Goal: Information Seeking & Learning: Understand process/instructions

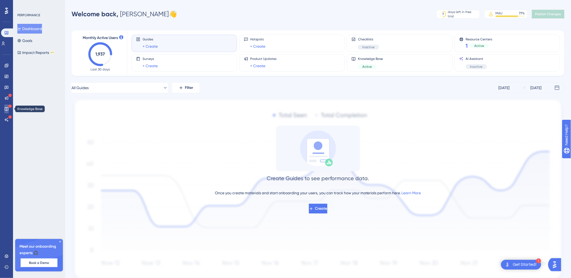
click at [5, 110] on icon at bounding box center [7, 109] width 4 height 4
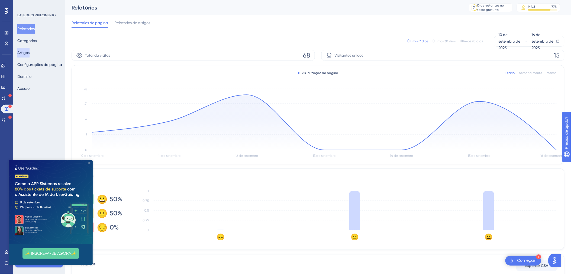
click at [28, 52] on button "Artigos" at bounding box center [23, 53] width 12 height 10
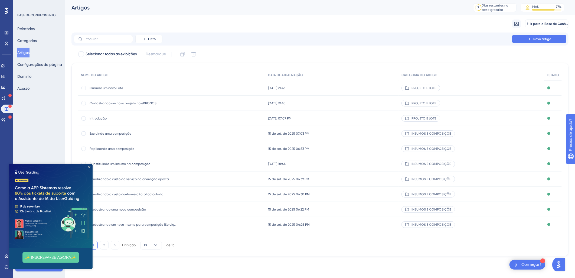
click at [89, 164] on img at bounding box center [51, 206] width 84 height 84
click at [89, 167] on icon "Fechar visualização" at bounding box center [89, 167] width 2 height 2
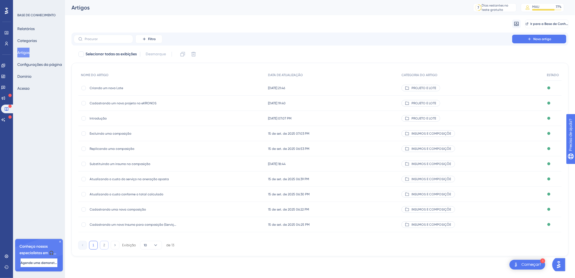
click at [106, 246] on button "2" at bounding box center [104, 245] width 9 height 9
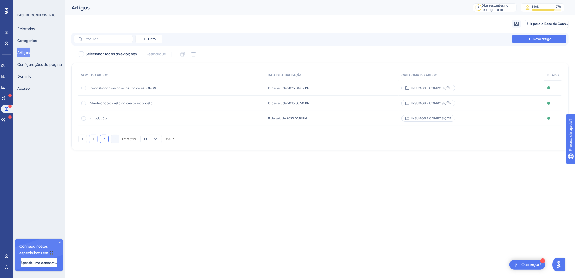
click at [94, 138] on button "1" at bounding box center [93, 139] width 9 height 9
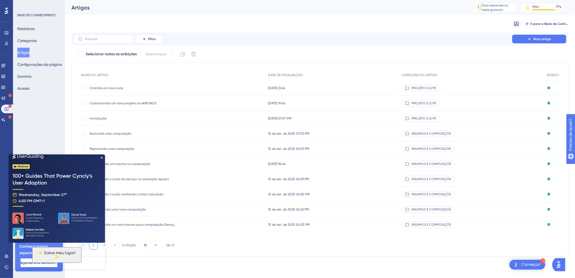
click at [114, 86] on span "Criando um novo Lote" at bounding box center [133, 88] width 87 height 4
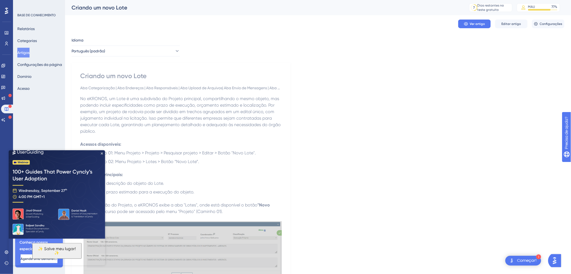
click at [137, 96] on p "No eKRONOS, um Lote é uma subdivisão do Projeto principal, compartilhando o mes…" at bounding box center [180, 114] width 201 height 39
drag, startPoint x: 100, startPoint y: 153, endPoint x: 110, endPoint y: 302, distance: 149.8
click at [100, 153] on icon "Fechar visualização" at bounding box center [101, 153] width 2 height 2
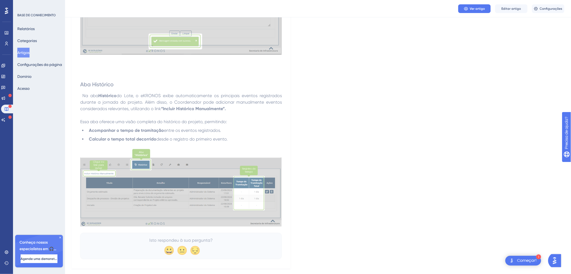
scroll to position [4274, 0]
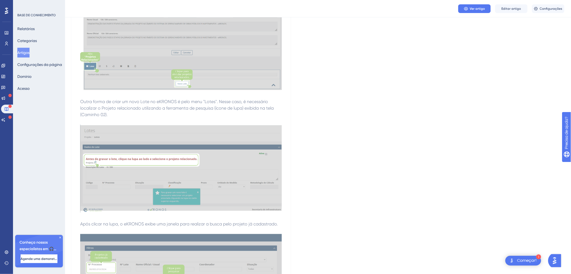
scroll to position [0, 0]
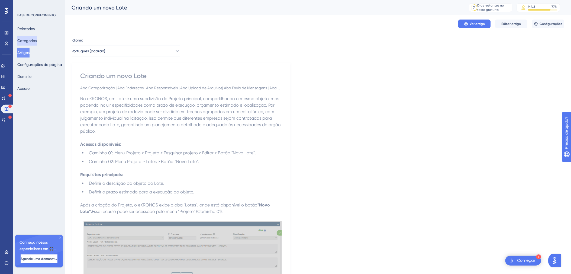
click at [30, 41] on button "Categorias" at bounding box center [26, 41] width 19 height 10
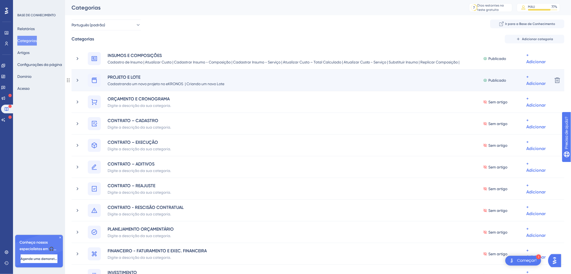
click at [75, 84] on div "PROJETO E LOTE Cadastrando um novo projeto no eKRONOS | Criando um novo Lote Pu…" at bounding box center [311, 80] width 473 height 13
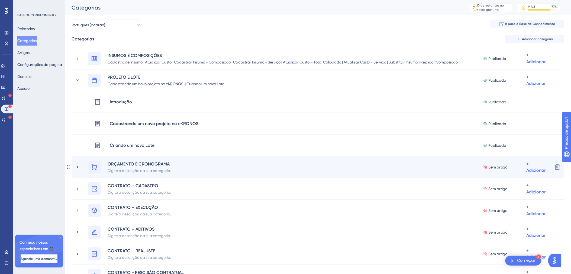
click at [80, 162] on div "ORÇAMENTO E CRONOGRAMA Digite a descrição da sua categoria. Sem artigo + Adicio…" at bounding box center [311, 166] width 473 height 13
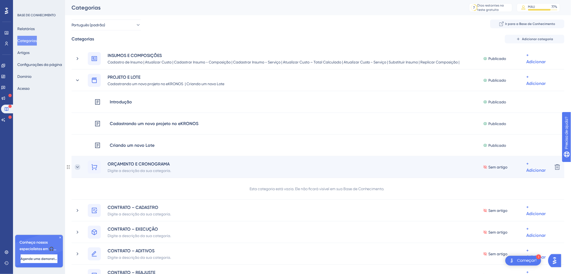
click at [80, 165] on icon at bounding box center [77, 166] width 5 height 5
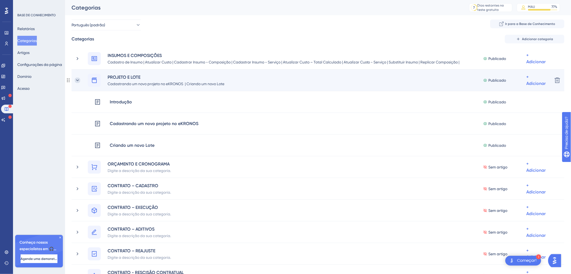
click at [78, 81] on icon at bounding box center [77, 79] width 5 height 5
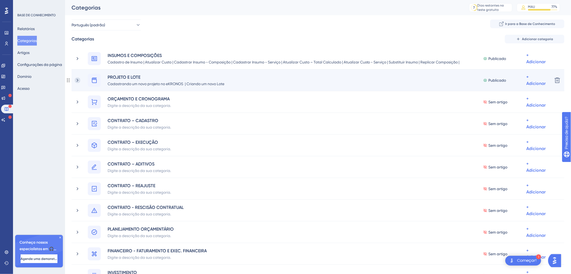
click at [79, 82] on icon at bounding box center [77, 79] width 5 height 5
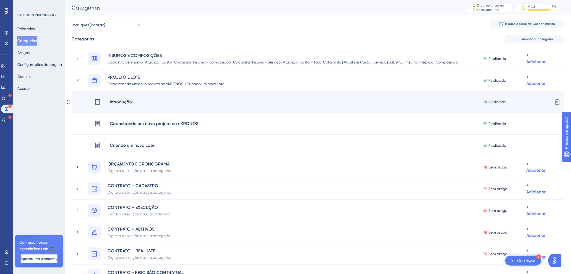
click at [149, 102] on div "Introdução Publicado + Adicionar" at bounding box center [321, 101] width 454 height 13
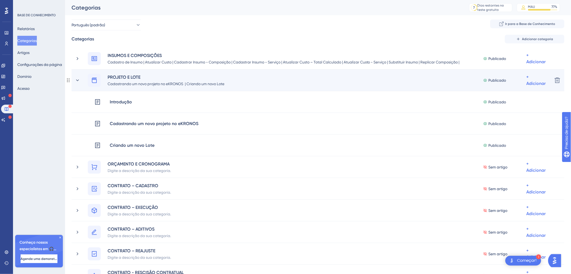
click at [83, 78] on div "PROJETO E LOTE Cadastrando um novo projeto no eKRONOS | Criando um novo Lote Pu…" at bounding box center [311, 80] width 473 height 13
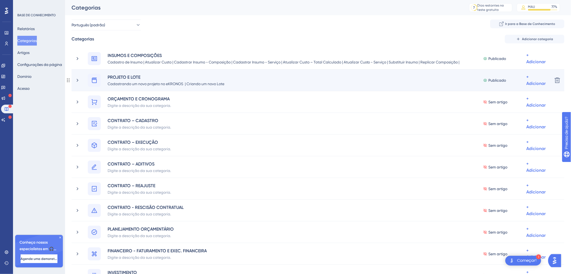
click at [83, 79] on div "PROJETO E LOTE Cadastrando um novo projeto no eKRONOS | Criando um novo Lote Pu…" at bounding box center [311, 80] width 473 height 13
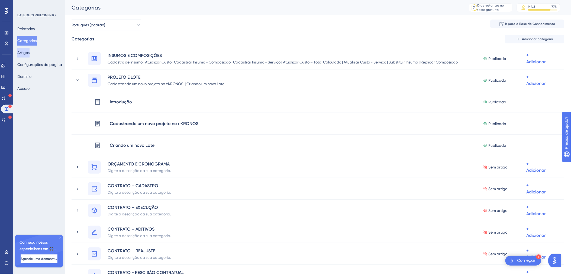
click at [30, 53] on button "Artigos" at bounding box center [23, 53] width 12 height 10
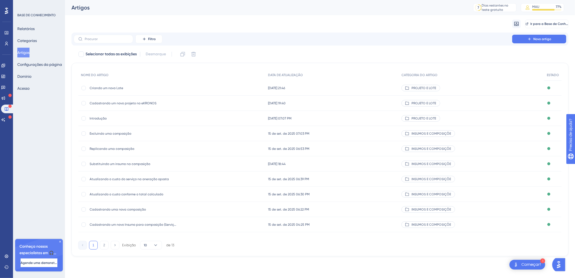
click at [114, 89] on span "Criando um novo Lote" at bounding box center [133, 88] width 87 height 4
click at [110, 87] on span "Criando um novo Lote" at bounding box center [133, 88] width 87 height 4
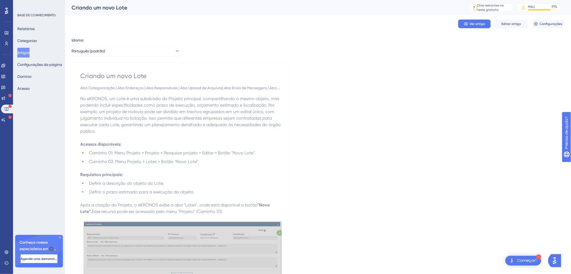
click at [30, 51] on button "Artigos" at bounding box center [23, 53] width 12 height 10
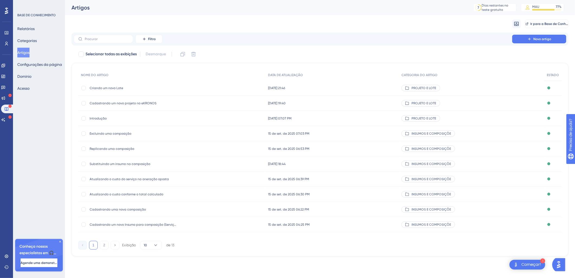
click at [106, 117] on span "Introdução" at bounding box center [133, 118] width 87 height 4
click at [121, 101] on span "Cadastrando um novo projeto no eKRONOS" at bounding box center [133, 103] width 87 height 4
click at [27, 51] on button "Artigos" at bounding box center [23, 53] width 12 height 10
click at [37, 43] on button "Categorias" at bounding box center [26, 41] width 19 height 10
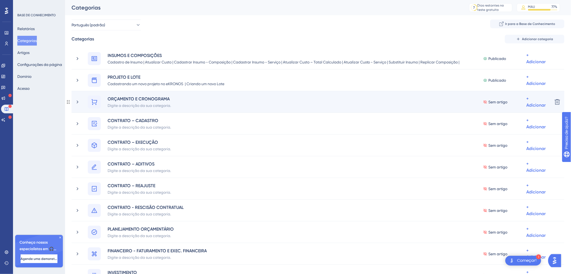
click at [75, 108] on div "ORÇAMENTO E CRONOGRAMA Digite a descrição da sua categoria. Sem artigo + Adicio…" at bounding box center [317, 102] width 493 height 22
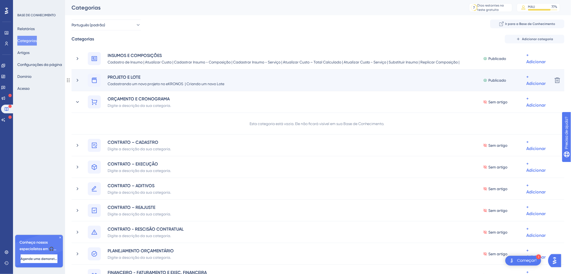
click at [73, 78] on div "PROJETO E LOTE Cadastrando um novo projeto no eKRONOS | Criando um novo Lote Pu…" at bounding box center [317, 80] width 493 height 22
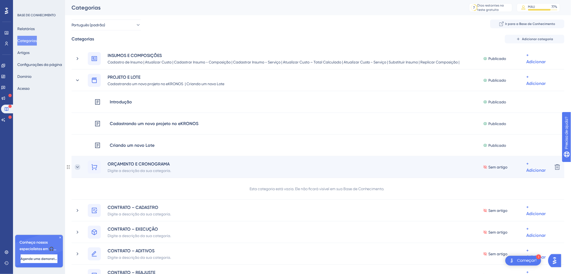
click at [76, 168] on icon at bounding box center [77, 166] width 5 height 5
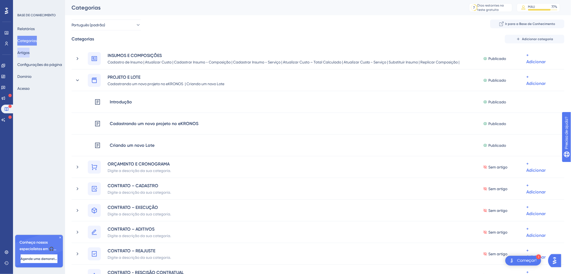
click at [30, 53] on button "Artigos" at bounding box center [23, 53] width 12 height 10
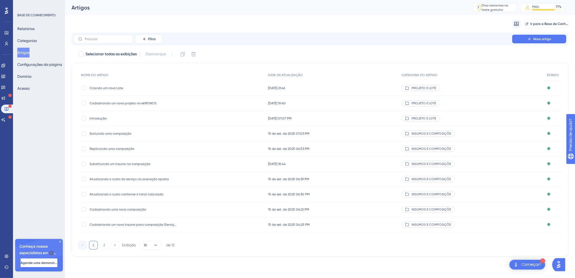
click at [123, 86] on span "Criando um novo Lote" at bounding box center [133, 88] width 87 height 4
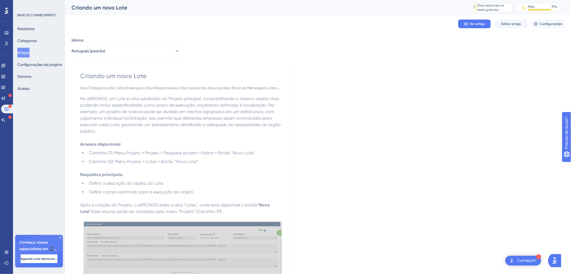
click at [128, 76] on div "Criando um novo Lote" at bounding box center [180, 75] width 201 height 9
click at [513, 25] on span "Editar artigo" at bounding box center [510, 24] width 19 height 4
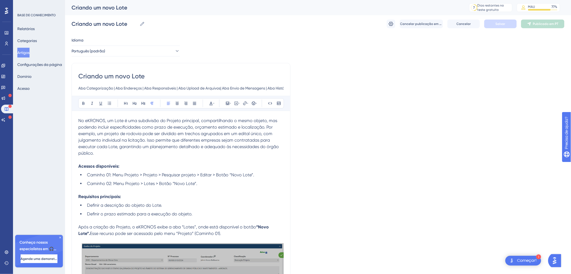
click at [90, 74] on input "Criando um novo Lote" at bounding box center [180, 76] width 205 height 9
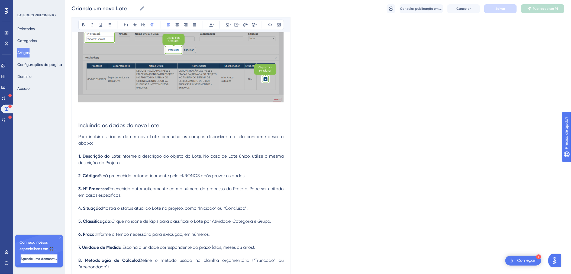
scroll to position [481, 0]
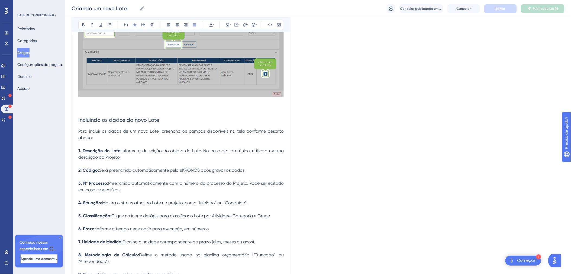
click at [92, 116] on span "Incluindo os dados do novo Lote" at bounding box center [118, 119] width 81 height 6
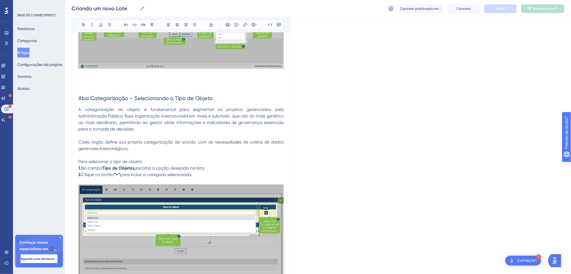
scroll to position [802, 0]
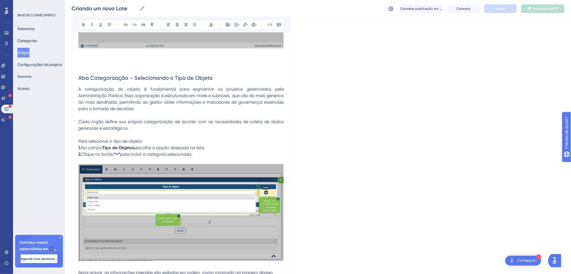
click at [100, 74] on span "Aba Categorização – Selecionando o Tipo de Objeto" at bounding box center [145, 77] width 134 height 6
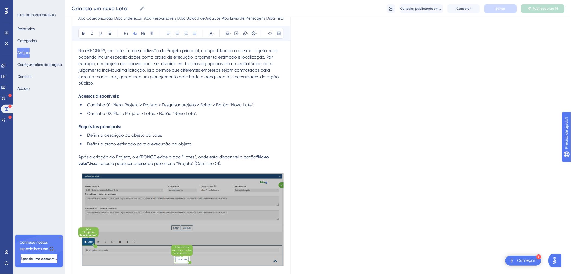
scroll to position [0, 0]
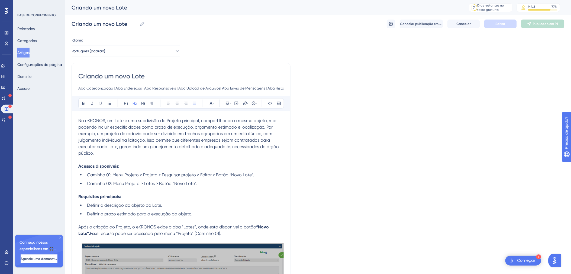
click at [103, 76] on input "Criando um novo Lote" at bounding box center [180, 76] width 205 height 9
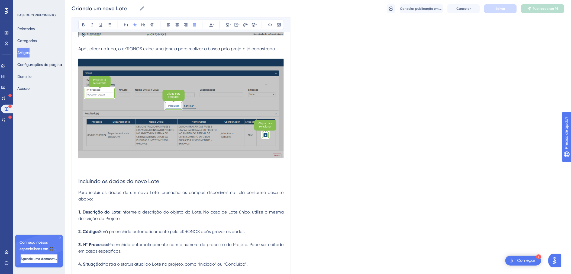
scroll to position [481, 0]
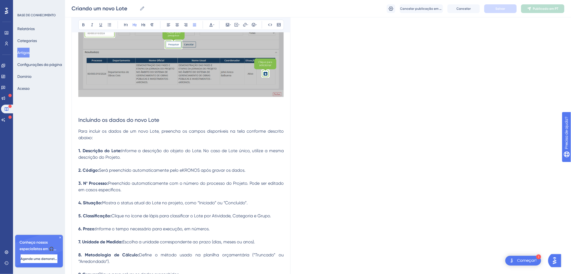
click at [102, 116] on span "Incluindo os dados do novo Lote" at bounding box center [118, 119] width 81 height 6
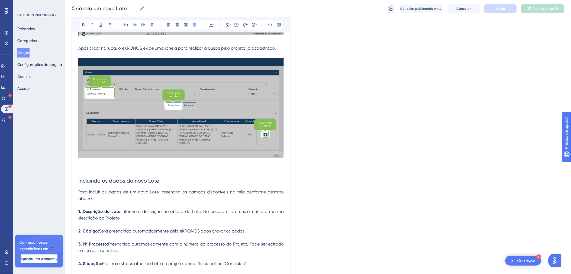
scroll to position [401, 0]
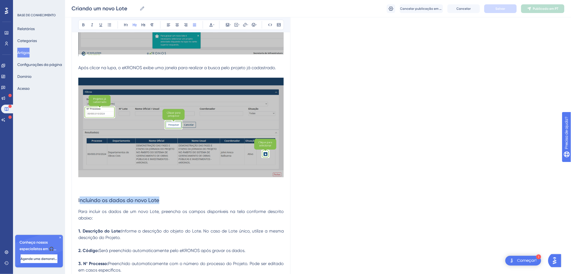
drag, startPoint x: 172, startPoint y: 193, endPoint x: 79, endPoint y: 190, distance: 92.9
click at [79, 192] on h2 "Incluindo os dados do novo Lote" at bounding box center [180, 200] width 205 height 16
drag, startPoint x: 161, startPoint y: 196, endPoint x: 77, endPoint y: 193, distance: 84.3
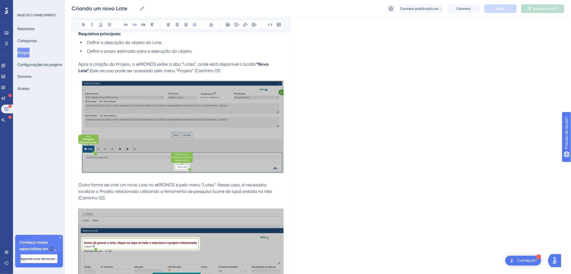
scroll to position [0, 0]
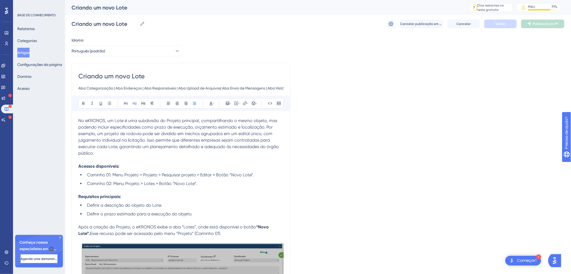
click at [29, 49] on button "Artigos" at bounding box center [23, 53] width 12 height 10
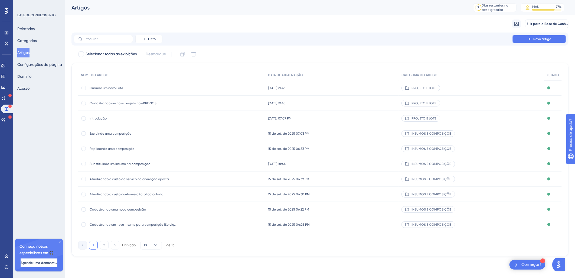
click at [537, 36] on button "Novo artigo" at bounding box center [539, 39] width 54 height 9
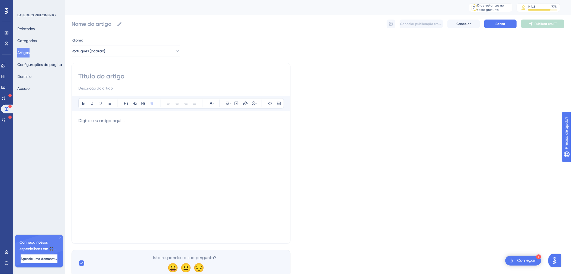
click at [107, 79] on input at bounding box center [180, 76] width 205 height 9
paste input "Introdução"
type input "Introdução"
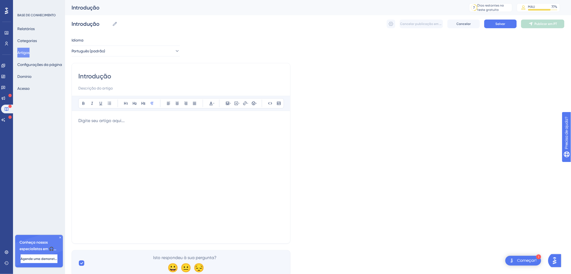
click at [81, 132] on div at bounding box center [180, 176] width 205 height 119
drag, startPoint x: 99, startPoint y: 129, endPoint x: 99, endPoint y: 126, distance: 2.8
click at [99, 127] on div at bounding box center [180, 176] width 205 height 119
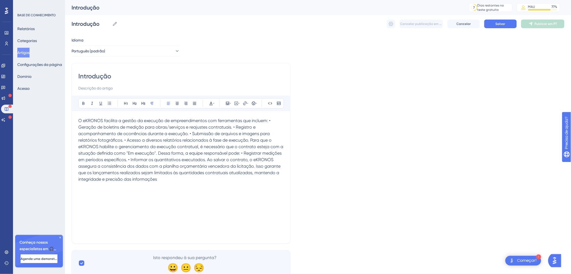
click at [268, 120] on span "O eKRONOS facilita a gestão da execução de empreendimentos com ferramentas que …" at bounding box center [181, 150] width 206 height 64
click at [236, 128] on span "• Geração de boletins de medição para obras/serviços e reajustes contratuais. •…" at bounding box center [181, 152] width 206 height 57
click at [212, 133] on span "• Registro e acompanhamento de ocorrências durante a execução. • Submissão de a…" at bounding box center [181, 156] width 206 height 51
click at [205, 139] on span "• Submissão de arquivos e imagens para relatórios fotográficos. • Acesso a dive…" at bounding box center [180, 159] width 205 height 44
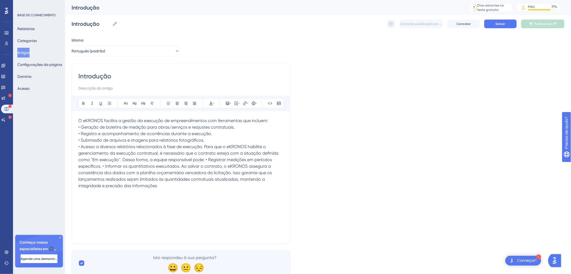
click at [204, 147] on span "• Acesso a diversos relatórios relacionados à fase de execução. Para que o eKRO…" at bounding box center [178, 166] width 201 height 44
click at [267, 161] on span "Para que o eKRONOS habilite o gerenciamento da execução contratual, é necessári…" at bounding box center [179, 169] width 203 height 38
click at [268, 160] on span "Para que o eKRONOS habilite o gerenciamento da execução contratual, é necessári…" at bounding box center [179, 169] width 203 height 38
click at [170, 166] on span "• Registrar medições em períodos específicos. • Informar os quantitativos execu…" at bounding box center [179, 175] width 203 height 25
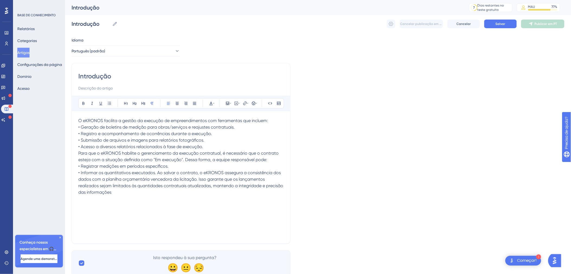
click at [208, 147] on p "• Acesso a diversos relatórios relacionados à fase de execução." at bounding box center [180, 146] width 205 height 6
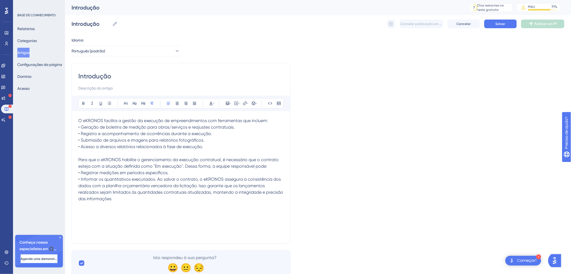
click at [186, 171] on p "• Registrar medições em períodos específicos." at bounding box center [180, 172] width 205 height 6
click at [157, 179] on span "• Informar os quantitativos executados. Ao salvar o contrato, o eKRONOS assegur…" at bounding box center [181, 188] width 206 height 25
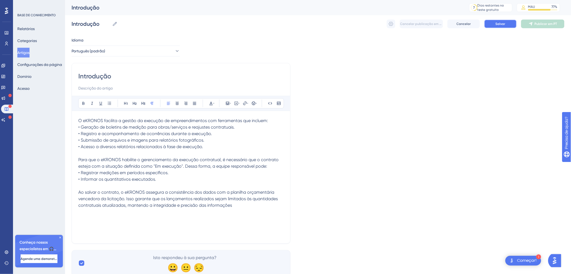
click at [502, 24] on span "Salvar" at bounding box center [500, 24] width 10 height 4
click at [392, 23] on icon at bounding box center [390, 23] width 5 height 5
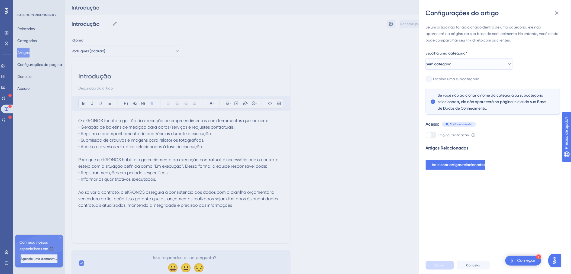
click at [502, 60] on button "Sem categoria" at bounding box center [468, 63] width 87 height 11
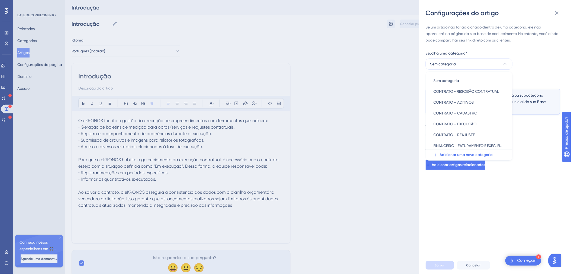
click at [367, 99] on div "Configurações do artigo Se um artigo não for adicionado dentro de uma categoria…" at bounding box center [285, 137] width 571 height 274
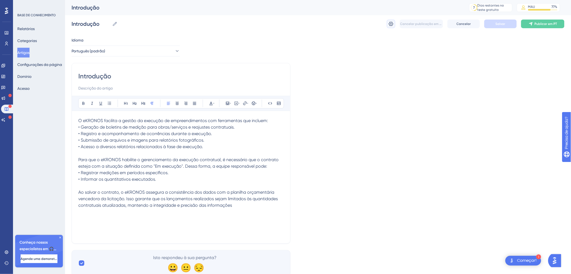
click at [392, 23] on icon at bounding box center [390, 23] width 5 height 5
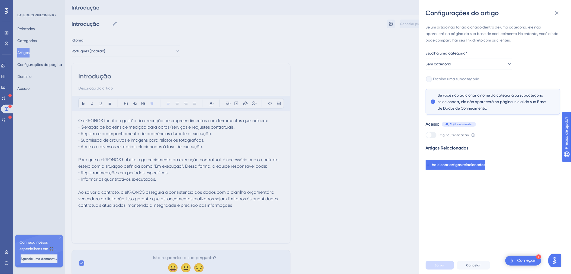
click at [352, 139] on div "Configurações do artigo Se um artigo não for adicionado dentro de uma categoria…" at bounding box center [285, 137] width 571 height 274
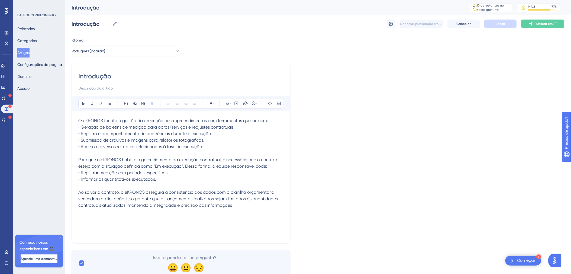
click at [236, 215] on div "O eKRONOS facilita a gestão da execução de empreendimentos com ferramentas que …" at bounding box center [180, 176] width 205 height 119
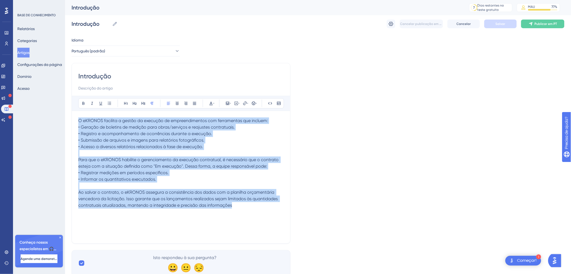
drag, startPoint x: 185, startPoint y: 188, endPoint x: 69, endPoint y: 113, distance: 138.9
click at [68, 113] on div "Desempenho Usuários Noivado Widgets Realimentação Atualizações de produtos Base…" at bounding box center [318, 142] width 506 height 284
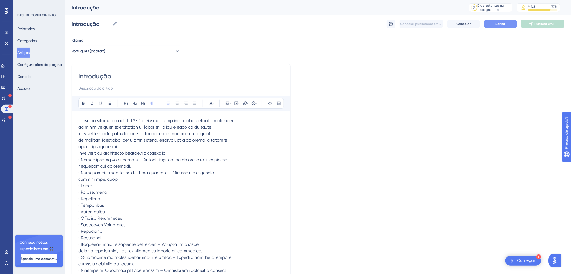
click at [78, 151] on div "Introdução Ousado Itálico Sublinhar Ponto de bala Rubrica 1 Rubrica 2 Rubrica 3…" at bounding box center [180, 243] width 219 height 360
click at [79, 152] on span at bounding box center [156, 267] width 156 height 298
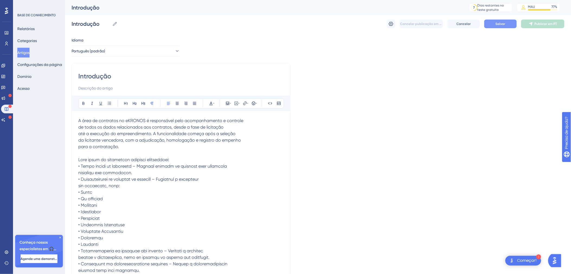
drag, startPoint x: 79, startPoint y: 172, endPoint x: 79, endPoint y: 175, distance: 2.7
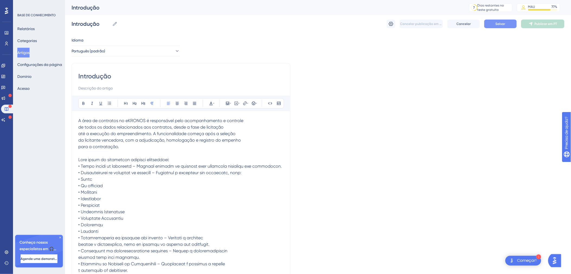
click at [129, 152] on p at bounding box center [180, 153] width 205 height 6
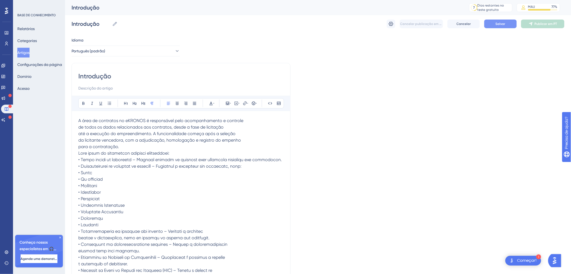
click at [174, 152] on p at bounding box center [180, 276] width 205 height 253
click at [285, 166] on div "Introdução Ousado Itálico Sublinhar Ponto de bala Rubrica 1 Rubrica 2 Rubrica 3…" at bounding box center [180, 236] width 219 height 347
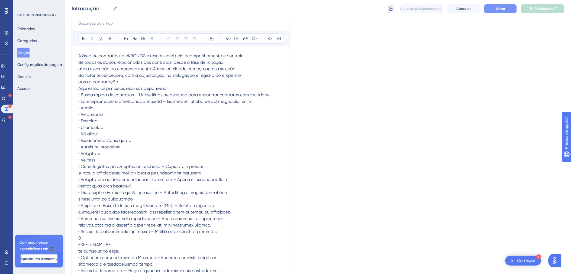
scroll to position [80, 0]
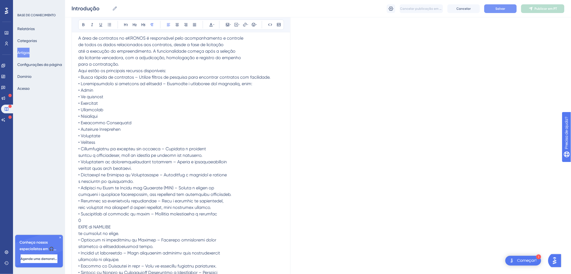
click at [114, 155] on p at bounding box center [180, 200] width 205 height 240
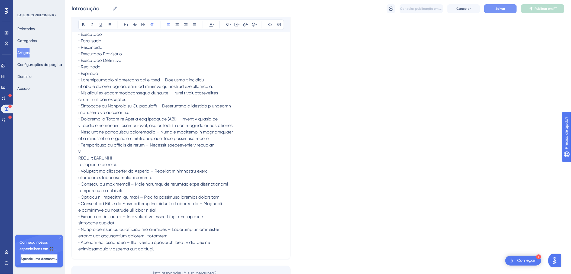
scroll to position [160, 0]
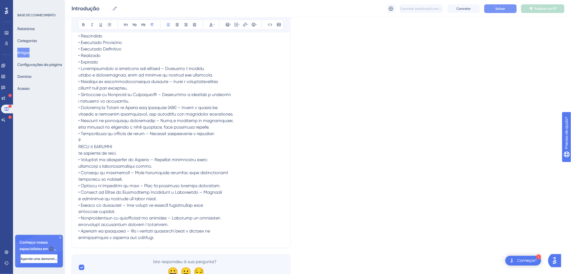
click at [222, 86] on p at bounding box center [180, 152] width 205 height 175
click at [222, 100] on p at bounding box center [180, 152] width 205 height 175
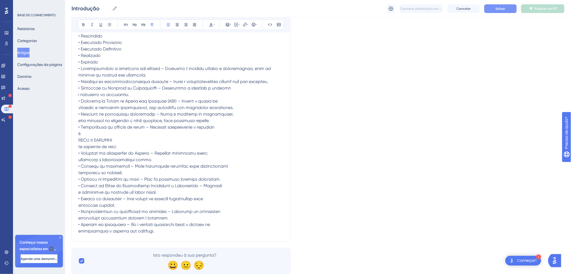
click at [236, 106] on p at bounding box center [180, 149] width 205 height 169
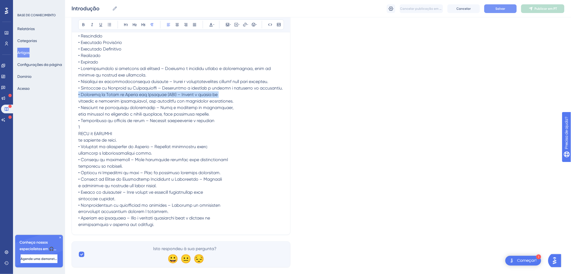
click at [240, 117] on p at bounding box center [180, 146] width 205 height 162
click at [240, 121] on p at bounding box center [180, 146] width 205 height 162
click at [243, 138] on p at bounding box center [180, 146] width 205 height 162
click at [243, 135] on p at bounding box center [180, 146] width 205 height 162
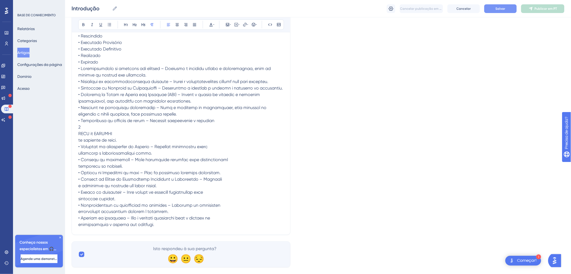
click at [233, 137] on p at bounding box center [180, 146] width 205 height 162
click at [240, 143] on p at bounding box center [180, 146] width 205 height 162
click at [237, 146] on p at bounding box center [180, 146] width 205 height 162
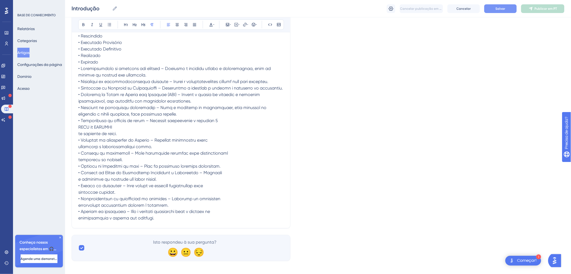
click at [245, 148] on p at bounding box center [180, 143] width 205 height 156
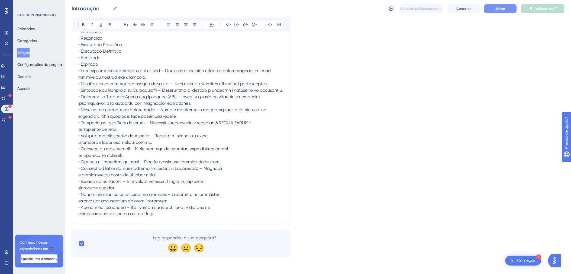
click at [267, 145] on p at bounding box center [180, 141] width 205 height 149
click at [222, 157] on p at bounding box center [180, 141] width 205 height 149
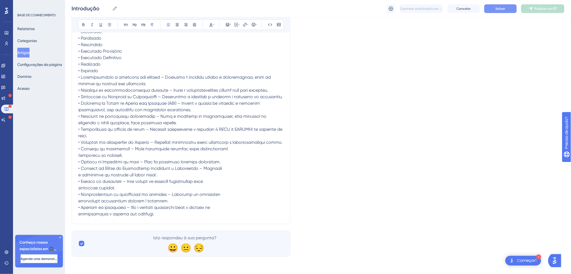
click at [225, 166] on p at bounding box center [180, 145] width 205 height 143
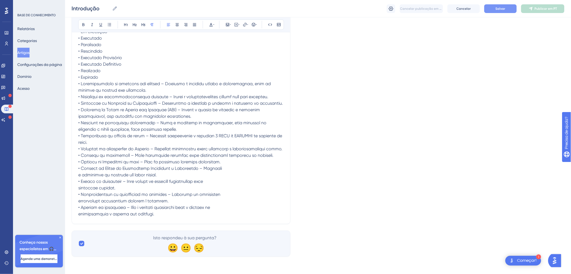
click at [221, 180] on p at bounding box center [180, 148] width 205 height 136
click at [224, 193] on p at bounding box center [180, 148] width 205 height 136
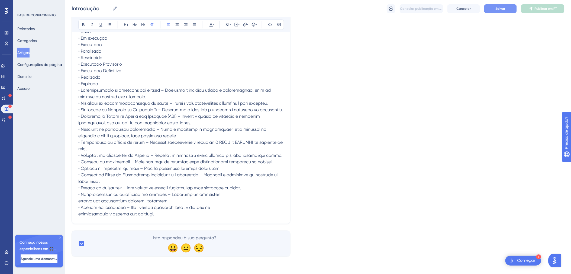
click at [232, 197] on p at bounding box center [180, 152] width 205 height 130
click at [237, 210] on p at bounding box center [180, 152] width 205 height 130
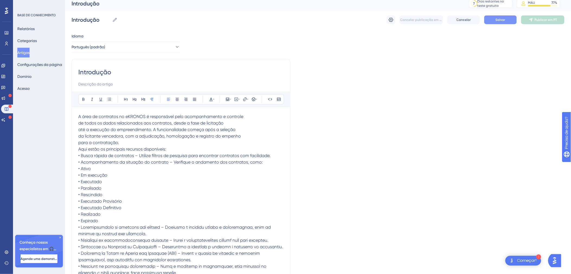
click at [93, 154] on p "• Busca rápida de contratos – Utilize filtros de pesquisa para encontrar contr…" at bounding box center [180, 155] width 205 height 6
click at [85, 161] on p "• Acompanhamento da situação do contrato – Verifique o andamento dos contratos…" at bounding box center [180, 191] width 205 height 65
click at [87, 162] on p "• Acompanhamento da situação do contrato – Verifique o andamento dos contratos…" at bounding box center [180, 191] width 205 height 65
click at [86, 159] on p "• Acompanhamento da situação do contrato – Verifique o andamento dos contratos…" at bounding box center [180, 191] width 205 height 65
drag, startPoint x: 79, startPoint y: 162, endPoint x: 77, endPoint y: 165, distance: 4.3
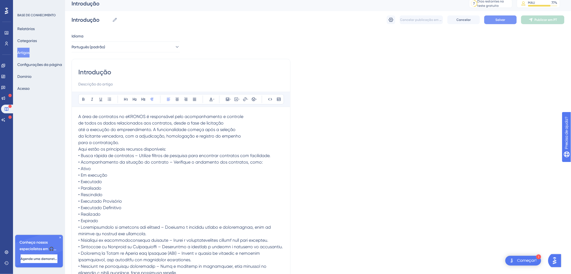
click at [79, 162] on p "• Acompanhamento da situação do contrato – Verifique o andamento dos contratos…" at bounding box center [180, 191] width 205 height 65
click at [79, 168] on span "• Acompanhamento da situação do contrato – Verifique o andamento dos contratos…" at bounding box center [170, 191] width 184 height 64
click at [255, 163] on span "• Acompanhamento da situação do contrato – Verifique o andamento dos contratos…" at bounding box center [170, 191] width 184 height 64
click at [268, 161] on p "• Acompanhamento da situação do contrato – Verifique o andamento dos contratos…" at bounding box center [180, 191] width 205 height 65
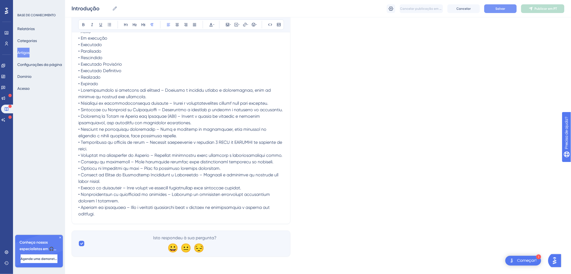
scroll to position [0, 0]
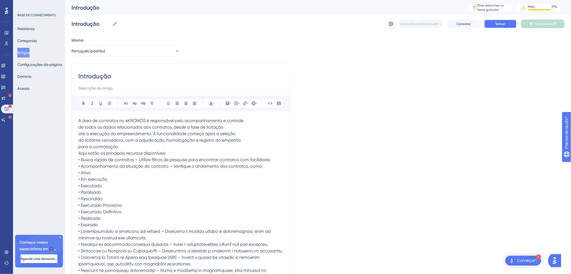
click at [489, 22] on button "Salvar" at bounding box center [500, 23] width 32 height 9
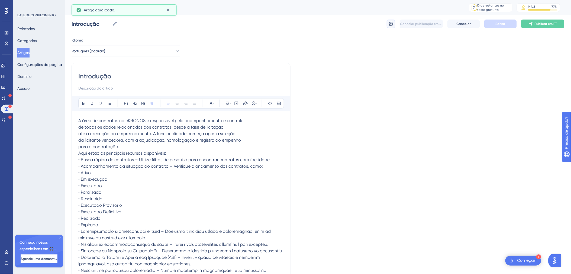
click at [389, 26] on icon at bounding box center [390, 23] width 5 height 5
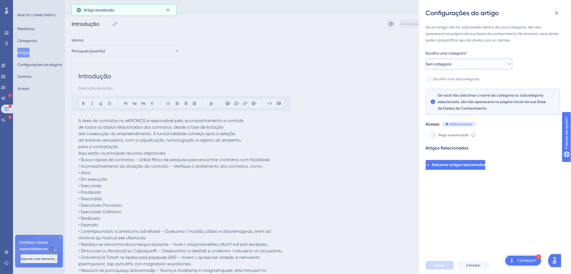
click at [451, 63] on span "Sem categoria" at bounding box center [439, 64] width 26 height 6
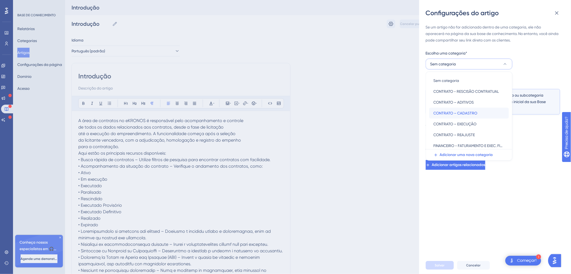
click at [469, 113] on span "CONTRATO – CADASTRO" at bounding box center [455, 113] width 44 height 6
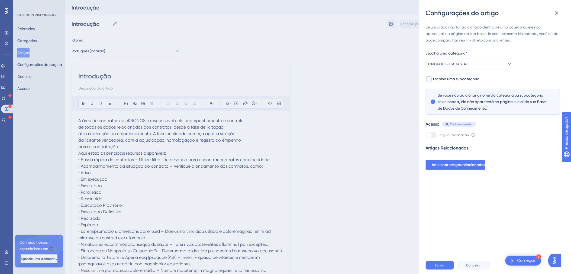
click at [433, 80] on span "Escolha uma subcategoria" at bounding box center [456, 79] width 46 height 6
checkbox input "true"
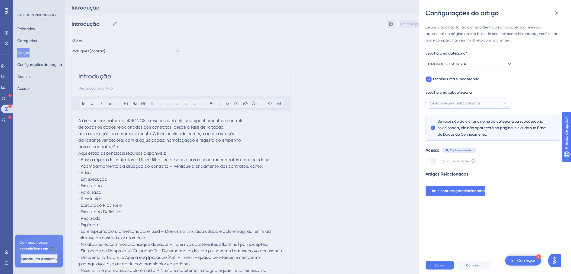
click at [461, 102] on span "Selecione uma subcategoria" at bounding box center [455, 103] width 50 height 6
click at [396, 144] on div "Configurações do artigo Se um artigo não for adicionado dentro de uma categoria…" at bounding box center [285, 137] width 571 height 274
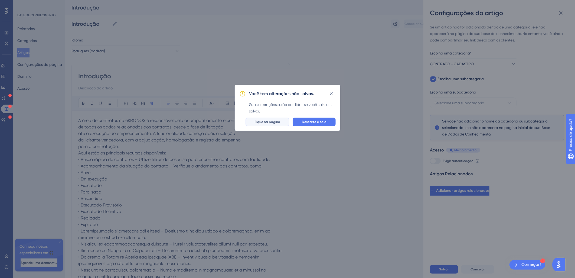
click at [275, 122] on span "Fique na página" at bounding box center [267, 122] width 25 height 4
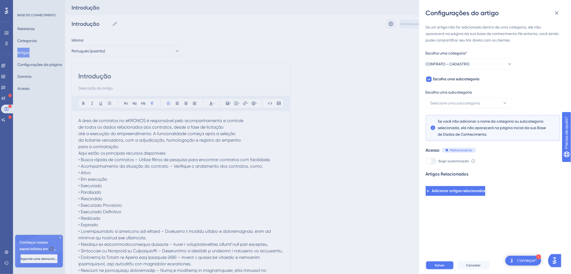
click at [436, 267] on span "Salvar" at bounding box center [440, 265] width 10 height 4
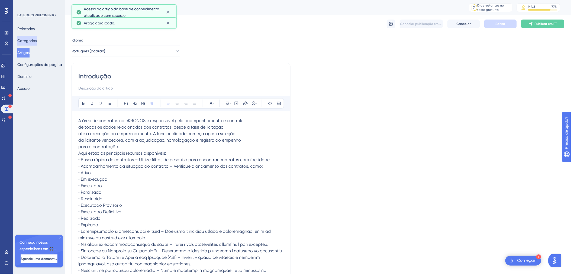
click at [32, 40] on button "Categorias" at bounding box center [26, 41] width 19 height 10
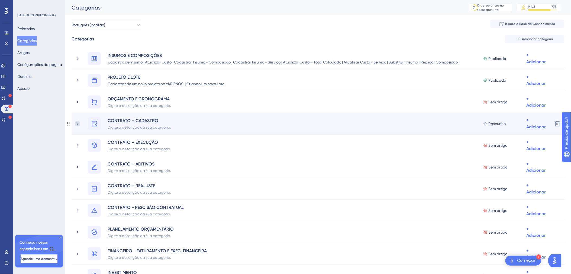
click at [79, 121] on icon at bounding box center [77, 123] width 5 height 5
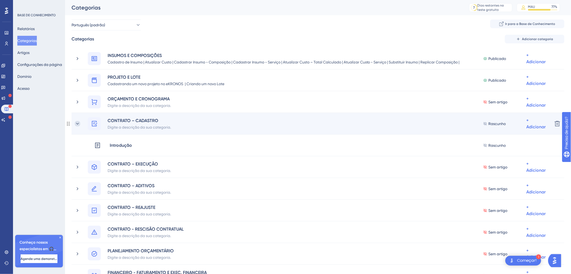
click at [79, 121] on icon at bounding box center [77, 123] width 5 height 5
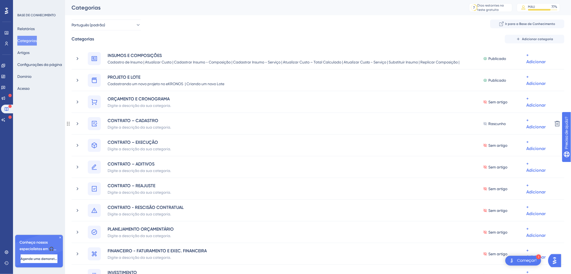
click at [79, 121] on icon at bounding box center [77, 123] width 5 height 5
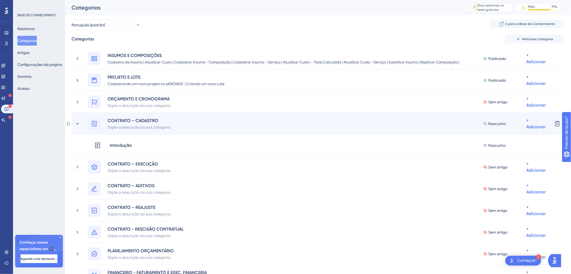
click at [79, 119] on div "CONTRATO – CADASTRO Digite a descrição da sua categoria. Rascunho + Adicionar" at bounding box center [311, 123] width 473 height 13
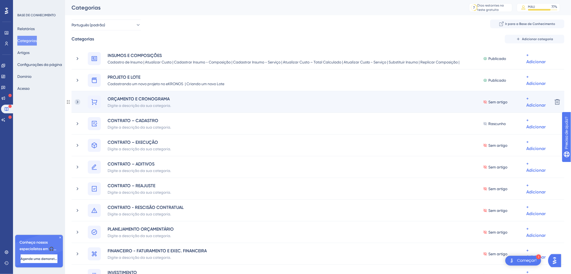
click at [80, 103] on icon at bounding box center [77, 101] width 5 height 5
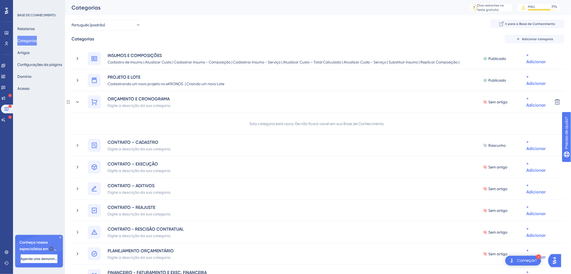
click at [80, 103] on icon at bounding box center [77, 101] width 5 height 5
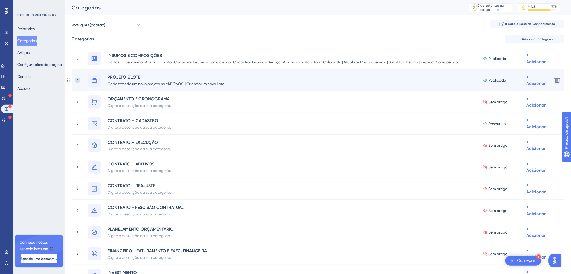
click at [78, 79] on icon at bounding box center [77, 79] width 5 height 5
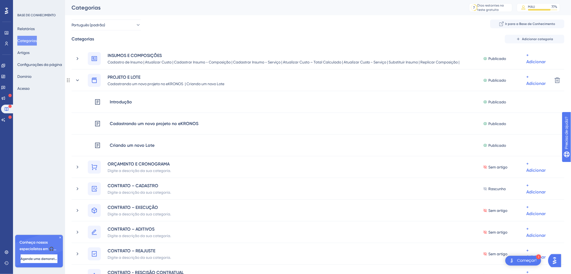
click at [78, 79] on icon at bounding box center [77, 79] width 5 height 5
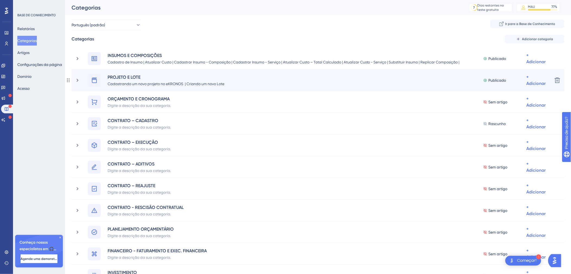
click at [83, 82] on div "PROJETO E LOTE Cadastrando um novo projeto no eKRONOS | Criando um novo Lote Pu…" at bounding box center [311, 80] width 473 height 13
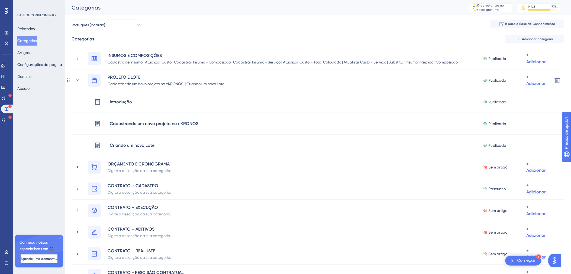
click at [83, 82] on div "PROJETO E LOTE Cadastrando um novo projeto no eKRONOS | Criando um novo Lote Pu…" at bounding box center [311, 80] width 473 height 13
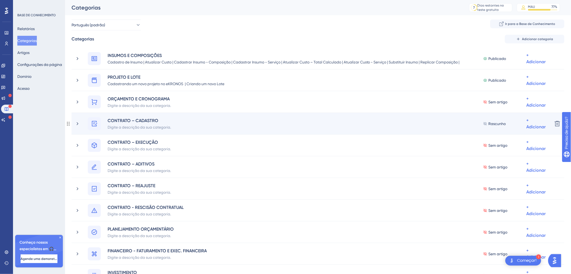
click at [81, 122] on div "CONTRATO – CADASTRO Digite a descrição da sua categoria. Rascunho + Adicionar" at bounding box center [311, 123] width 473 height 13
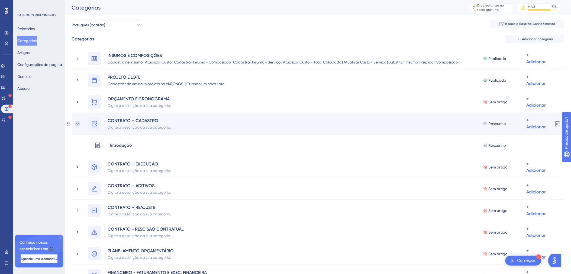
click at [78, 122] on icon at bounding box center [77, 123] width 5 height 5
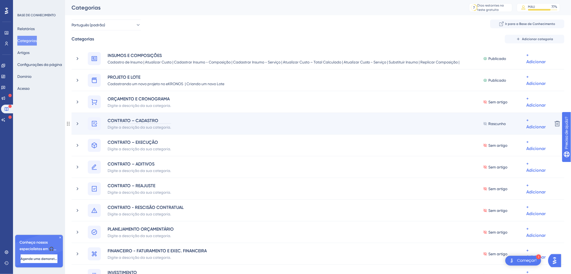
click at [136, 120] on div "CONTRATO – CADASTRO" at bounding box center [139, 120] width 64 height 6
click at [124, 121] on div "CONTRATO – CADASTRO" at bounding box center [139, 120] width 64 height 6
click at [116, 127] on div "Digite a descrição da sua categoria." at bounding box center [139, 126] width 64 height 6
click at [116, 128] on div "Digite a descrição da sua categoria." at bounding box center [139, 126] width 64 height 6
paste div
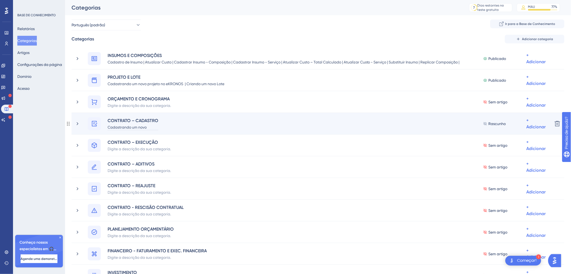
scroll to position [6, 0]
click at [126, 127] on div "contrato" at bounding box center [133, 127] width 51 height 6
click at [147, 128] on div "Cadastrando um novo" at bounding box center [133, 126] width 51 height 6
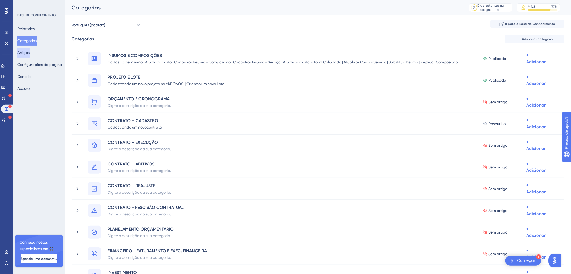
click at [24, 53] on button "Artigos" at bounding box center [23, 53] width 12 height 10
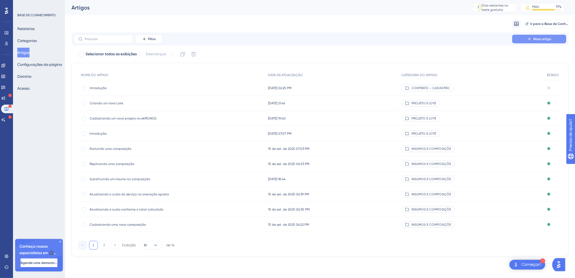
click at [538, 38] on span "Novo artigo" at bounding box center [543, 39] width 18 height 4
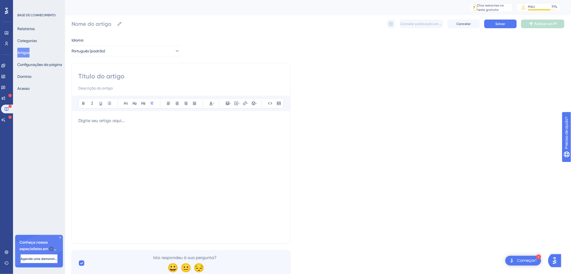
click at [112, 78] on input at bounding box center [180, 76] width 205 height 9
paste input "2. Cadastrando um novo contrato Para incluir um novo contrato no e-KRONOS, siga…"
type input "2. Cadastrando um novo contrato Para incluir um novo contrato no e-KRONOS, siga…"
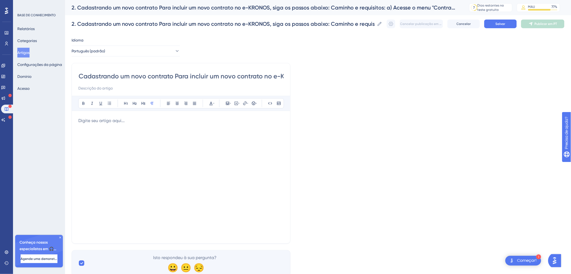
scroll to position [0, 0]
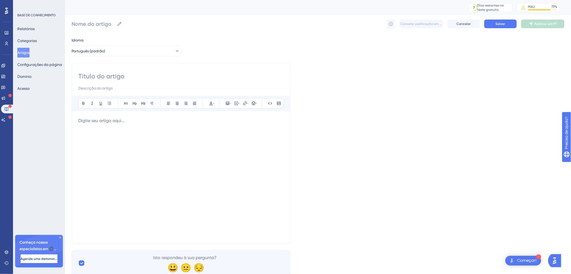
paste input "Cadastrando um novo contrato"
type input "Cadastrando um novo contrato"
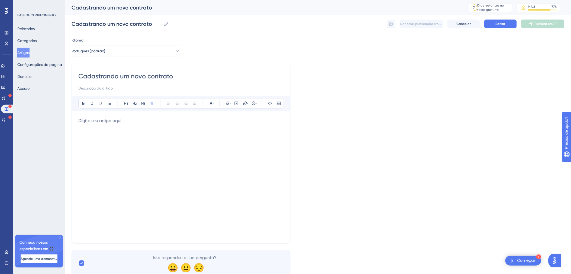
type input "Cadastrando um novo contrato"
click at [115, 135] on div at bounding box center [180, 176] width 205 height 119
drag, startPoint x: 106, startPoint y: 157, endPoint x: 99, endPoint y: 142, distance: 16.5
click at [102, 153] on div at bounding box center [180, 176] width 205 height 119
click at [121, 138] on div at bounding box center [180, 176] width 205 height 119
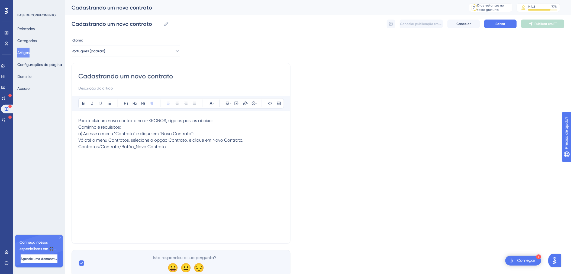
click at [136, 128] on p "Para incluir um novo contrato no e-KRONOS, siga os passos abaixo: Caminho e req…" at bounding box center [180, 133] width 205 height 32
click at [125, 136] on p "M(UE" at bounding box center [180, 133] width 205 height 6
drag, startPoint x: 147, startPoint y: 119, endPoint x: 147, endPoint y: 152, distance: 33.1
click at [147, 119] on span "Para incluir um novo contrato no e-KRONOS, siga os passos abaixo: Caminho e req…" at bounding box center [145, 124] width 134 height 12
click at [235, 138] on p "a) Acesse o menu "Contrato" e clique em "Novo Contrato": Vá até o menu Contrato…" at bounding box center [180, 139] width 205 height 19
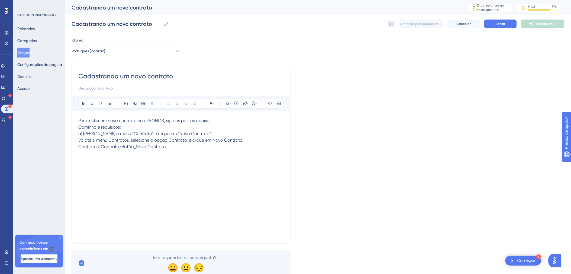
click at [490, 28] on div "Cadastrando um novo contrato Cadastrando um novo contrato Cancelar publicação e…" at bounding box center [317, 23] width 493 height 17
click at [495, 22] on button "Salvar" at bounding box center [500, 23] width 32 height 9
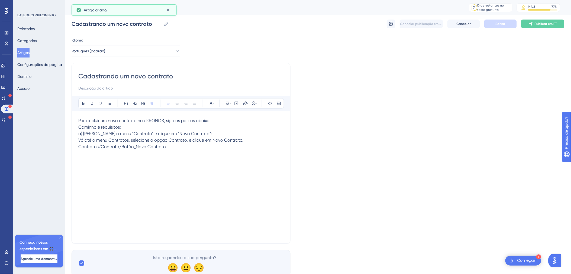
click at [136, 131] on p "a) Acesse o menu "Contrato" e clique em "Novo Contrato": Vá até o menu Contrato…" at bounding box center [180, 139] width 205 height 19
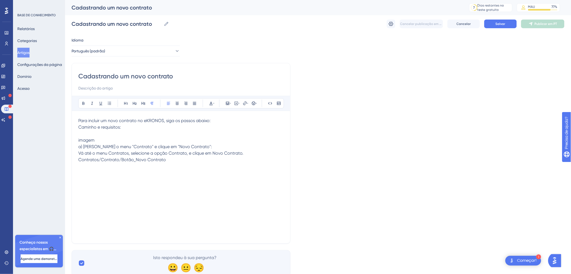
click at [261, 160] on p "a) Acesse o menu "Contrato" e clique em "Novo Contrato": Vá até o menu Contrato…" at bounding box center [180, 152] width 205 height 19
click at [190, 176] on p "imagem Contratos/Contrato/Botão_Novo Contrato" at bounding box center [180, 169] width 205 height 13
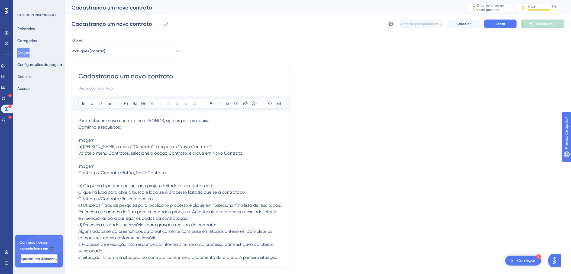
click at [268, 197] on p "b) Clique na lupa para pesquisar o projeto licitado a ser contratado: Clique na…" at bounding box center [180, 221] width 205 height 78
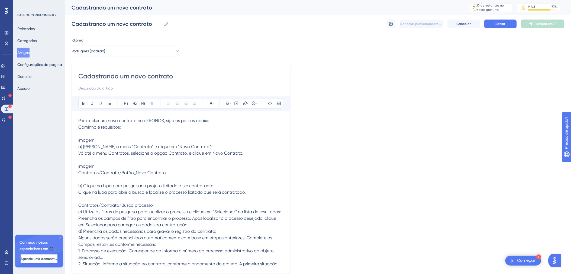
click at [87, 214] on p "Contratos/Contrato/Busca processo c) Utilize os filtros de pesquisa para locali…" at bounding box center [180, 234] width 205 height 65
click at [176, 217] on p "imagem Contratos/Contrato/Busca processo c) Utilize os filtros de pesquisa para…" at bounding box center [180, 234] width 205 height 65
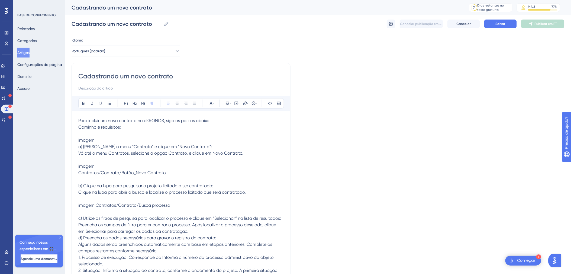
click at [158, 175] on p "imagem Contratos/Contrato/Botão_Novo Contrato" at bounding box center [180, 169] width 205 height 13
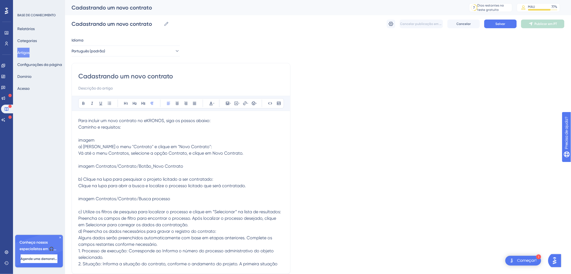
scroll to position [67, 0]
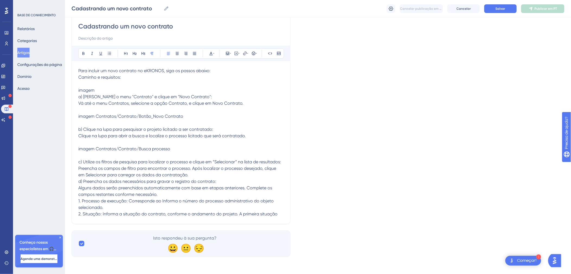
click at [212, 174] on p "c) Utilize os filtros de pesquisa para localizar o processo e clique em “Seleci…" at bounding box center [180, 187] width 205 height 58
click at [225, 178] on p "d) Preencha os dados necessários para gravar o registro do contrato: Alguns dad…" at bounding box center [180, 197] width 205 height 39
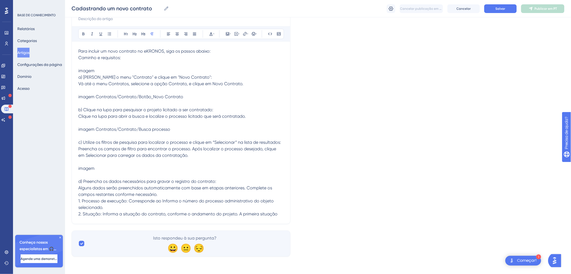
scroll to position [87, 0]
click at [503, 6] on button "Salvar" at bounding box center [500, 8] width 32 height 9
drag, startPoint x: 286, startPoint y: 212, endPoint x: 283, endPoint y: 213, distance: 3.5
click at [286, 212] on div "Cadastrando um novo contrato Ousado Itálico Sublinhar Ponto de bala Rubrica 1 R…" at bounding box center [180, 109] width 219 height 230
click at [281, 213] on p "d) Preencha os dados necessários para gravar o registro do contrato: Alguns dad…" at bounding box center [180, 197] width 205 height 39
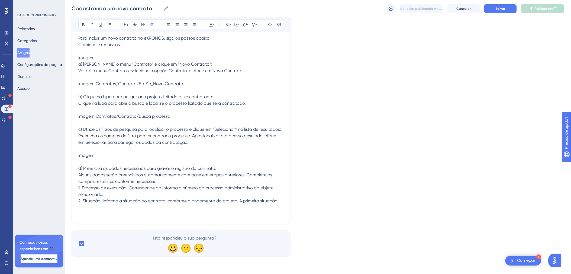
click at [89, 217] on p at bounding box center [180, 213] width 205 height 6
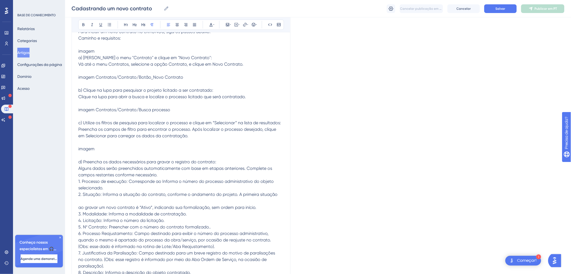
scroll to position [102, 0]
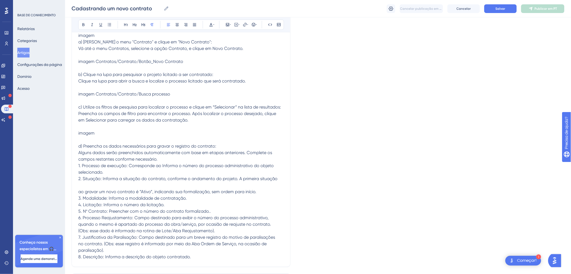
click at [77, 212] on div "Cadastrando um novo contrato Ousado Itálico Sublinhar Ponto de bala Rubrica 1 R…" at bounding box center [180, 112] width 219 height 308
click at [79, 211] on span "ao gravar um novo contrato é “Ativo”, indicando sua formalização, sem ordem par…" at bounding box center [176, 224] width 197 height 70
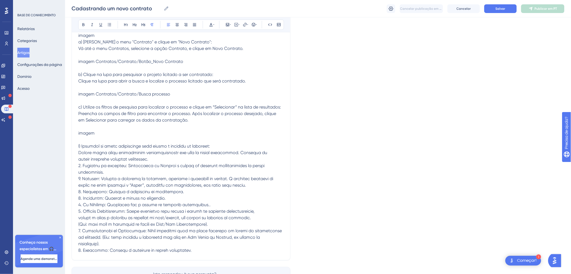
click at [77, 210] on div "Cadastrando um novo contrato Ousado Itálico Sublinhar Ponto de bala Rubrica 1 R…" at bounding box center [180, 109] width 219 height 302
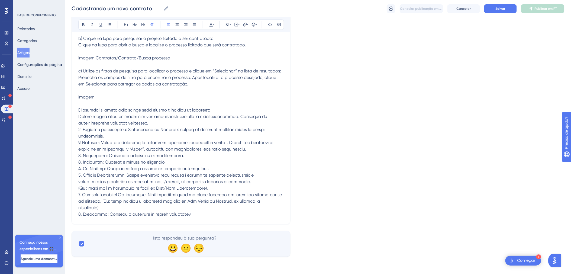
scroll to position [158, 0]
click at [275, 182] on p at bounding box center [180, 161] width 205 height 110
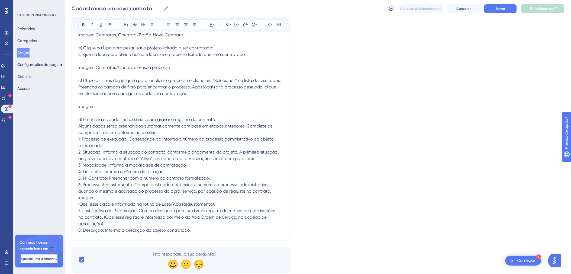
scroll to position [164, 0]
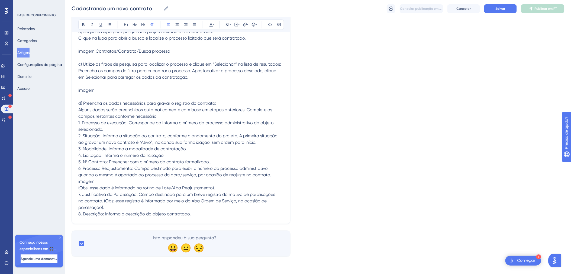
click at [78, 180] on div "Cadastrando um novo contrato Ousado Itálico Sublinhar Ponto de bala Rubrica 1 R…" at bounding box center [180, 70] width 219 height 308
click at [77, 183] on div "Cadastrando um novo contrato Ousado Itálico Sublinhar Ponto de bala Rubrica 1 R…" at bounding box center [180, 70] width 219 height 308
click at [79, 181] on span "imagem" at bounding box center [86, 180] width 16 height 5
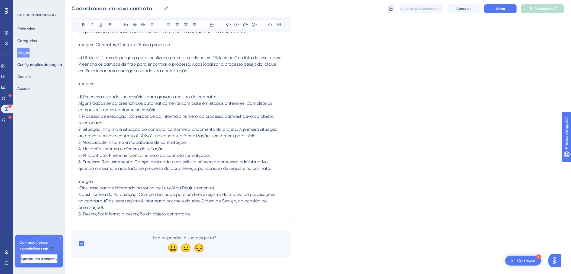
click at [212, 217] on p "(Obs: esse dado é informado na rotina de Lote/Aba Reajustamento). 7. Justificat…" at bounding box center [180, 200] width 205 height 32
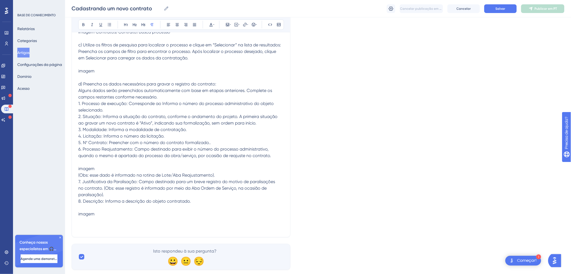
scroll to position [272, 0]
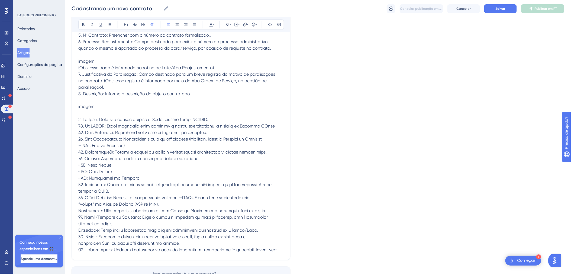
click at [279, 175] on p at bounding box center [180, 184] width 205 height 136
click at [274, 178] on p at bounding box center [180, 184] width 205 height 136
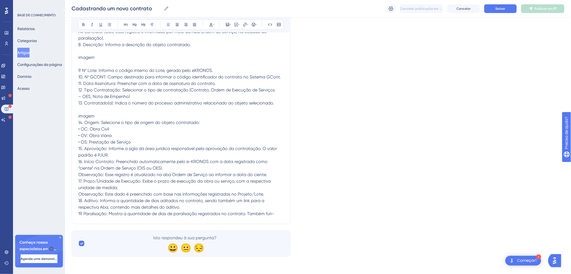
scroll to position [352, 0]
click at [500, 7] on span "Salvar" at bounding box center [500, 8] width 10 height 4
click at [275, 212] on p "14. Origem: Selecione o tipo de origem do objeto contratado: • OC: Obra Civil •…" at bounding box center [180, 167] width 205 height 97
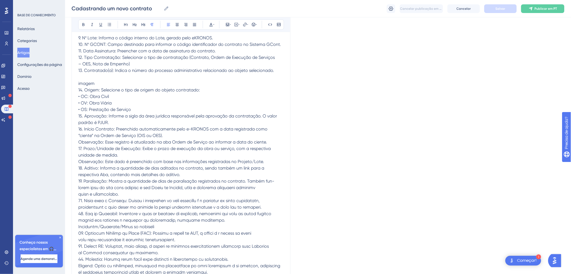
scroll to position [382, 0]
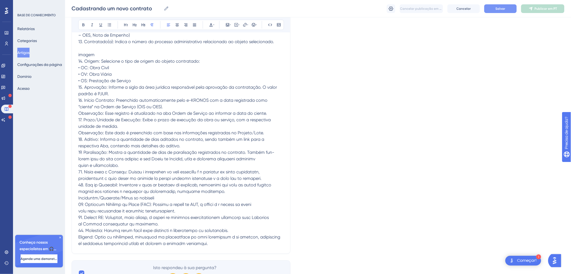
click at [79, 190] on span at bounding box center [179, 201] width 202 height 90
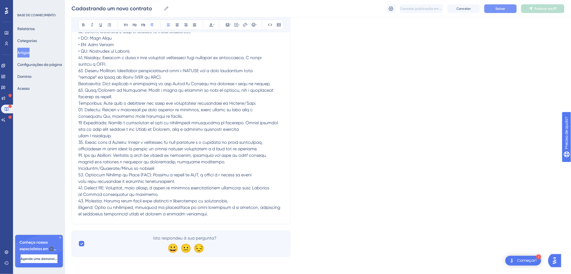
scroll to position [444, 0]
click at [220, 161] on p at bounding box center [180, 122] width 205 height 188
click at [508, 10] on button "Salvar" at bounding box center [500, 8] width 32 height 9
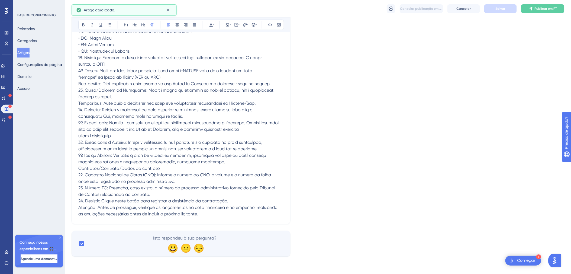
click at [78, 174] on span "Contratos/Contrato/Dados do contrato 22. Cadastro Nacional de Obras (CNO): Info…" at bounding box center [177, 190] width 199 height 51
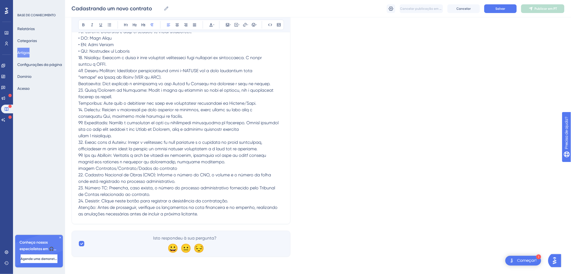
click at [188, 173] on p "imagem Contratos/Contrato/Dados do contrato 22. Cadastro Nacional de Obras (CNO…" at bounding box center [180, 191] width 205 height 52
click at [209, 212] on p "22. Cadastro Nacional de Obras (CNO): Informe o número do CNO, o volume e o núm…" at bounding box center [180, 193] width 205 height 45
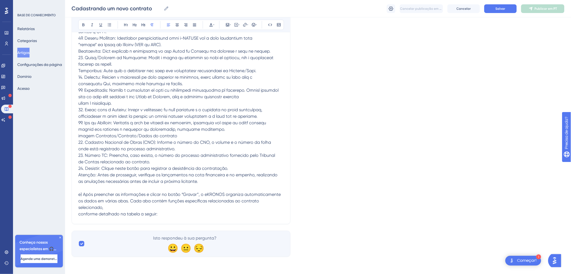
click at [80, 216] on span "e) Após preencher as informações e clicar no botão “Gravar”, o eKRONOS organiza…" at bounding box center [179, 203] width 202 height 25
click at [84, 216] on span "e) Após preencher as informações e clicar no botão “Gravar”, o eKRONOS organiza…" at bounding box center [179, 203] width 202 height 25
click at [177, 215] on p "Após preencher as informações e clicar no botão “Gravar”, o eKRONOS organiza au…" at bounding box center [180, 204] width 205 height 26
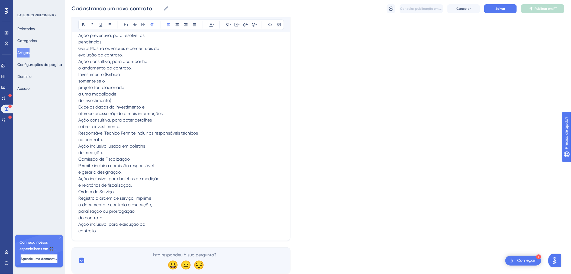
scroll to position [502, 0]
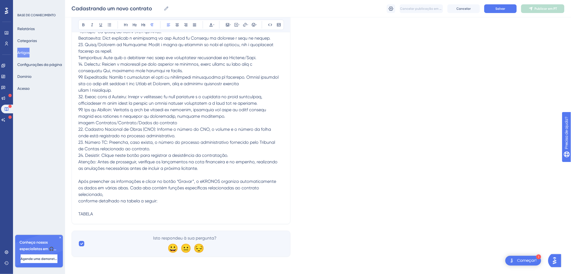
click at [110, 213] on p "TABELA" at bounding box center [180, 213] width 205 height 6
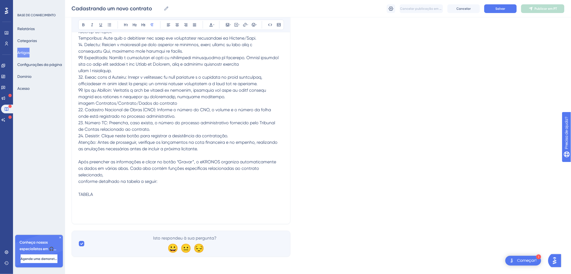
scroll to position [522, 0]
drag, startPoint x: 125, startPoint y: 214, endPoint x: 72, endPoint y: 214, distance: 52.5
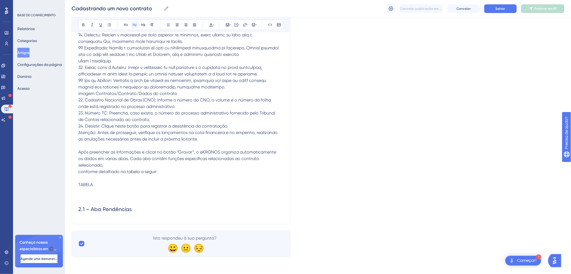
scroll to position [532, 0]
click at [133, 25] on icon at bounding box center [134, 24] width 4 height 4
click at [144, 208] on h2 "2.1 – Aba Pendências" at bounding box center [180, 209] width 205 height 16
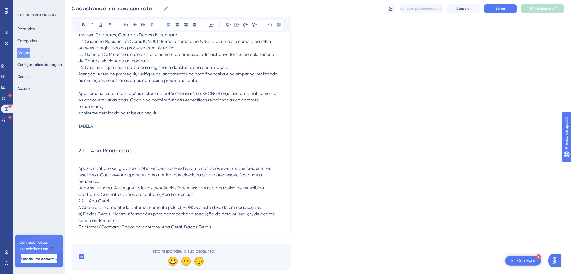
scroll to position [603, 0]
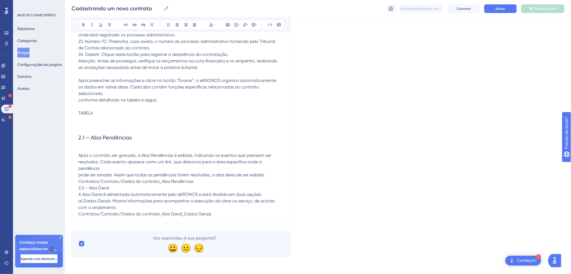
click at [118, 168] on p "Após o contrato ser gravado, a Aba Pendências é exibida, indicando os eventos q…" at bounding box center [180, 184] width 205 height 65
click at [79, 183] on span "pode ser sanada. Assim que todas as pendências forem resolvidas, a aba deixa de…" at bounding box center [176, 194] width 197 height 44
click at [101, 173] on p "Após o contrato ser gravado, a Aba Pendências é exibida, indicando os eventos q…" at bounding box center [180, 184] width 205 height 65
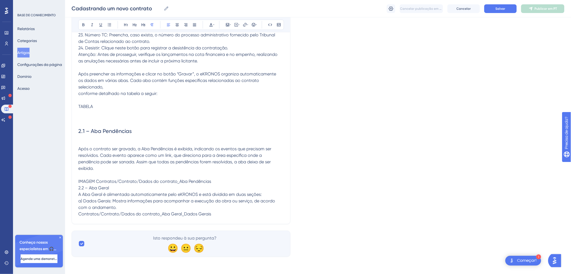
click at [227, 184] on p "IMAGEM Contratos/Contrato/Dados do contrato_Aba Pendências 2.2 – Aba Geral A A…" at bounding box center [180, 197] width 205 height 39
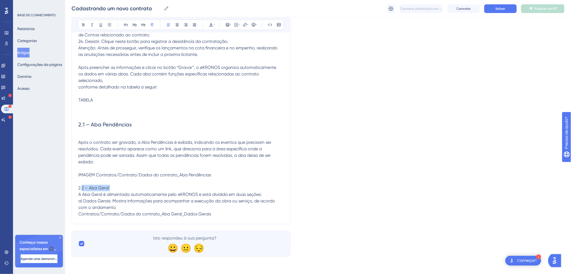
drag, startPoint x: 109, startPoint y: 207, endPoint x: 74, endPoint y: 205, distance: 35.3
drag, startPoint x: 134, startPoint y: 23, endPoint x: 152, endPoint y: 84, distance: 64.5
click at [134, 23] on icon at bounding box center [134, 24] width 4 height 4
click at [132, 206] on p "2.2 – Aba Geral A Aba Geral é alimentada automaticamente pelo eKRONOS e está di…" at bounding box center [180, 200] width 205 height 32
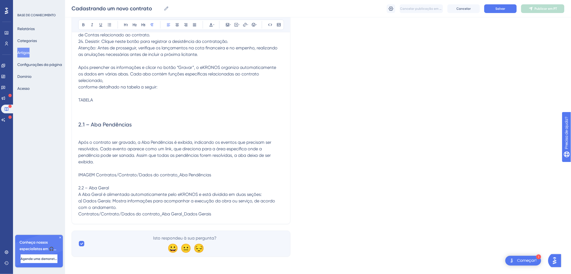
drag, startPoint x: 115, startPoint y: 205, endPoint x: 77, endPoint y: 204, distance: 38.5
click at [134, 26] on icon at bounding box center [134, 24] width 4 height 4
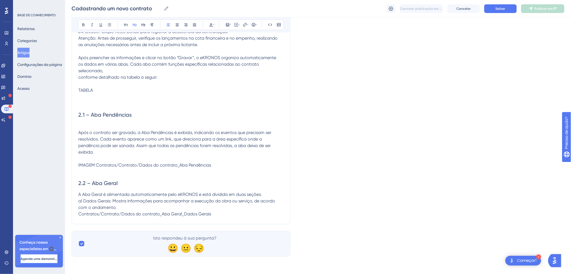
scroll to position [640, 0]
click at [140, 175] on h2 "2.2 – Aba Geral" at bounding box center [180, 183] width 205 height 16
drag, startPoint x: 223, startPoint y: 213, endPoint x: 196, endPoint y: 212, distance: 26.5
click at [222, 213] on p "A Aba Geral é alimentada automaticamente pelo eKRONOS e está dividida em duas s…" at bounding box center [180, 204] width 205 height 26
click at [130, 206] on p "A Aba Geral é alimentada automaticamente pelo eKRONOS e está dividida em duas s…" at bounding box center [180, 204] width 205 height 26
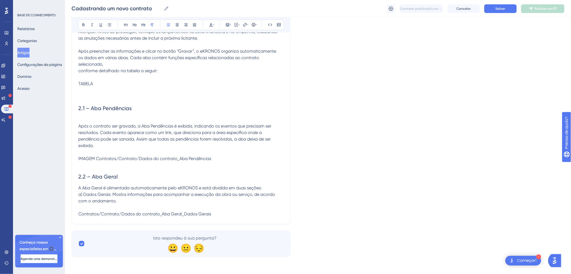
click at [80, 216] on span "Contratos/Contrato/Dados do contrato_Aba Geral_Dados Gerais" at bounding box center [144, 213] width 133 height 5
click at [78, 216] on span "Contratos/Contrato/Dados do contrato_Aba Geral_Dados Gerais" at bounding box center [144, 213] width 133 height 5
click at [493, 10] on button "Salvar" at bounding box center [500, 8] width 32 height 9
click at [240, 210] on p "IMAGEM Contratos/Contrato/Dados do contrato_Aba Geral_Dados Gerais" at bounding box center [180, 213] width 205 height 6
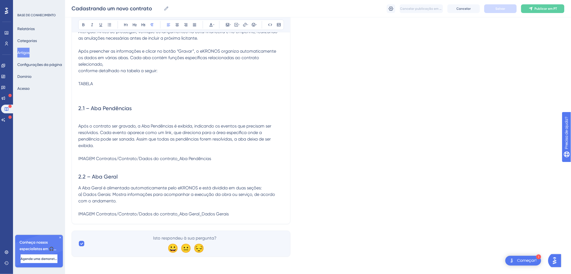
click at [239, 217] on p "IMAGEM Contratos/Contrato/Dados do contrato_Aba Geral_Dados Gerais" at bounding box center [180, 213] width 205 height 6
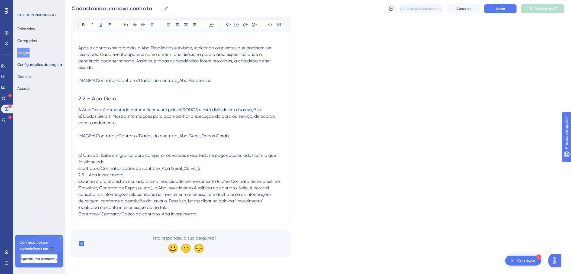
scroll to position [731, 0]
click at [96, 141] on p at bounding box center [180, 142] width 205 height 6
click at [108, 162] on p "b) Curva S: Exibe um gráfico para comparar os valores executados e pagos acumul…" at bounding box center [180, 184] width 205 height 65
click at [203, 172] on p "Contratos/Contrato/Dados do contrato_Aba Geral_Curva_S 2.3 – Aba Investimento: …" at bounding box center [180, 191] width 205 height 52
click at [87, 168] on p "Contratos/Contrato/Dados do contrato_Aba Geral_Curva_S" at bounding box center [180, 168] width 205 height 6
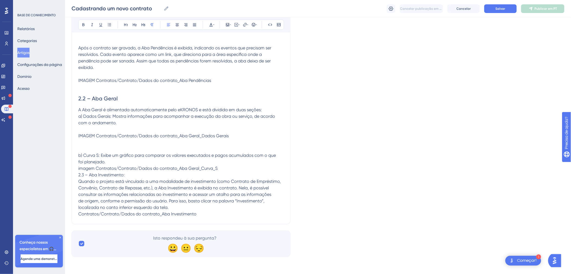
click at [126, 189] on p "2.3 – Aba Investimento: Quando o projeto está vinculado a uma modalidade de inv…" at bounding box center [180, 193] width 205 height 45
drag, startPoint x: 130, startPoint y: 183, endPoint x: 112, endPoint y: 187, distance: 18.3
click at [108, 178] on p "2.3 – Aba Investimento:" at bounding box center [180, 174] width 205 height 6
click at [128, 178] on p "2.3 – Aba Investimento:" at bounding box center [180, 174] width 205 height 6
drag, startPoint x: 130, startPoint y: 189, endPoint x: 75, endPoint y: 164, distance: 60.4
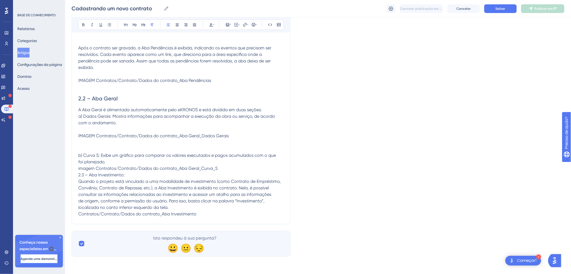
click at [135, 22] on icon at bounding box center [134, 24] width 4 height 4
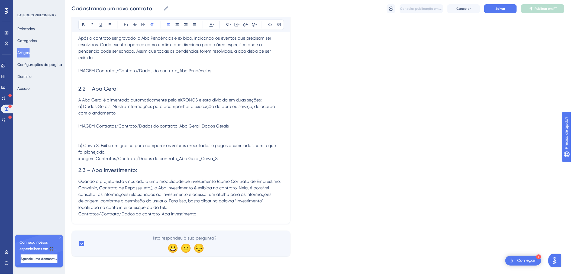
click at [107, 161] on span "imagem Contratos/Contrato/Dados do contrato_Aba Geral_Curva_S" at bounding box center [147, 158] width 139 height 5
click at [109, 178] on h2 "2.3 – Aba Investimento:" at bounding box center [180, 170] width 205 height 16
click at [199, 212] on p "Quando o projeto está vinculado a uma modalidade de investimento (como Contrato…" at bounding box center [180, 197] width 205 height 39
click at [198, 207] on p "Quando o projeto está vinculado a uma modalidade de investimento (como Contrato…" at bounding box center [180, 197] width 205 height 39
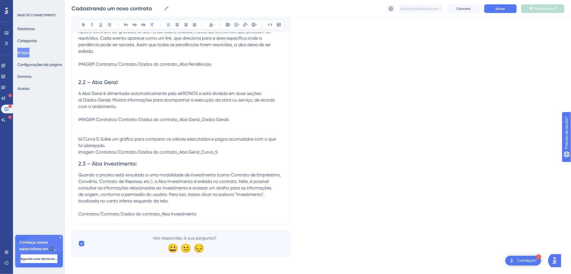
click at [80, 216] on span "Contratos/Contrato/Dados do contrato_Aba Investimento" at bounding box center [137, 213] width 118 height 5
click at [79, 216] on span "Contratos/Contrato/Dados do contrato_Aba Investimento" at bounding box center [137, 213] width 118 height 5
click at [221, 217] on p "imagem Contratos/Contrato/Dados do contrato_Aba Investimento" at bounding box center [180, 213] width 205 height 6
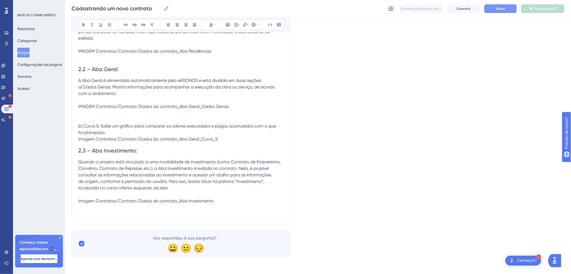
click at [492, 8] on button "Salvar" at bounding box center [500, 8] width 32 height 9
click at [228, 198] on p "imagem Contratos/Contrato/Dados do contrato_Aba Investimento" at bounding box center [180, 200] width 205 height 6
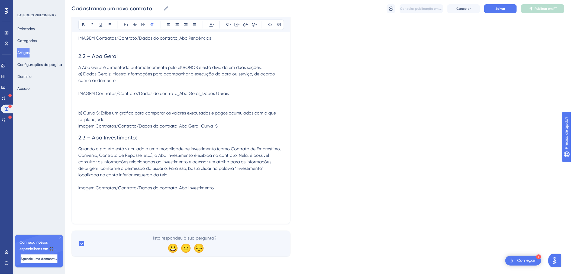
scroll to position [797, 0]
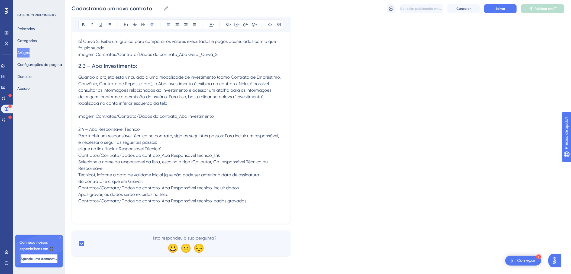
click at [145, 204] on p "2.4 – Aba Responsável Técnico Para incluir um responsável técnico no contrato, …" at bounding box center [180, 165] width 205 height 78
drag, startPoint x: 145, startPoint y: 205, endPoint x: 79, endPoint y: 197, distance: 66.3
click at [79, 126] on p at bounding box center [180, 122] width 205 height 6
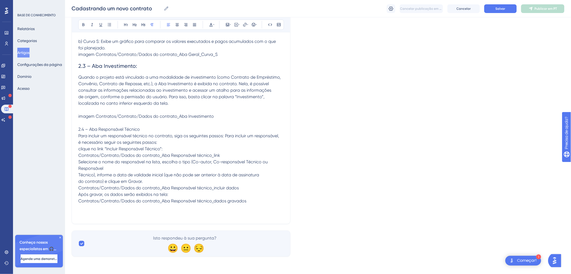
drag, startPoint x: 80, startPoint y: 204, endPoint x: 118, endPoint y: 205, distance: 38.5
drag, startPoint x: 136, startPoint y: 205, endPoint x: 79, endPoint y: 178, distance: 64.0
click at [134, 25] on icon at bounding box center [134, 24] width 4 height 4
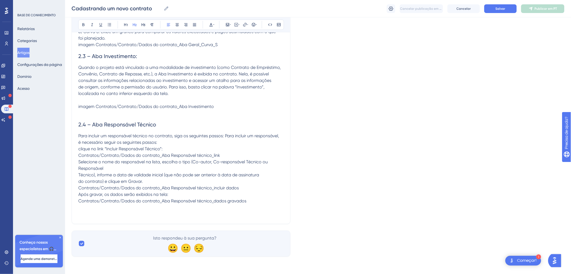
scroll to position [888, 0]
click at [257, 200] on p "Para incluir um responsável técnico no contrato, siga os seguintes passos: Para…" at bounding box center [180, 167] width 205 height 71
click at [206, 192] on p "Para incluir um responsável técnico no contrato, siga os seguintes passos: Para…" at bounding box center [180, 167] width 205 height 71
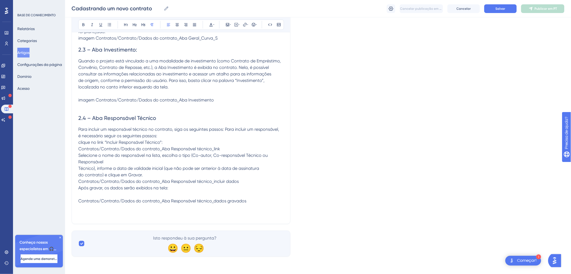
click at [79, 203] on span "Contratos/Contrato/Dados do contrato_Aba Responsável técnico_dados gravados" at bounding box center [162, 200] width 168 height 5
click at [272, 204] on p "imagem Contratos/Contrato/Dados do contrato_Aba Responsável técnico_dados grava…" at bounding box center [180, 200] width 205 height 6
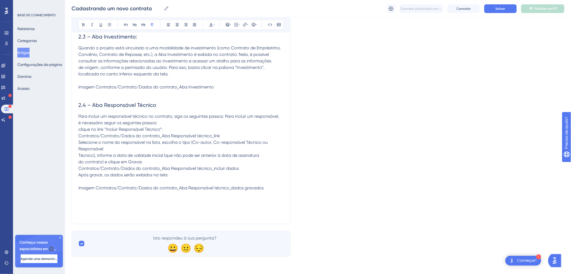
scroll to position [911, 0]
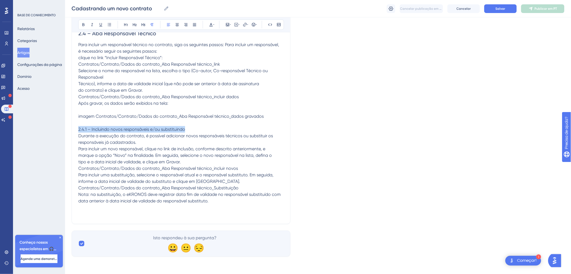
drag, startPoint x: 194, startPoint y: 201, endPoint x: 75, endPoint y: 205, distance: 119.0
click at [144, 25] on icon at bounding box center [143, 24] width 4 height 3
drag, startPoint x: 197, startPoint y: 208, endPoint x: 199, endPoint y: 205, distance: 3.8
click at [197, 204] on p "2.4.1 – Incluindo novos responsáveis e/ou substituindo Durante a execução do co…" at bounding box center [180, 165] width 205 height 78
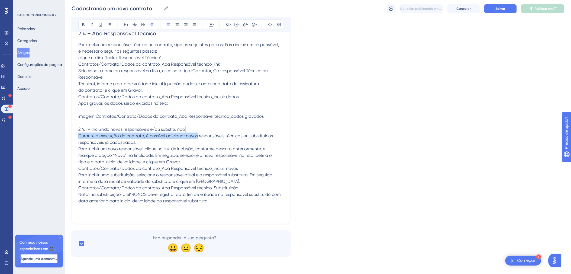
click at [199, 204] on p "2.4.1 – Incluindo novos responsáveis e/ou substituindo Durante a execução do co…" at bounding box center [180, 165] width 205 height 78
drag, startPoint x: 196, startPoint y: 203, endPoint x: 86, endPoint y: 136, distance: 128.6
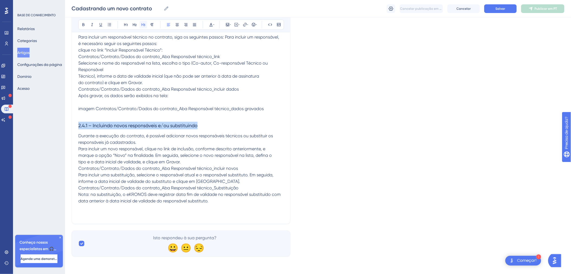
click at [143, 24] on icon at bounding box center [143, 24] width 4 height 3
click at [210, 99] on p "Para incluir um responsável técnico no contrato, siga os seguintes passos: Para…" at bounding box center [180, 66] width 205 height 65
click at [97, 111] on span "imagem Contratos/Contrato/Dados do contrato_Aba Responsável técnico_dados grava…" at bounding box center [170, 108] width 185 height 5
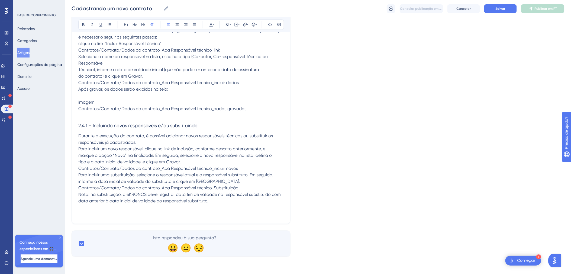
scroll to position [911, 0]
click at [96, 4] on span "imagem Contratos/Contrato/Dados do contrato_Aba Investimento" at bounding box center [145, 1] width 135 height 5
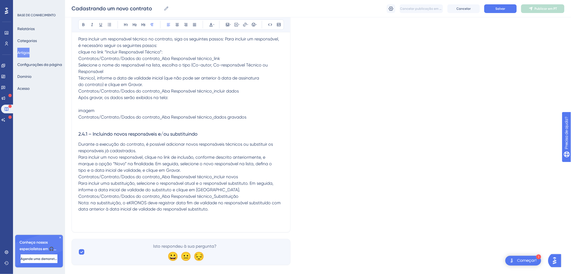
scroll to position [830, 0]
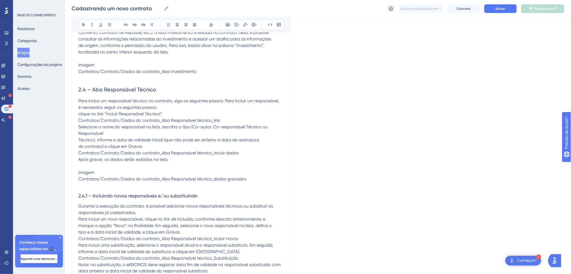
click at [97, 6] on p "imagem Contratos/Contrato/Dados do contrato_Aba Geral_Curva_S" at bounding box center [180, 3] width 205 height 6
click at [96, 6] on span "imagem Contratos/Contrato/Dados do contrato_Aba Geral_Curva_S" at bounding box center [147, 3] width 139 height 5
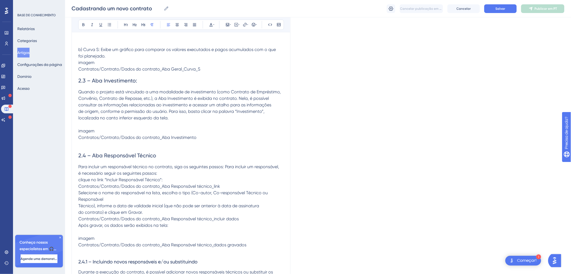
scroll to position [750, 0]
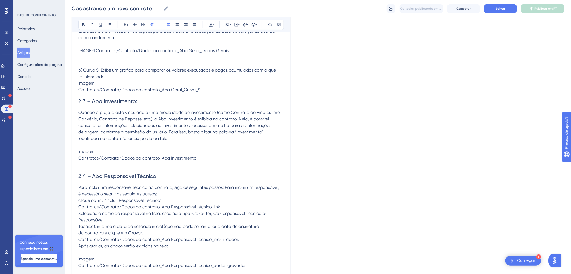
click at [96, 53] on span "IMAGEM Contratos/Contrato/Dados do contrato_Aba Geral_Dados Gerais" at bounding box center [153, 50] width 150 height 5
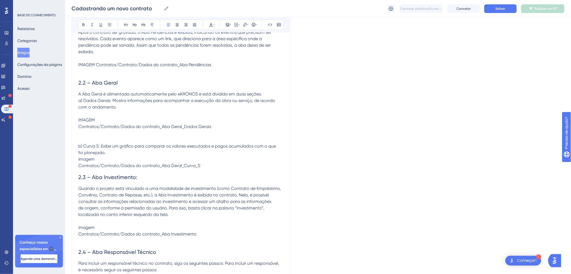
scroll to position [670, 0]
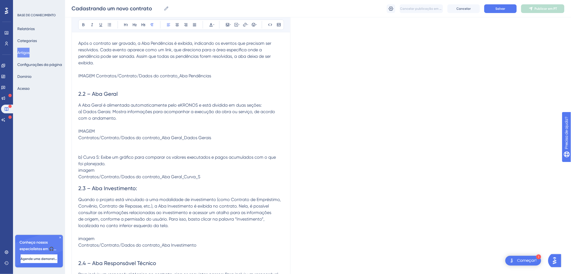
click at [95, 78] on span "IMAGEM Contratos/Contrato/Dados do contrato_Aba Pendências" at bounding box center [144, 75] width 133 height 5
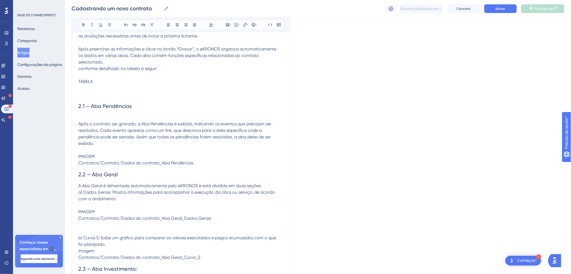
click at [91, 98] on p at bounding box center [180, 94] width 205 height 6
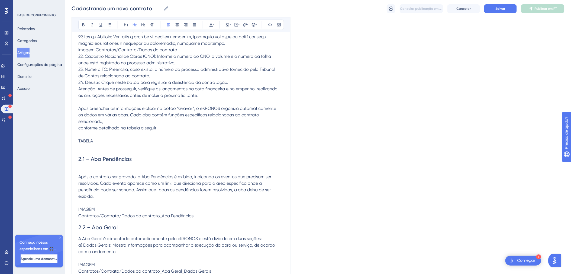
scroll to position [509, 0]
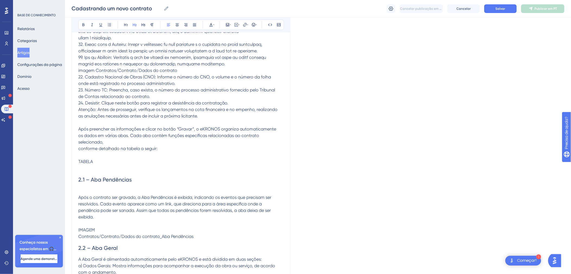
click at [95, 73] on span "imagem Contratos/Contrato/Dados do contrato" at bounding box center [127, 70] width 99 height 5
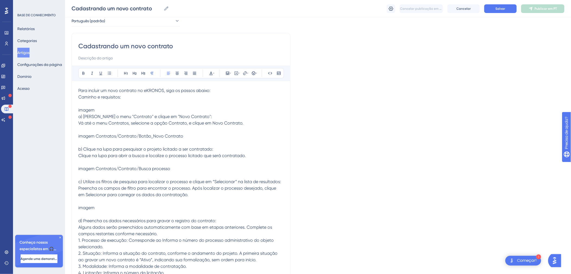
scroll to position [0, 0]
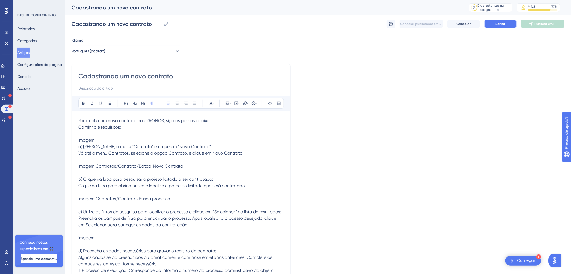
click at [499, 26] on span "Salvar" at bounding box center [500, 24] width 10 height 4
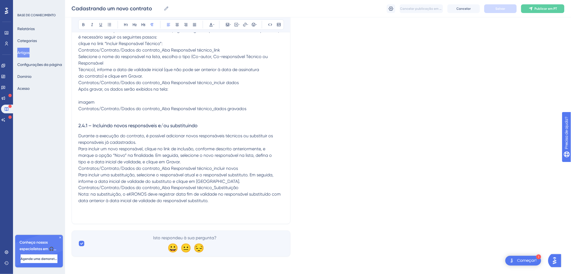
scroll to position [1018, 0]
click at [218, 208] on p at bounding box center [180, 207] width 205 height 6
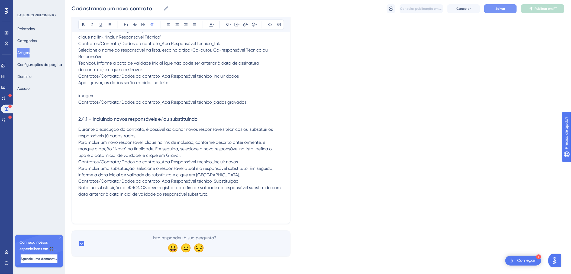
click at [186, 162] on p "Durante a execução do contrato, é possível adicionar novos responsáveis técnico…" at bounding box center [180, 161] width 205 height 71
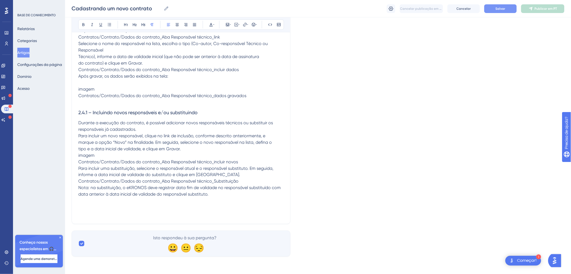
click at [239, 177] on p "imagem Contratos/Contrato/Dados do contrato_Aba Responsável técnico_incluir nov…" at bounding box center [180, 174] width 205 height 45
click at [79, 164] on span "imagem Contratos/Contrato/Dados do contrato_Aba Responsável técnico_incluir nov…" at bounding box center [158, 158] width 160 height 12
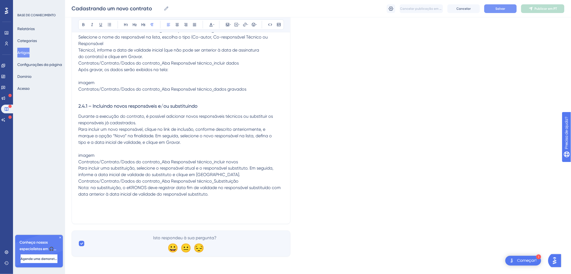
click at [225, 197] on p "Para incluir uma substituição, selecione o responsável atual e o responsável su…" at bounding box center [180, 181] width 205 height 32
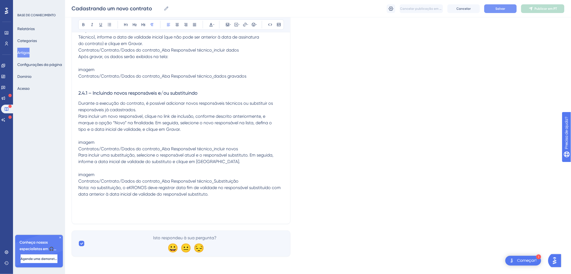
click at [247, 197] on p "imagem Contratos/Contrato/Dados do contrato_Aba Responsável técnico_Substituiçã…" at bounding box center [180, 184] width 205 height 26
click at [97, 210] on p at bounding box center [180, 207] width 205 height 6
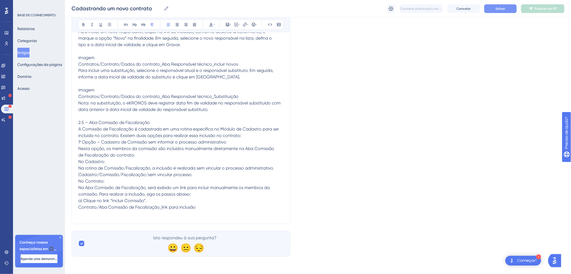
click at [151, 191] on p "2.5 – Aba Comissão de Fiscalização A Comissão de Fiscalização é cadastrada em u…" at bounding box center [180, 164] width 205 height 91
drag, startPoint x: 154, startPoint y: 190, endPoint x: 75, endPoint y: 190, distance: 79.6
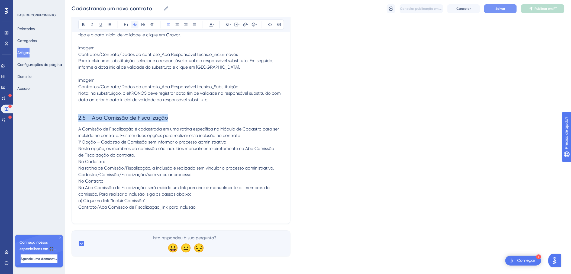
click at [131, 26] on button at bounding box center [135, 25] width 8 height 8
click at [185, 210] on p "A Comissão de Fiscalização é cadastrada em uma rotina específica no Módulo de C…" at bounding box center [180, 168] width 205 height 84
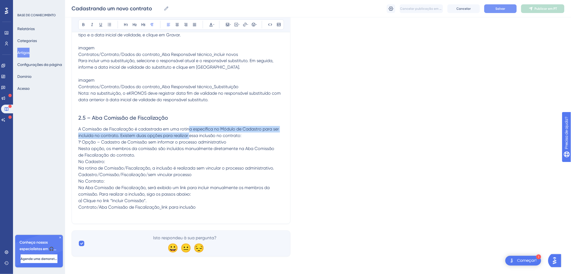
scroll to position [1160, 0]
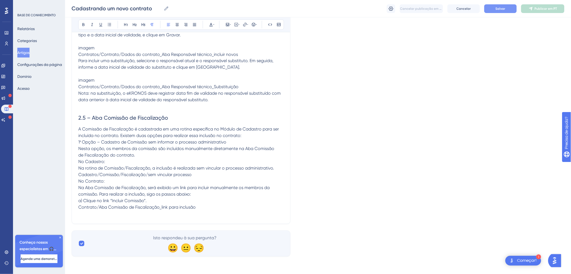
click at [135, 177] on span "A Comissão de Fiscalização é cadastrada em uma rotina específica no Módulo de C…" at bounding box center [178, 167] width 200 height 83
click at [79, 178] on span "A Comissão de Fiscalização é cadastrada em uma rotina específica no Módulo de C…" at bounding box center [178, 167] width 200 height 83
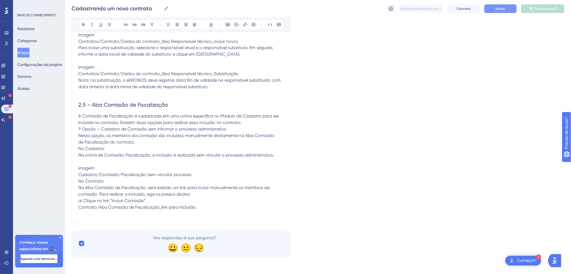
click at [80, 198] on span "Cadastro/Comissão/Fiscalização/sem vincular processo No Contrato: Na Aba Comiss…" at bounding box center [173, 191] width 191 height 38
click at [78, 196] on span "Cadastro/Comissão/Fiscalização/sem vincular processo No Contrato: Na Aba Comiss…" at bounding box center [173, 191] width 191 height 38
click at [79, 210] on span "No Contrato: Na Aba Comissão de Fiscalização, será exibido um link para incluir…" at bounding box center [173, 193] width 191 height 31
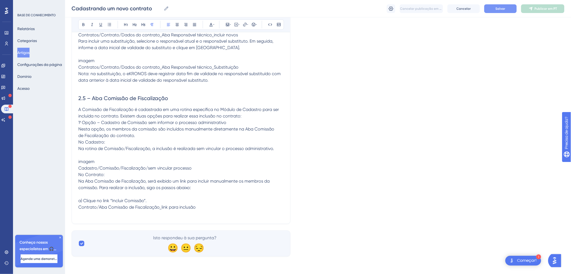
click at [79, 210] on span "a) Clique no link “Incluir Comissão”. Contrato/Aba Comissão de Fiscalização_lin…" at bounding box center [136, 204] width 117 height 12
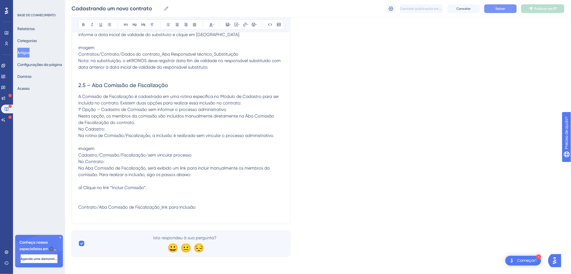
click at [82, 204] on p at bounding box center [180, 200] width 205 height 6
click at [79, 177] on span "No Contrato: Na Aba Comissão de Fiscalização, será exibido um link para incluir…" at bounding box center [173, 168] width 191 height 18
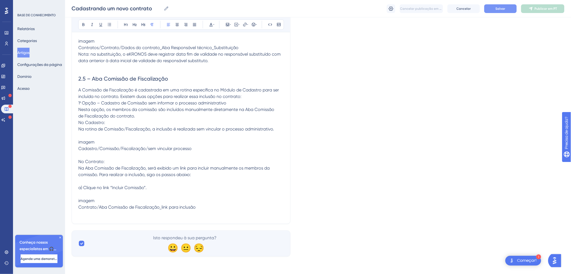
click at [87, 184] on p at bounding box center [180, 181] width 205 height 6
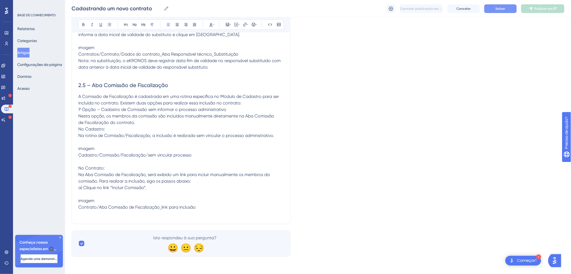
scroll to position [1196, 0]
click at [78, 128] on span "A Comissão de Fiscalização é cadastrada em uma rotina específica no Módulo de C…" at bounding box center [178, 116] width 200 height 44
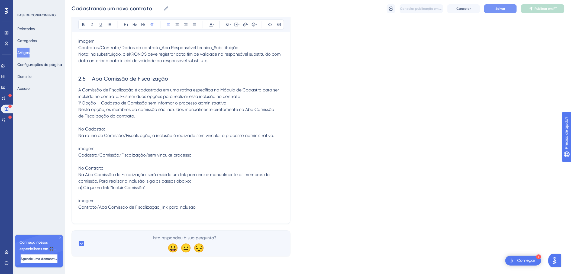
click at [210, 210] on p "Contrato/Aba Comissão de Fiscalização_link para inclusão" at bounding box center [180, 207] width 205 height 6
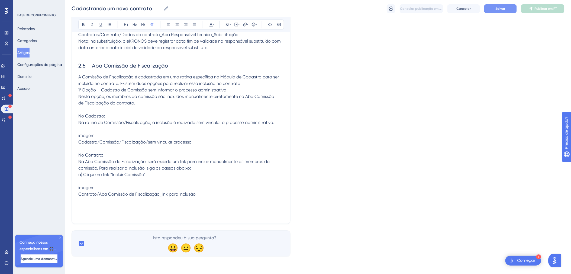
click at [82, 204] on p at bounding box center [180, 200] width 205 height 6
click at [83, 210] on p at bounding box center [180, 207] width 205 height 6
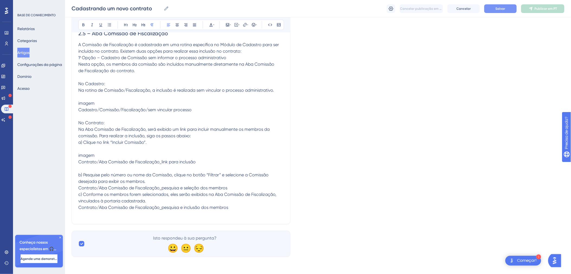
scroll to position [1249, 0]
click at [173, 179] on p "b) Pesquise pelo número ou nome da Comissão, clique no botão “Filtrar” e seleci…" at bounding box center [180, 190] width 205 height 39
click at [121, 187] on p "Contrato/Aba Comissão de Fiscalização_pesquisa e seleção dos membros c) Conform…" at bounding box center [180, 197] width 205 height 26
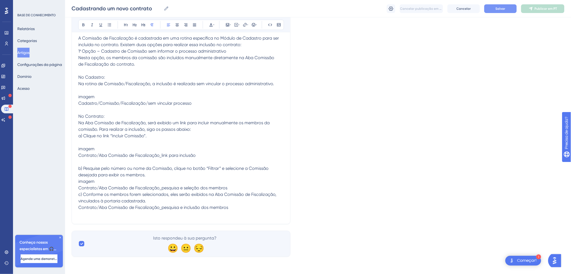
click at [237, 200] on p "Contrato/Aba Comissão de Fiscalização_pesquisa e seleção dos membros c) Conform…" at bounding box center [180, 197] width 205 height 26
click at [190, 204] on p "c) Conforme os membros forem selecionados, eles serão exibidos na Aba Comissão …" at bounding box center [180, 200] width 205 height 19
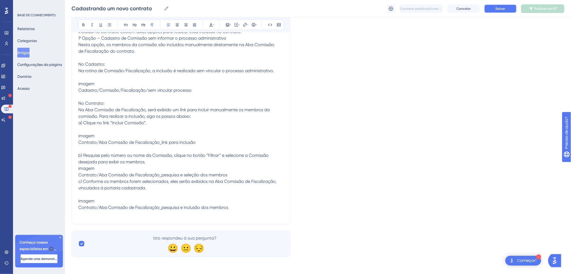
click at [489, 7] on button "Salvar" at bounding box center [500, 8] width 32 height 9
click at [235, 208] on p "imagem Contrato/Aba Comissão de Fiscalização_pesquisa e inclusão dos membros" at bounding box center [180, 203] width 205 height 13
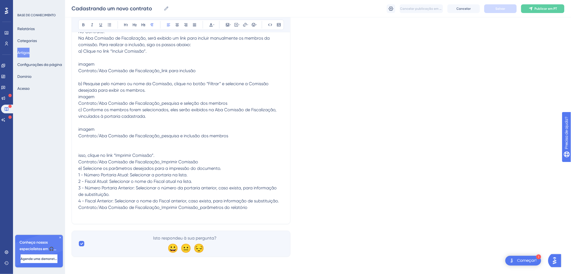
scroll to position [1284, 0]
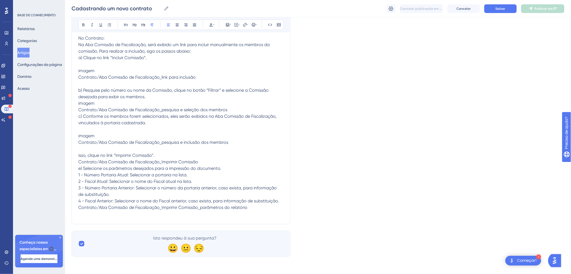
click at [165, 210] on p "isso, clique no link “Imprimir Comissão”. Contrato/Aba Comissão de Fiscalização…" at bounding box center [180, 181] width 205 height 58
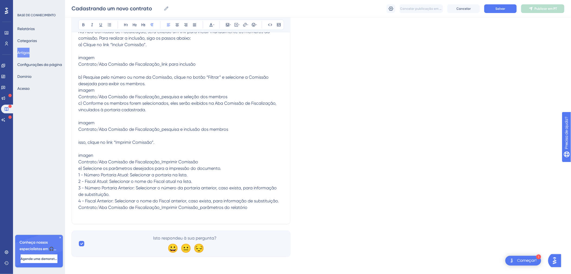
click at [210, 210] on p "imagen Contrato/Aba Comissão de Fiscalização_Imprimir Comissão e) Selecione os …" at bounding box center [180, 181] width 205 height 58
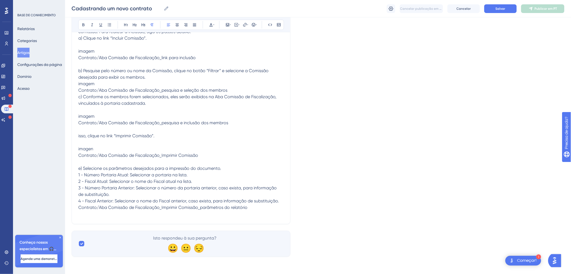
scroll to position [1364, 0]
click at [99, 148] on p "imagen Contrato/Aba Comissão de Fiscalização_Imprimir Comissão" at bounding box center [180, 151] width 205 height 13
click at [254, 210] on p "e) Selecione os parâmetros desejados para a impressão do documento. 1 - Número …" at bounding box center [180, 187] width 205 height 45
click at [283, 199] on p "e) Selecione os parâmetros desejados para a impressão do documento. 1 - Número …" at bounding box center [180, 187] width 205 height 45
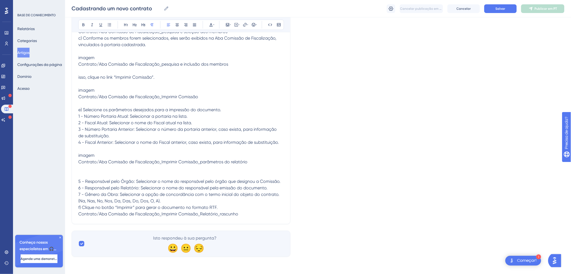
scroll to position [1431, 0]
click at [210, 201] on p "5 - Responsável pelo Órgão: Selecionar o nome do responsável pelo órgão que des…" at bounding box center [180, 197] width 205 height 39
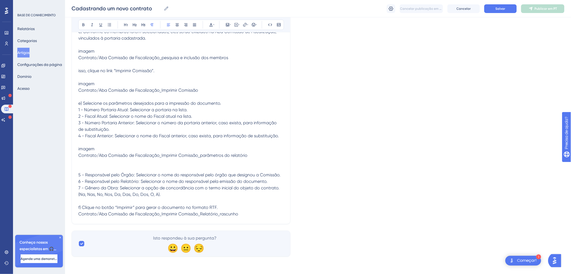
click at [175, 204] on p at bounding box center [180, 200] width 205 height 6
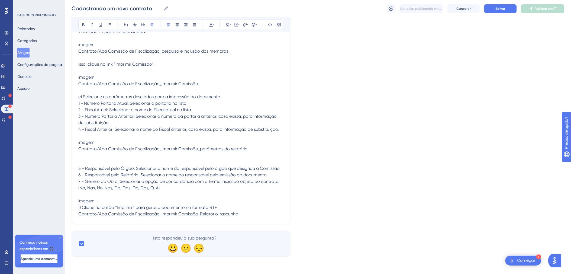
scroll to position [1450, 0]
click at [223, 206] on p "f) Clique no botão “Imprimir” para gerar o documento no formato RTF. Contrato/A…" at bounding box center [180, 210] width 205 height 13
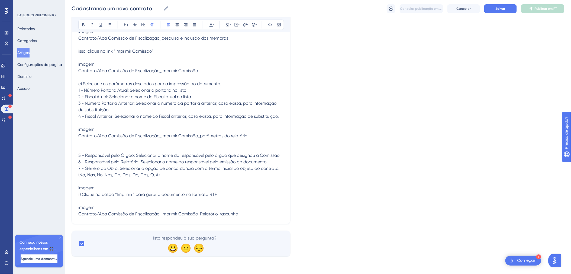
scroll to position [1463, 0]
click at [260, 214] on p "imagem Contrato/Aba Comissão de Fiscalização_Imprimir Comissão_Relatório_rascun…" at bounding box center [180, 210] width 205 height 13
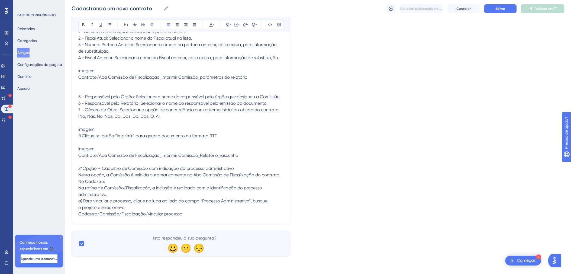
scroll to position [1521, 0]
click at [245, 169] on p "2ª Opção – Cadastro de Comissão com indicação do processo administrativo Nesta …" at bounding box center [180, 191] width 205 height 52
click at [153, 211] on p "Nesta opção, a Comissão é exibida automaticamente na Aba Comissão de Fiscalizaç…" at bounding box center [180, 193] width 205 height 45
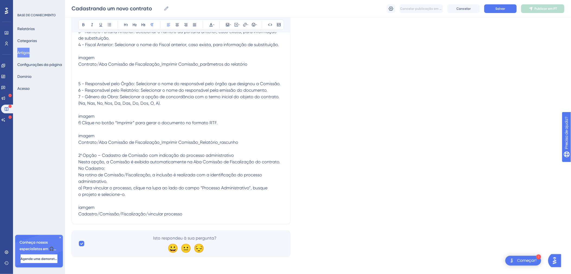
scroll to position [1541, 0]
click at [194, 213] on p "iamgem Cadastro/Comissão/Fiscalização/vincular processo" at bounding box center [180, 210] width 205 height 13
drag, startPoint x: 181, startPoint y: 212, endPoint x: 185, endPoint y: 213, distance: 4.1
click at [182, 212] on p "imagem Cadastro/Comissão/Fiscalização/vincular processo" at bounding box center [180, 210] width 205 height 13
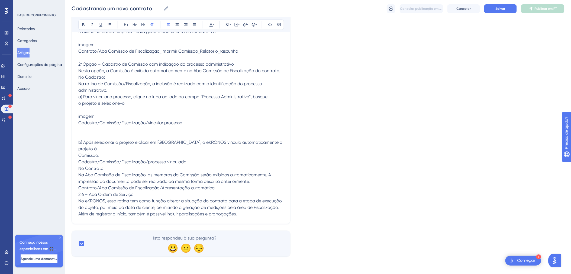
scroll to position [1625, 0]
click at [85, 139] on p at bounding box center [180, 135] width 205 height 6
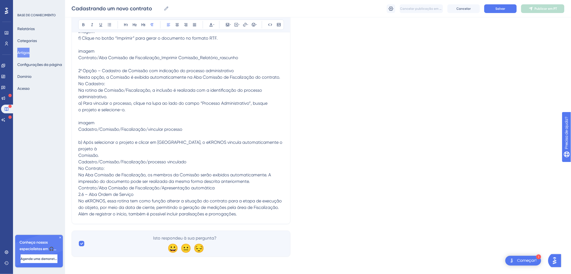
click at [109, 156] on p "b) Após selecionar o projeto e clicar em Gravar, o eKRONOS vincula automaticame…" at bounding box center [180, 178] width 205 height 78
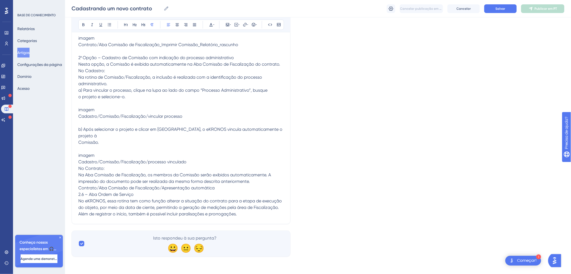
click at [203, 167] on p "imagem Cadastro/Comissão/Fiscalização/processo vinculado No Contrato: Na Aba Co…" at bounding box center [180, 184] width 205 height 65
click at [258, 194] on p "No Contrato: Na Aba Comissão de Fiscalização, os membros da Comissão serão exib…" at bounding box center [180, 191] width 205 height 52
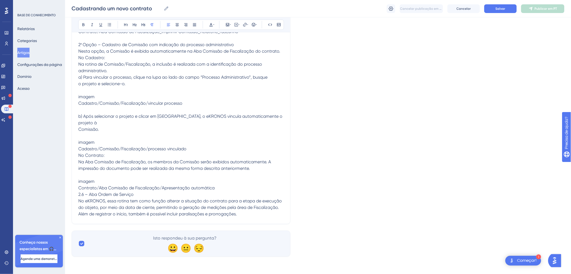
click at [235, 212] on p "imagem Contrato/Aba Comissão de Fiscalização/Apresentação automática 2.6 – Aba …" at bounding box center [180, 197] width 205 height 39
click at [157, 195] on p "2.6 – Aba Ordem de Serviço No eKRONOS, essa rotina tem como função alterar a si…" at bounding box center [180, 204] width 205 height 26
drag, startPoint x: 138, startPoint y: 193, endPoint x: 77, endPoint y: 188, distance: 61.1
click at [79, 191] on p "2.6 – Aba Ordem de Serviço" at bounding box center [180, 194] width 205 height 6
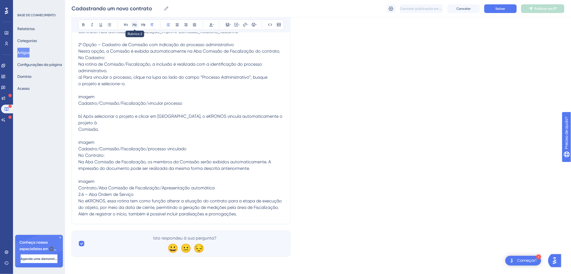
click at [136, 21] on button at bounding box center [135, 25] width 8 height 8
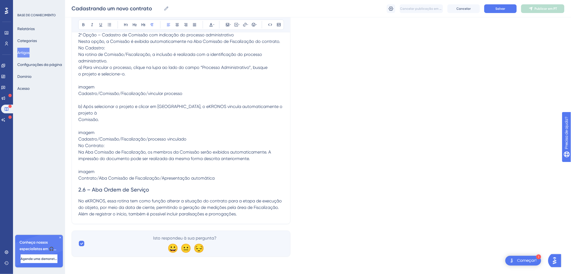
click at [161, 180] on span "imagem Contrato/Aba Comissão de Fiscalização/Apresentação automática" at bounding box center [146, 175] width 136 height 12
click at [504, 6] on span "Salvar" at bounding box center [500, 8] width 10 height 4
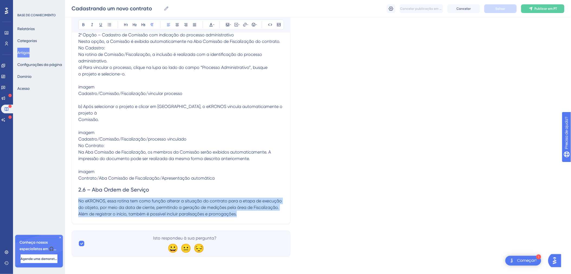
click at [249, 216] on p "No eKRONOS, essa rotina tem como função alterar a situação do contrato para a e…" at bounding box center [180, 206] width 205 height 19
drag, startPoint x: 249, startPoint y: 215, endPoint x: 255, endPoint y: 217, distance: 5.7
click at [250, 215] on p "No eKRONOS, essa rotina tem como função alterar a situação do contrato para a e…" at bounding box center [180, 206] width 205 height 19
click at [261, 212] on p "No eKRONOS, essa rotina tem como função alterar a situação do contrato para a e…" at bounding box center [180, 206] width 205 height 19
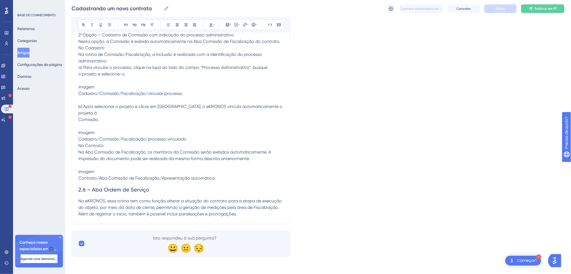
click at [261, 211] on p "No eKRONOS, essa rotina tem como função alterar a situação do contrato para a e…" at bounding box center [180, 206] width 205 height 19
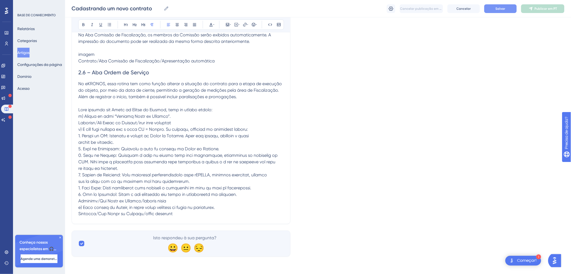
scroll to position [1730, 0]
click at [171, 177] on p at bounding box center [180, 161] width 205 height 110
click at [105, 186] on p at bounding box center [180, 167] width 205 height 97
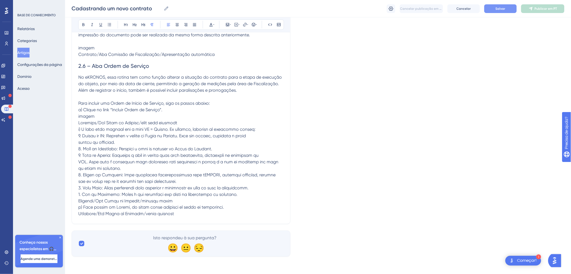
click at [189, 195] on p at bounding box center [180, 167] width 205 height 97
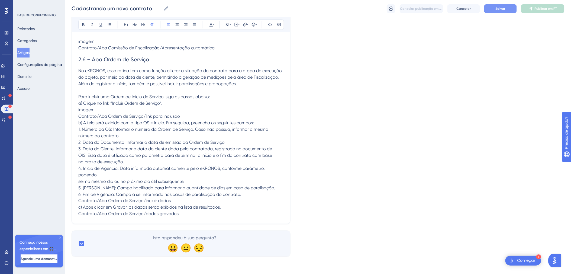
scroll to position [1810, 0]
click at [256, 196] on p "b) A tela será exibida com o tipo OS = Início. Em seguida, preencha os seguinte…" at bounding box center [180, 167] width 205 height 97
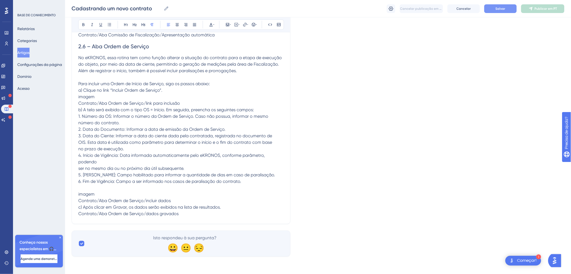
click at [177, 215] on p "imagem Contrato/Aba Ordem de Serviço/incluir dados c) Após clicar em Gravar, os…" at bounding box center [180, 204] width 205 height 26
click at [79, 213] on span "c) Após clicar em Gravar, os dados serão exibidos na lista de resultados. Contr…" at bounding box center [149, 210] width 142 height 12
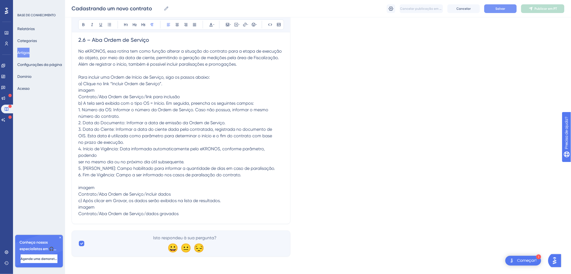
click at [79, 210] on span "imagem" at bounding box center [86, 206] width 16 height 5
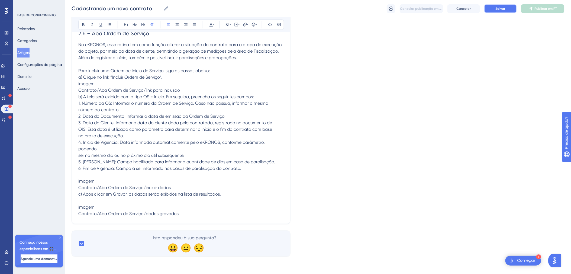
click at [503, 7] on span "Salvar" at bounding box center [500, 8] width 10 height 4
click at [190, 210] on p "Contrato/Aba Ordem de Serviço/dados gravados" at bounding box center [180, 213] width 205 height 6
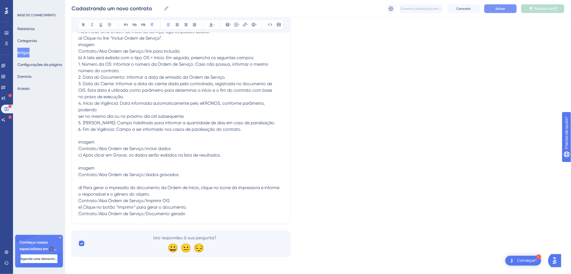
scroll to position [1883, 0]
click at [79, 201] on span "d) Para gerar a impressão do documento da Ordem de Início, clique no ícone da i…" at bounding box center [178, 200] width 201 height 31
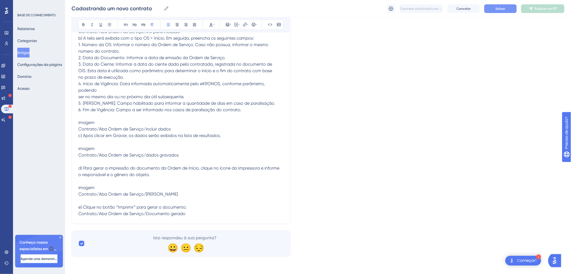
scroll to position [1903, 0]
click at [79, 212] on span "e) Clique no botão “Imprimir” para gerar o documento. Contrato/Aba Ordem de Ser…" at bounding box center [132, 210] width 108 height 12
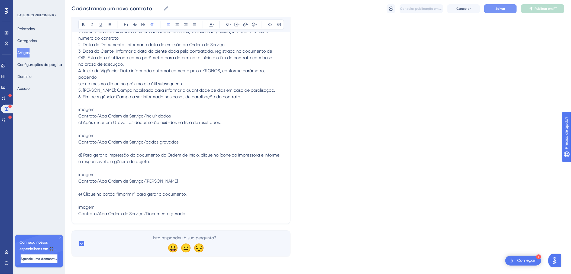
click at [200, 217] on p "Contrato/Aba Ordem de Serviço/Documento gerado" at bounding box center [180, 213] width 205 height 6
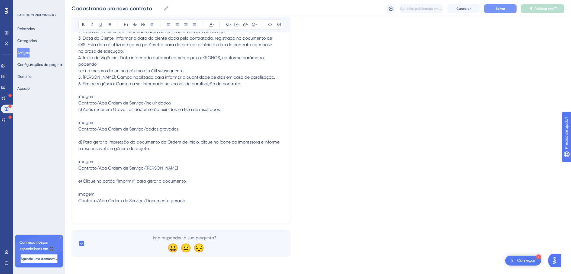
scroll to position [1984, 0]
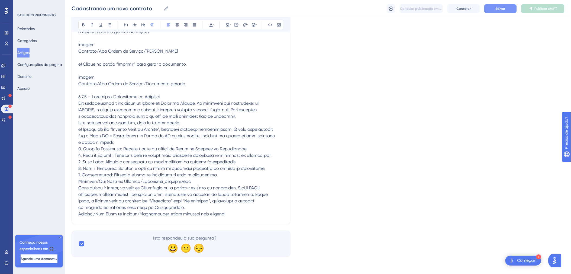
click at [161, 158] on p at bounding box center [180, 154] width 205 height 123
drag, startPoint x: 163, startPoint y: 158, endPoint x: 77, endPoint y: 158, distance: 86.4
click at [140, 22] on button at bounding box center [143, 25] width 8 height 8
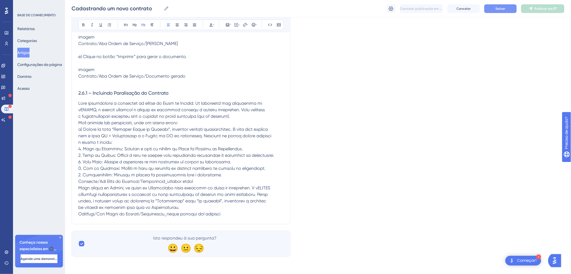
click at [163, 96] on span "2.6.1 – Incluindo Paralisação do Contrato" at bounding box center [123, 93] width 90 height 6
click at [125, 169] on span at bounding box center [176, 158] width 196 height 116
click at [79, 181] on span at bounding box center [176, 158] width 196 height 116
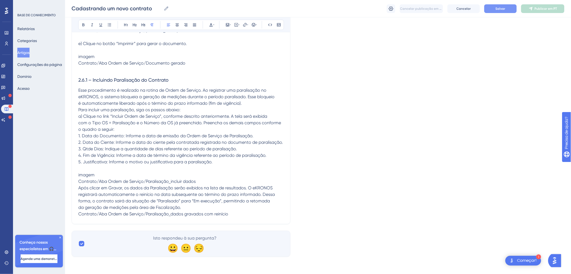
click at [195, 194] on span "Contrato/Aba Ordem de Serviço/Paralisação_incluir dados Após clicar em Gravar, …" at bounding box center [176, 197] width 196 height 38
click at [205, 195] on p "Contrato/Aba Ordem de Serviço/Paralisação_incluir dados Após clicar em Gravar, …" at bounding box center [180, 197] width 205 height 39
click at [80, 211] on span "Após clicar em Gravar, os dados da Paralisação serão exibidos na lista de resul…" at bounding box center [176, 200] width 196 height 31
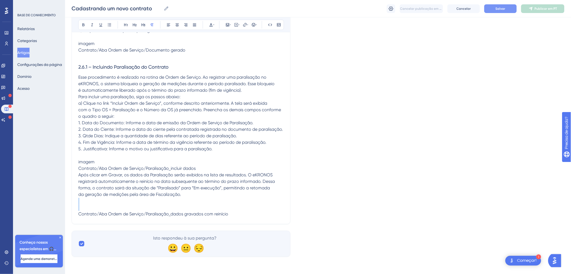
drag, startPoint x: 80, startPoint y: 217, endPoint x: 80, endPoint y: 221, distance: 3.9
click at [82, 210] on p at bounding box center [180, 207] width 205 height 6
click at [504, 8] on span "Salvar" at bounding box center [500, 8] width 10 height 4
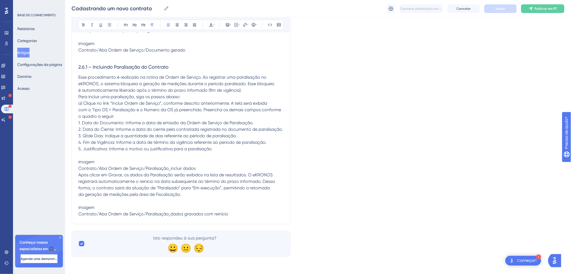
click at [239, 215] on p "Contrato/Aba Ordem de Serviço/Paralisação_dados gravados com reinício" at bounding box center [180, 213] width 205 height 6
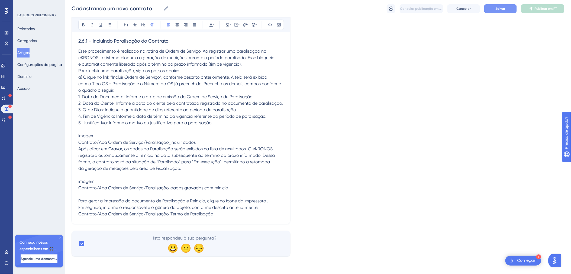
scroll to position [2118, 0]
click at [80, 214] on span "Para gerar a impressão do documento de Paralisação e Reinício, clique no ícone …" at bounding box center [173, 207] width 190 height 18
click at [79, 215] on span "Para gerar a impressão do documento de Paralisação e Reinício, clique no ícone …" at bounding box center [173, 207] width 190 height 18
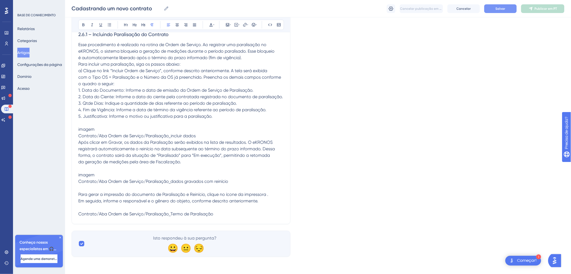
click at [93, 217] on p "Contrato/Aba Ordem de Serviço/Paralisação_Termo de Paralisação" at bounding box center [180, 213] width 205 height 6
click at [79, 216] on span "Contrato/Aba Ordem de Serviço/Paralisação_Termo de Paralisação" at bounding box center [145, 213] width 135 height 5
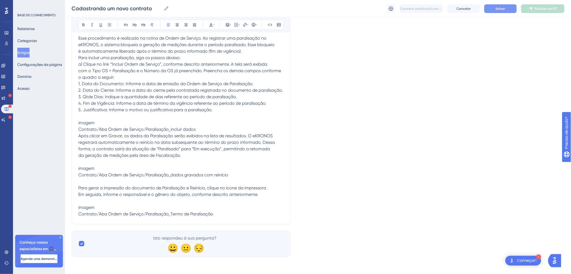
click at [238, 217] on p "Contrato/Aba Ordem de Serviço/Paralisação_Termo de Paralisação" at bounding box center [180, 213] width 205 height 6
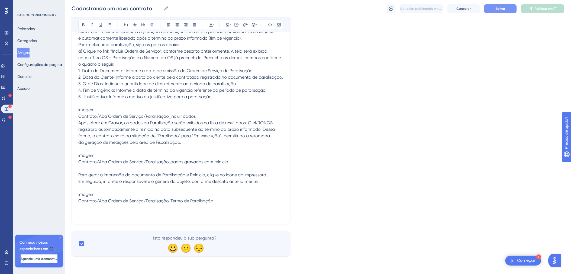
scroll to position [2121, 0]
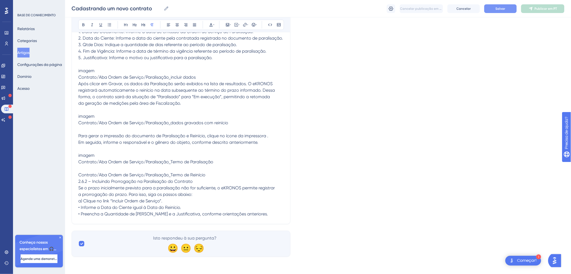
click at [105, 171] on p at bounding box center [180, 168] width 205 height 6
click at [208, 217] on p "Contrato/Aba Ordem de Serviço/Paralisação_Termo de Reinício 2.6.2 – Incluindo P…" at bounding box center [180, 193] width 205 height 45
click at [222, 217] on p "2.6.2 – Incluindo Prorrogação na Paralisação do Contrato Se o prazo inicialment…" at bounding box center [180, 197] width 205 height 39
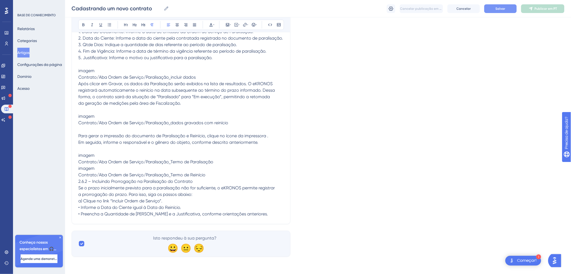
drag, startPoint x: 199, startPoint y: 176, endPoint x: 79, endPoint y: 173, distance: 120.3
click at [79, 178] on p "2.6.2 – Incluindo Prorrogação na Paralisação do Contrato" at bounding box center [180, 181] width 205 height 6
click at [140, 25] on button at bounding box center [143, 25] width 8 height 8
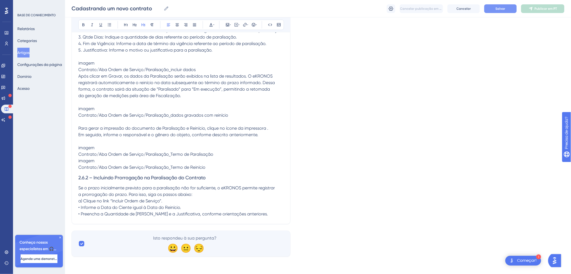
drag, startPoint x: 176, startPoint y: 164, endPoint x: 177, endPoint y: 172, distance: 8.1
click at [176, 164] on p "Contrato/Aba Ordem de Serviço/Paralisação_Termo de Reinício" at bounding box center [180, 167] width 205 height 6
click at [282, 214] on p "Se o prazo inicialmente previsto para a paralisação não for suficiente, o eKRON…" at bounding box center [180, 200] width 205 height 32
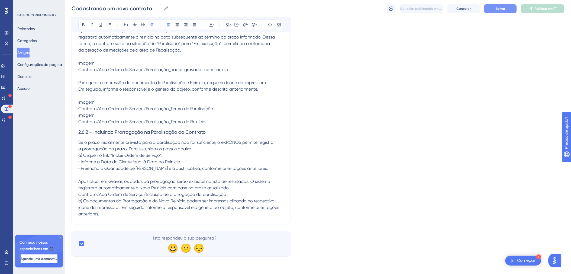
scroll to position [2251, 0]
drag, startPoint x: 79, startPoint y: 194, endPoint x: 80, endPoint y: 205, distance: 10.9
click at [79, 194] on span "Após clicar em Gravar, os dados da prorrogação serão exibidos na lista de resul…" at bounding box center [178, 197] width 201 height 38
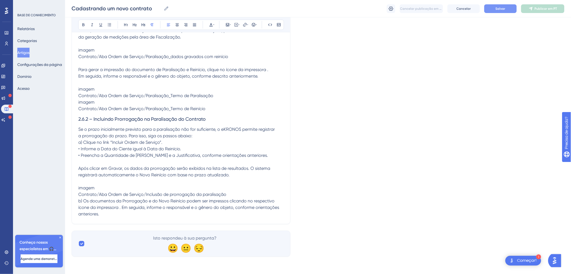
click at [78, 214] on span "Contrato/Aba Ordem de Serviço/Inclusão de prorrogação da paralisação b) Os docu…" at bounding box center [178, 203] width 201 height 25
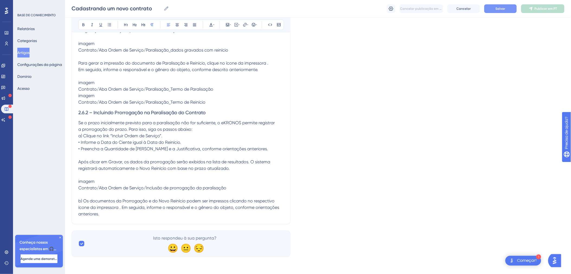
click at [112, 217] on p "b) Os documentos da Prorrogação e do Novo Reinício podem ser impressos clicando…" at bounding box center [180, 206] width 205 height 19
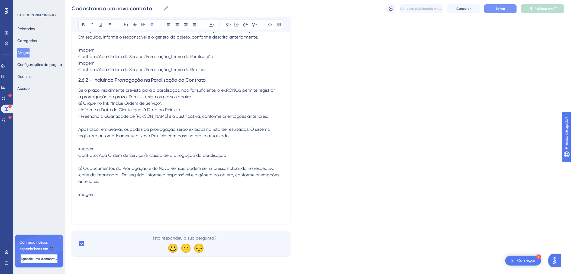
click at [83, 210] on p at bounding box center [180, 207] width 205 height 6
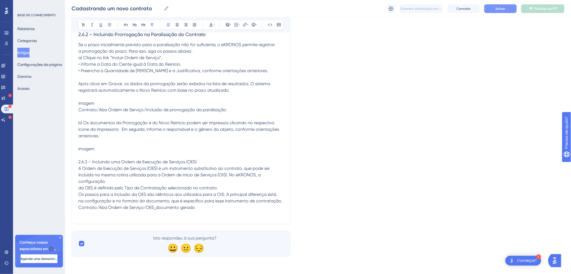
scroll to position [2279, 0]
click at [202, 210] on p "2.6.3 – Incluindo uma Ordem de Execução de Serviços (OES) A Ordem de Execução d…" at bounding box center [180, 184] width 205 height 52
drag, startPoint x: 207, startPoint y: 228, endPoint x: 78, endPoint y: 229, distance: 128.9
click at [79, 165] on p "2.6.3 – Incluindo uma Ordem de Execução de Serviços (OES)" at bounding box center [180, 161] width 205 height 6
click at [141, 26] on icon at bounding box center [143, 24] width 4 height 4
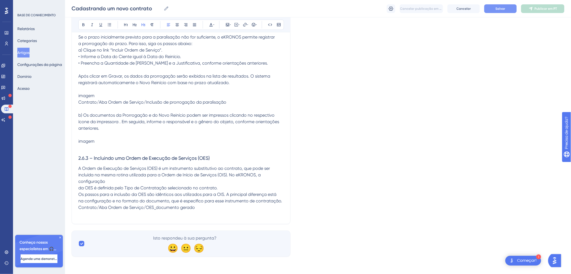
click at [152, 165] on h3 "2.6.3 – Incluindo uma Ordem de Execução de Serviços (OES)" at bounding box center [180, 158] width 205 height 14
click at [151, 186] on p "A Ordem de Execução de Serviços (OES) é um instrumento substitutivo ao contrato…" at bounding box center [180, 187] width 205 height 45
click at [79, 210] on span "A Ordem de Execução de Serviços (OES) é um instrumento substitutivo ao contrato…" at bounding box center [180, 187] width 204 height 44
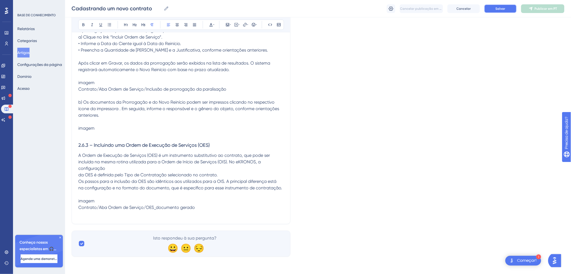
click at [498, 8] on span "Salvar" at bounding box center [500, 8] width 10 height 4
click at [202, 206] on p "Contrato/Aba Ordem de Serviço/OES_documento gerado" at bounding box center [180, 207] width 205 height 6
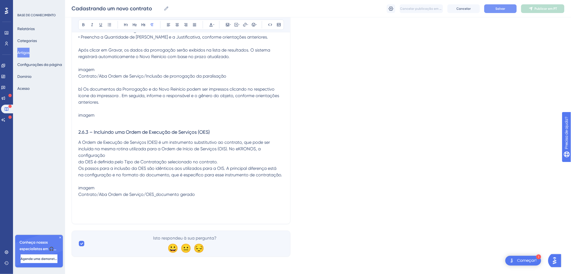
scroll to position [2430, 0]
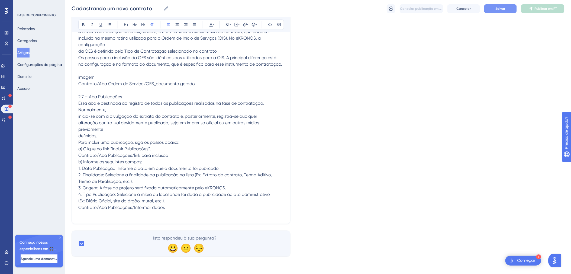
click at [129, 165] on p "2.7 – Aba Publicações Essa aba é destinada ao registro de todas as publicações …" at bounding box center [180, 151] width 205 height 117
click at [129, 100] on p "2.7 – Aba Publicações" at bounding box center [180, 96] width 205 height 6
drag, startPoint x: 129, startPoint y: 165, endPoint x: 75, endPoint y: 165, distance: 54.2
click at [139, 21] on div "Ousado Itálico Sublinhar Ponto de bala Rubrica 1 Rubrica 2 Rubrica 3 Normal Ali…" at bounding box center [181, 24] width 206 height 10
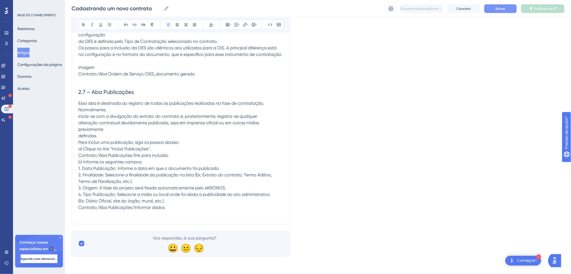
click at [142, 100] on h2 "2.7 – Aba Publicações" at bounding box center [180, 92] width 205 height 16
click at [142, 179] on p "Essa aba é destinada ao registro de todas as publicações realizadas na fase de …" at bounding box center [180, 155] width 205 height 110
click at [79, 158] on span "Essa aba é destinada ao registro de todas as publicações realizadas na fase de …" at bounding box center [174, 154] width 193 height 109
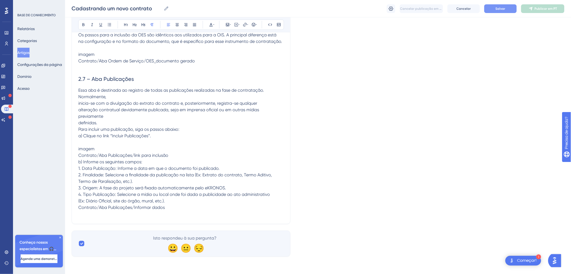
click at [194, 173] on p "Contrato/Aba Publicações/link para inclusão b) Informe os seguintes campos: 1. …" at bounding box center [180, 181] width 205 height 58
click at [79, 210] on span "b) Informe os seguintes campos: 1. Data Publicação: Informe a data em que o doc…" at bounding box center [174, 184] width 193 height 51
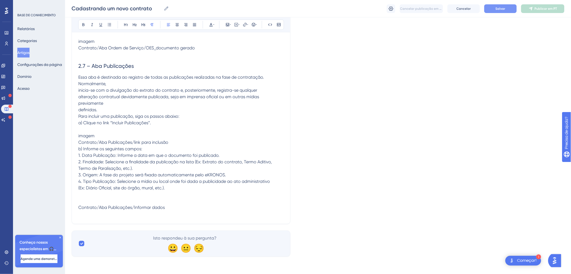
click at [82, 204] on p at bounding box center [180, 200] width 205 height 6
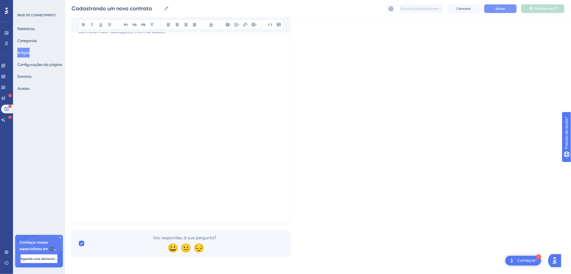
scroll to position [2661, 0]
click at [125, 61] on p at bounding box center [180, 57] width 205 height 6
click at [503, 6] on button "Salvar" at bounding box center [500, 8] width 32 height 9
click at [197, 35] on p "Contrato/Aba Publicações/Informar dados" at bounding box center [180, 31] width 205 height 6
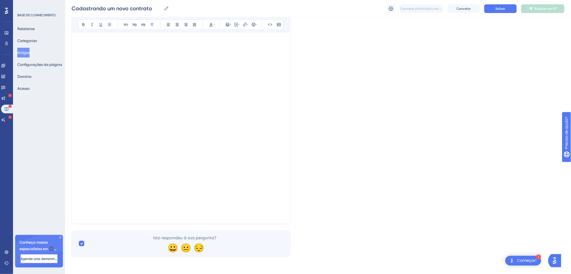
scroll to position [2580, 0]
drag, startPoint x: 107, startPoint y: 188, endPoint x: 101, endPoint y: 186, distance: 6.7
click at [104, 28] on p at bounding box center [180, 25] width 205 height 6
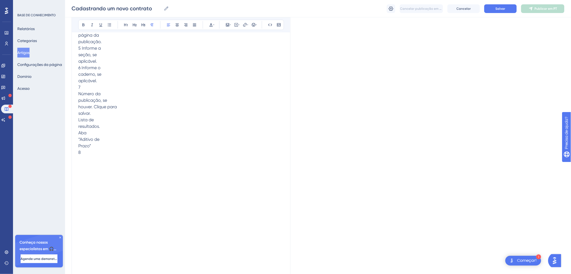
scroll to position [2687, 0]
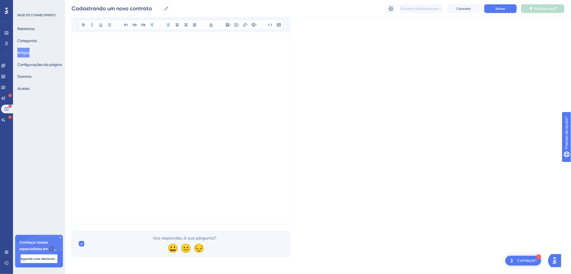
click at [79, 28] on span "Contrato/Aba Publicações/Informar dados c) Após gravar, os dados serão exibidos…" at bounding box center [178, 5] width 201 height 44
click at [169, 28] on p "Contrato/Aba Publicações/Informar dados c) Após gravar, os dados serão exibidos…" at bounding box center [180, 5] width 205 height 45
click at [205, 28] on p "c) Após gravar, os dados serão exibidos na lista de resultados. Contrato/Aba Pu…" at bounding box center [180, 8] width 205 height 39
click at [80, 28] on p "Contrato/Aba Publicações/Dados gravados 2.8 – Aba Aditivo de Prazo Esta aba é d…" at bounding box center [180, 12] width 205 height 32
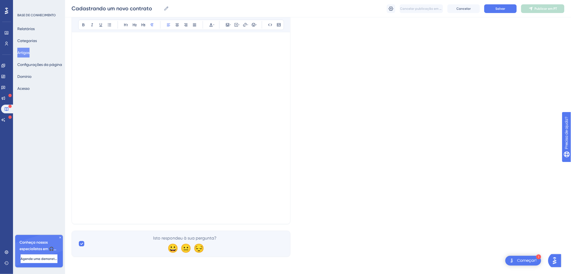
click at [185, 28] on p "Contrato/Aba Publicações/Dados gravados 2.8 – Aba Aditivo de Prazo Esta aba é d…" at bounding box center [180, 12] width 205 height 32
click at [156, 28] on p "2.8 – Aba Aditivo de Prazo Esta aba é destinada à confirmação dos aditivos de p…" at bounding box center [180, 15] width 205 height 26
drag, startPoint x: 147, startPoint y: 165, endPoint x: 72, endPoint y: 162, distance: 75.3
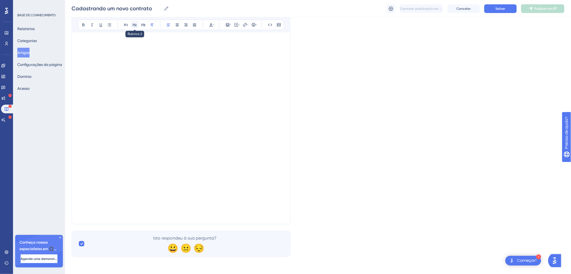
click at [132, 25] on icon at bounding box center [134, 24] width 4 height 4
drag, startPoint x: 232, startPoint y: 214, endPoint x: 229, endPoint y: 214, distance: 3.0
click at [232, 41] on p at bounding box center [180, 38] width 205 height 6
click at [100, 41] on p at bounding box center [180, 38] width 205 height 6
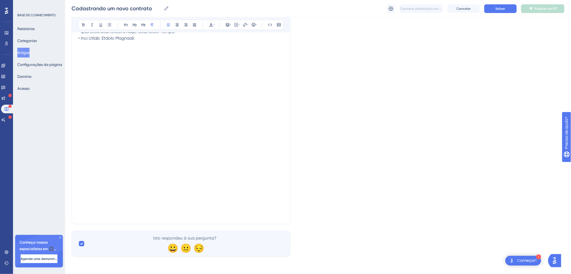
scroll to position [2830, 0]
drag, startPoint x: 77, startPoint y: 108, endPoint x: 78, endPoint y: 111, distance: 3.8
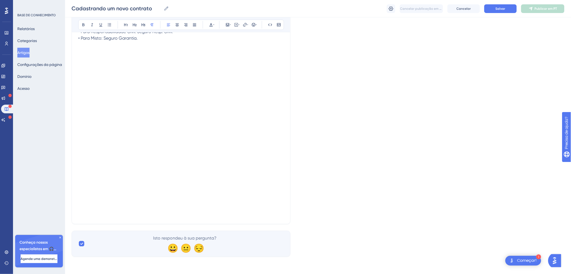
click at [80, 41] on span "Contrato/Aba Seguros_Garantia_Resp_Civil/link para inclusão b) Informe os segui…" at bounding box center [180, 11] width 205 height 57
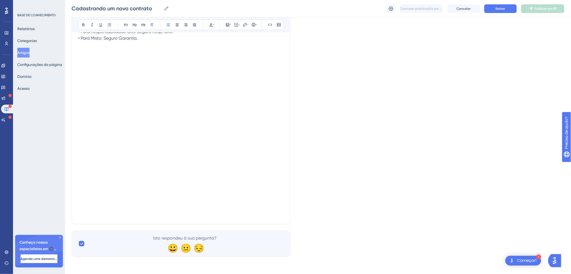
click at [79, 41] on span "Contrato/Aba Seguros_Garantia_Resp_Civil/link para inclusão b) Informe os segui…" at bounding box center [180, 11] width 205 height 57
click at [78, 41] on span "Contrato/Aba Seguros_Garantia_Resp_Civil/link para inclusão b) Informe os segui…" at bounding box center [180, 11] width 205 height 57
click at [79, 41] on span "Contrato/Aba Seguros_Garantia_Resp_Civil/link para inclusão b) Informe os segui…" at bounding box center [180, 11] width 205 height 57
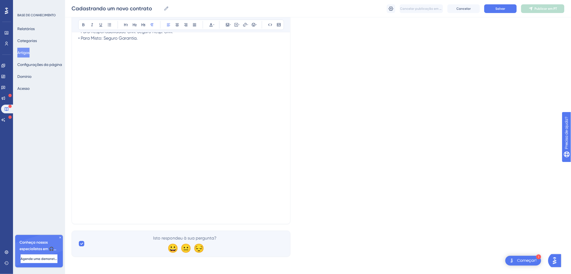
drag, startPoint x: 99, startPoint y: 108, endPoint x: 100, endPoint y: 111, distance: 3.9
click at [100, 41] on p "b) Informe os seguintes dados: 1. Tipo de Garantia: Selecionar o tipo de garant…" at bounding box center [180, 15] width 205 height 52
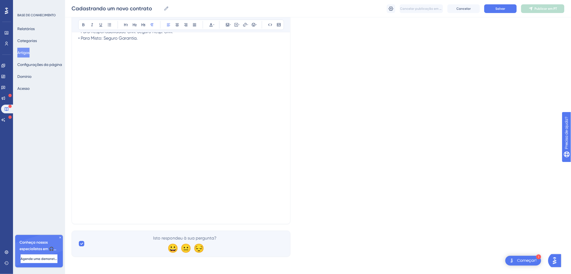
click at [497, 11] on button "Salvar" at bounding box center [500, 8] width 32 height 9
click at [103, 48] on p at bounding box center [180, 44] width 205 height 6
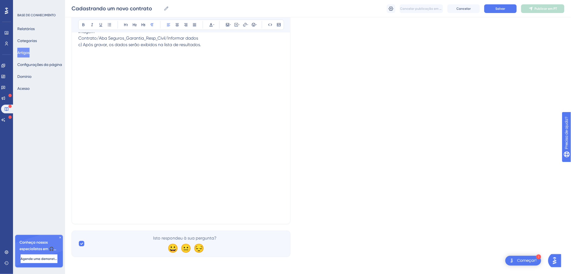
click at [232, 48] on p "Contrato/Aba Seguros_Garantia_Resp_Civil/Informar dados c) Após gravar, os dado…" at bounding box center [180, 41] width 205 height 13
click at [206, 48] on p "c) Após gravar, os dados serão exibidos na lista de resultados." at bounding box center [180, 44] width 205 height 6
drag, startPoint x: 78, startPoint y: 226, endPoint x: 83, endPoint y: 237, distance: 12.4
click at [79, 47] on span "Contrato/Aba Seguros_Garantia_Resp_Civil/Dados gravados" at bounding box center [139, 44] width 122 height 5
click at [496, 4] on div "Cadastrando um novo contrato Cadastrando um novo contrato Cancelar publicação e…" at bounding box center [318, 8] width 506 height 17
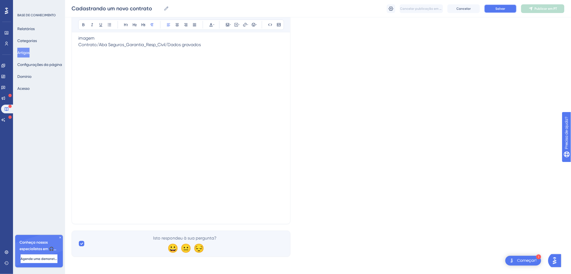
click at [497, 5] on button "Salvar" at bounding box center [500, 8] width 32 height 9
click at [242, 54] on p at bounding box center [180, 51] width 205 height 6
click at [79, 54] on span "2.10 – Aba Cronograma/Termos: Esta aba exibe diversos relatórios de acompanhame…" at bounding box center [180, 11] width 204 height 83
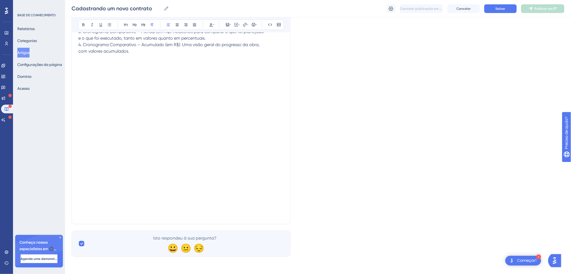
click at [79, 54] on span "Contrato/Aba Cronograma_Termos 2.10.1 – Cronograma de Execução: Nessa seção, vo…" at bounding box center [171, 24] width 186 height 57
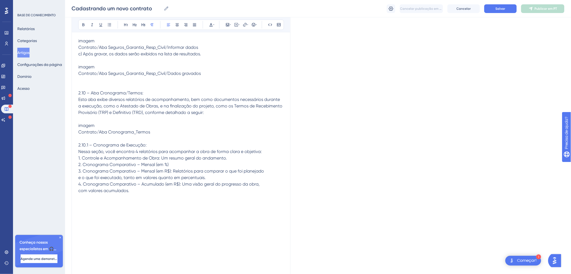
scroll to position [2810, 0]
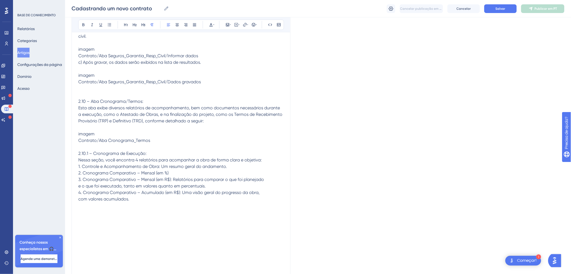
drag, startPoint x: 129, startPoint y: 90, endPoint x: 80, endPoint y: 84, distance: 50.3
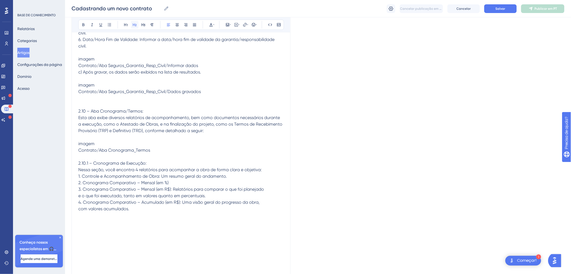
click at [136, 24] on icon at bounding box center [135, 24] width 4 height 3
drag, startPoint x: 165, startPoint y: 153, endPoint x: 66, endPoint y: 156, distance: 98.3
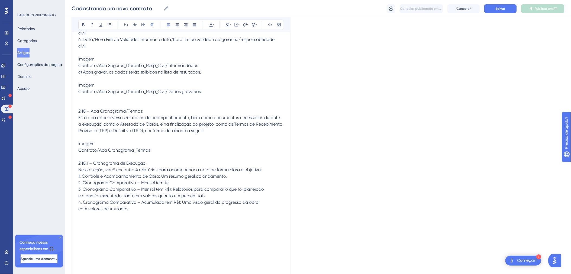
drag, startPoint x: 164, startPoint y: 154, endPoint x: 82, endPoint y: 147, distance: 81.8
click at [135, 24] on icon at bounding box center [134, 24] width 4 height 4
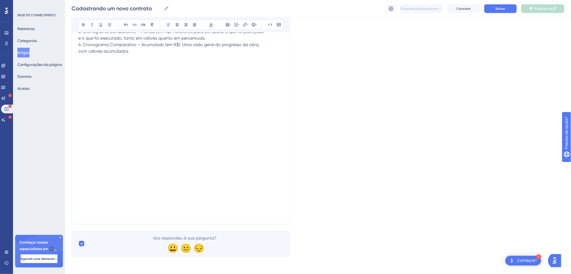
scroll to position [3051, 0]
drag, startPoint x: 145, startPoint y: 150, endPoint x: 74, endPoint y: 147, distance: 70.7
drag, startPoint x: 137, startPoint y: 25, endPoint x: 135, endPoint y: 38, distance: 13.8
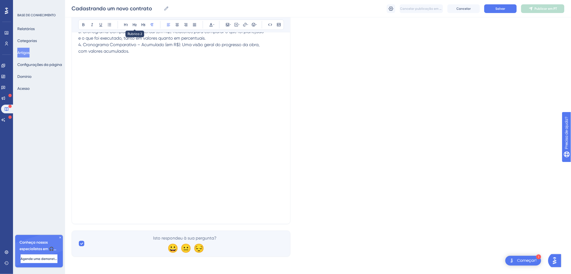
click at [137, 25] on button at bounding box center [135, 25] width 8 height 8
drag, startPoint x: 150, startPoint y: 215, endPoint x: 90, endPoint y: 213, distance: 60.2
click at [139, 54] on p "2.10.1 – Cronograma de Execução: Nessa seção, você encontra 4 relatórios para a…" at bounding box center [180, 28] width 205 height 52
click at [151, 54] on p "2.10.1 – Cronograma de Execução: Nessa seção, você encontra 4 relatórios para a…" at bounding box center [180, 28] width 205 height 52
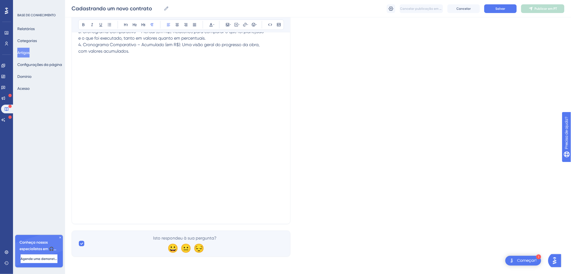
drag, startPoint x: 149, startPoint y: 218, endPoint x: 79, endPoint y: 214, distance: 70.3
click at [79, 8] on span "2.10.1 – Cronograma de Execução:" at bounding box center [112, 5] width 68 height 5
drag, startPoint x: 147, startPoint y: 219, endPoint x: 69, endPoint y: 217, distance: 78.0
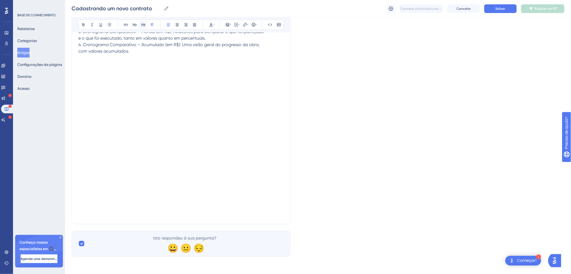
click at [146, 24] on button at bounding box center [143, 25] width 8 height 8
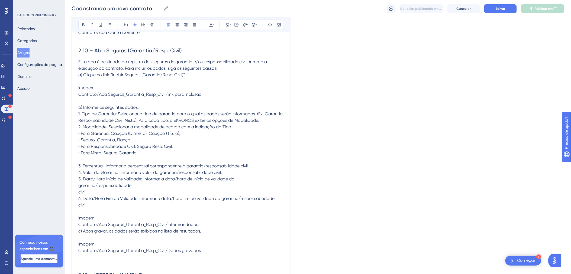
scroll to position [2649, 0]
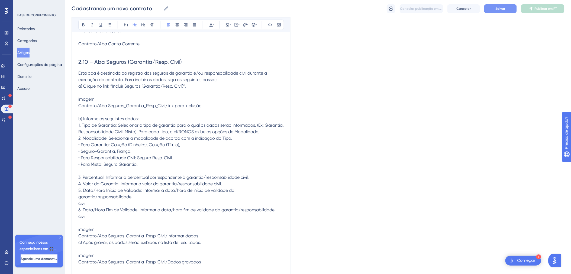
click at [492, 4] on div "Cadastrando um novo contrato Cadastrando um novo contrato Cancelar publicação e…" at bounding box center [318, 8] width 506 height 17
click at [493, 8] on button "Salvar" at bounding box center [500, 8] width 32 height 9
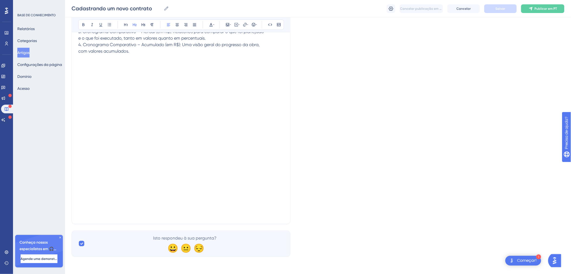
scroll to position [3051, 0]
click at [84, 5] on span "2.10.1 – Cronograma de Execução:" at bounding box center [115, 2] width 75 height 6
click at [147, 67] on p at bounding box center [180, 64] width 205 height 6
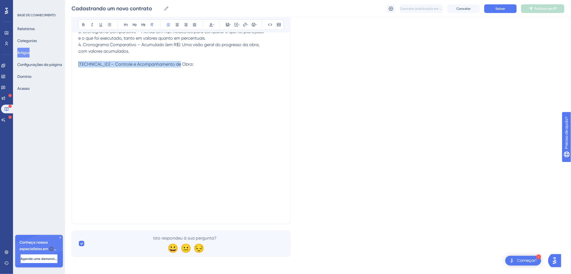
drag, startPoint x: 193, startPoint y: 210, endPoint x: 67, endPoint y: 209, distance: 126.5
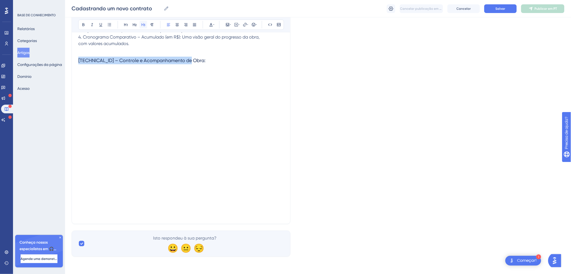
click at [144, 25] on icon at bounding box center [143, 24] width 4 height 4
click at [219, 74] on p at bounding box center [180, 70] width 205 height 6
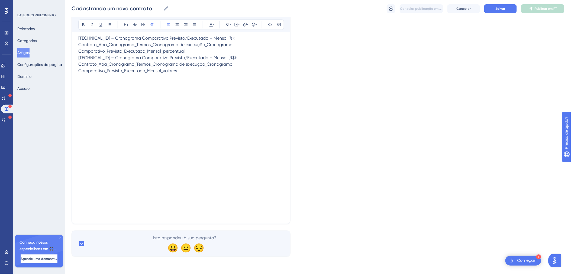
scroll to position [3231, 0]
click at [84, 73] on span "2.10.1.2 – Cronograma Comparativo Previsto/Executado – Mensal (%): Contrato_Aba…" at bounding box center [157, 54] width 158 height 38
click at [84, 73] on span "2.11.1.2 – Cronograma Comparativo Previsto/Executado – Mensal (%): Contrato_Aba…" at bounding box center [157, 54] width 158 height 38
click at [79, 73] on span "2.11.1.2 – Cronograma Comparativo Previsto/Executado – Mensal (%): Contrato_Aba…" at bounding box center [157, 54] width 158 height 38
click at [80, 73] on span "2.11.1.3 – Cronograma Comparativo Previsto/Executado – Mensal (R$): Contrato_Ab…" at bounding box center [157, 64] width 158 height 18
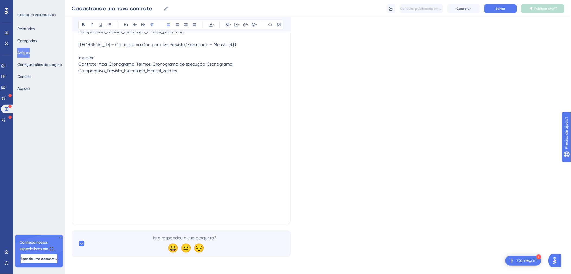
click at [504, 8] on span "Salvar" at bounding box center [500, 8] width 10 height 4
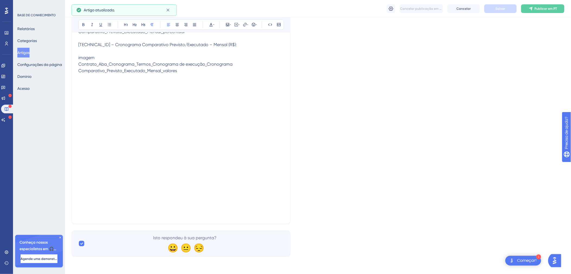
click at [206, 87] on p at bounding box center [180, 83] width 205 height 6
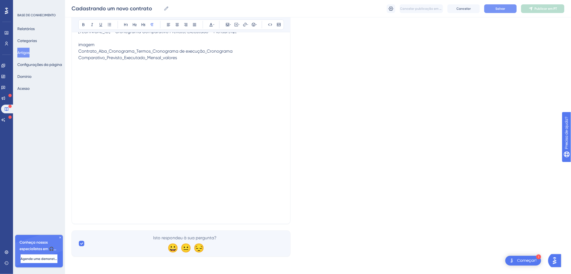
scroll to position [3311, 0]
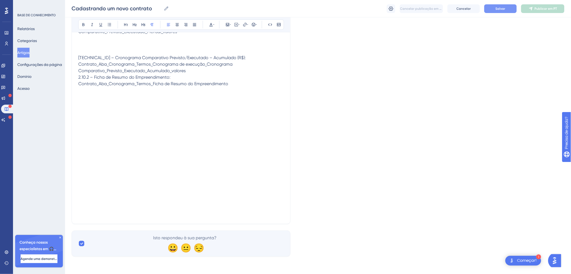
click at [84, 86] on span "[TECHNICAL_ID] – Cronograma Comparativo Previsto/Executado – Acumulado (R$): Co…" at bounding box center [161, 70] width 167 height 31
click at [86, 86] on span "[TECHNICAL_ID] – Cronograma Comparativo Previsto/Executado – Acumulado (R$): Co…" at bounding box center [161, 70] width 167 height 31
click at [85, 86] on span "2.11.1.4 – Cronograma Comparativo Previsto/Executado – Acumulado (R$): Contrato…" at bounding box center [161, 70] width 167 height 31
click at [201, 87] on p "2.11.1.4 – Cronograma Comparativo Previsto/Executado – Acumulado (R$): Contrato…" at bounding box center [180, 70] width 205 height 32
drag, startPoint x: 80, startPoint y: 173, endPoint x: 83, endPoint y: 187, distance: 14.0
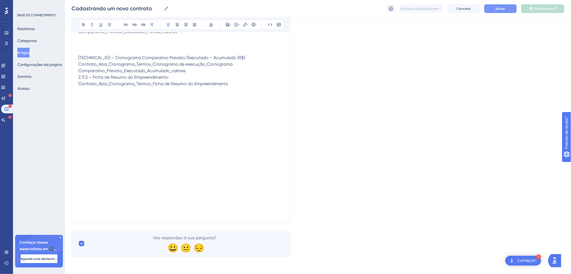
click at [80, 73] on span "2.11.1.4 – Cronograma Comparativo Previsto/Executado – Acumulado (R$): Contrato…" at bounding box center [161, 64] width 167 height 18
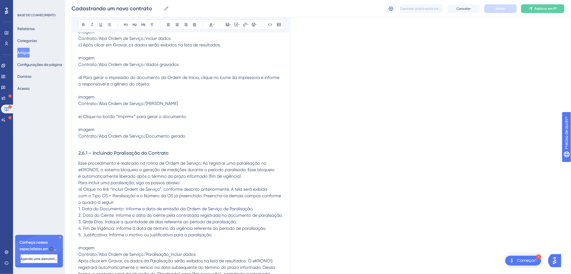
scroll to position [1797, 0]
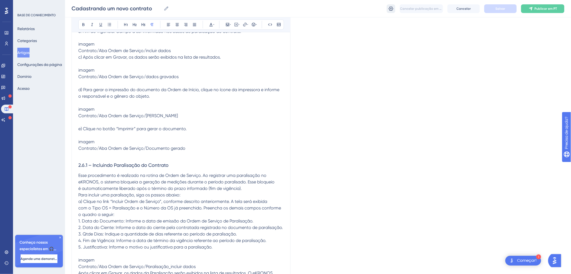
click at [390, 10] on icon at bounding box center [391, 8] width 5 height 4
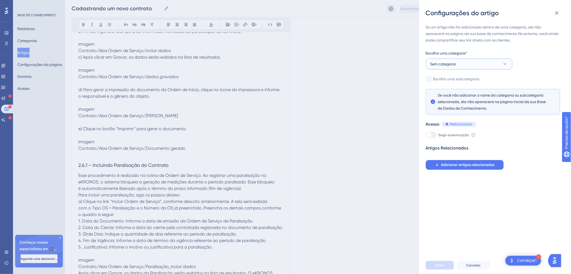
click at [469, 63] on button "Sem categoria" at bounding box center [468, 63] width 87 height 11
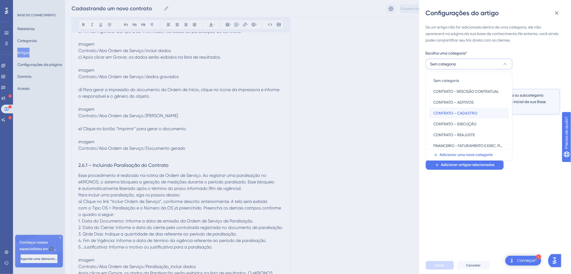
click at [464, 113] on span "CONTRATO – CADASTRO" at bounding box center [455, 113] width 44 height 6
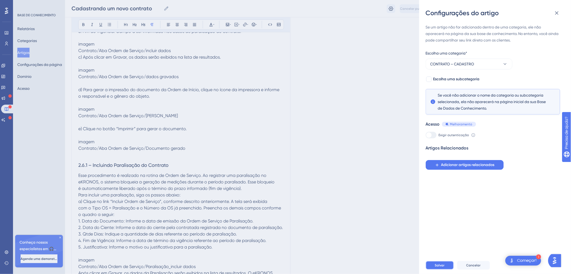
click at [436, 267] on button "Salvar" at bounding box center [439, 265] width 28 height 9
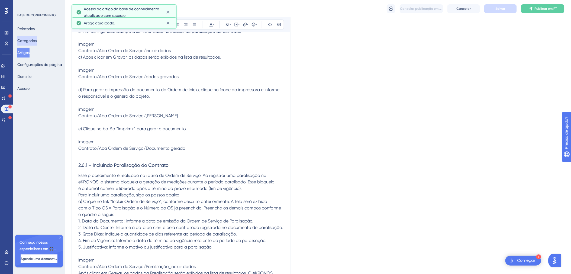
click at [37, 39] on button "Categorias" at bounding box center [26, 41] width 19 height 10
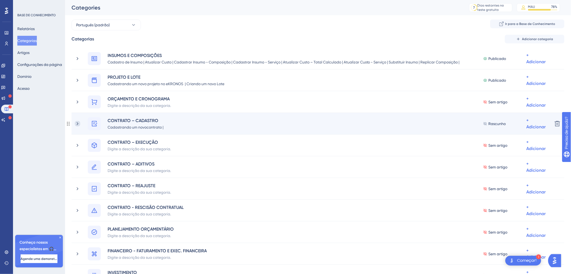
click at [77, 121] on icon at bounding box center [77, 123] width 5 height 5
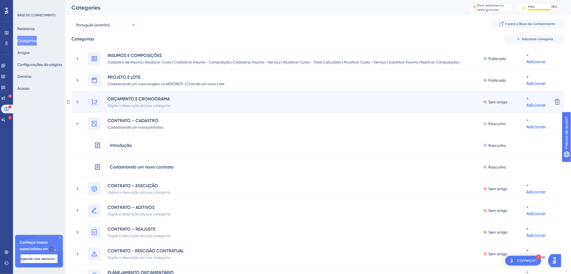
click at [77, 105] on div "ORÇAMENTO E CRONOGRAMA Digite a descrição da sua categoria. Sem artigo + Adicio…" at bounding box center [311, 101] width 473 height 13
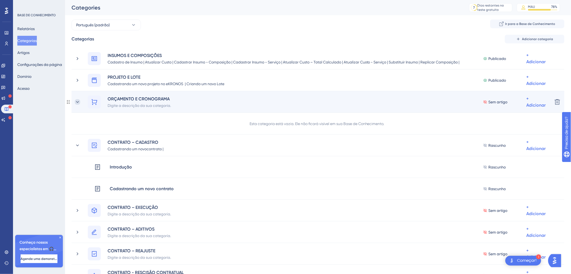
click at [77, 104] on icon at bounding box center [77, 101] width 5 height 5
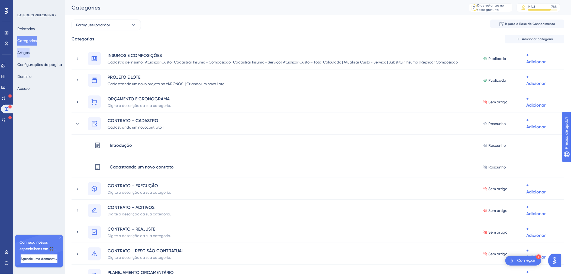
click at [30, 54] on button "Artigos" at bounding box center [23, 53] width 12 height 10
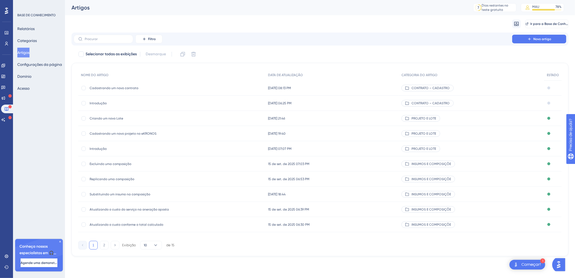
click at [148, 87] on span "Cadastrando um novo contrato" at bounding box center [133, 88] width 87 height 4
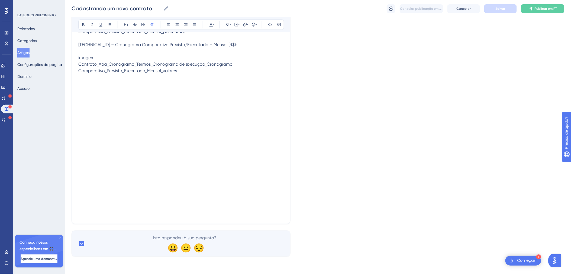
scroll to position [3242, 0]
click at [240, 15] on p "[TECHNICAL_ID] – Cronograma Comparativo Previsto/Executado – Mensal (%): Contra…" at bounding box center [180, 8] width 205 height 13
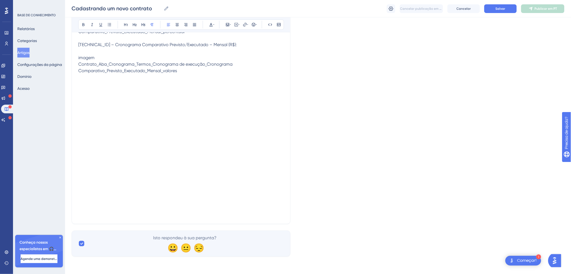
drag, startPoint x: 223, startPoint y: 164, endPoint x: 64, endPoint y: 164, distance: 158.2
click at [144, 24] on icon at bounding box center [143, 24] width 4 height 4
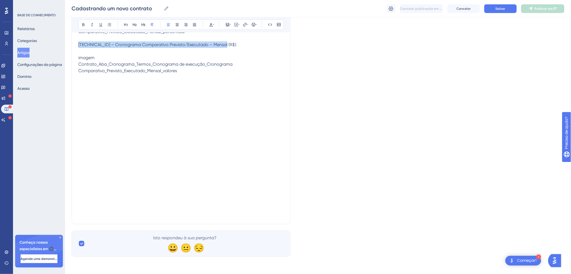
drag, startPoint x: 223, startPoint y: 212, endPoint x: 80, endPoint y: 174, distance: 148.5
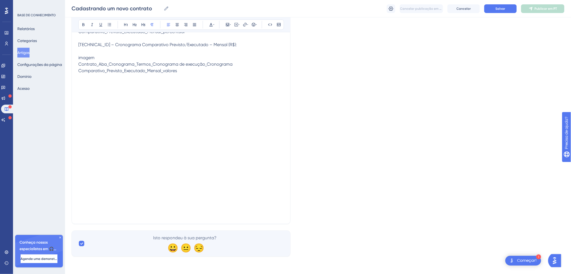
click at [230, 15] on p "[TECHNICAL_ID] – Cronograma Comparativo Previsto/Executado – Mensal (%): Contra…" at bounding box center [180, 8] width 205 height 13
click at [229, 15] on p "[TECHNICAL_ID] – Cronograma Comparativo Previsto/Executado – Mensal (%): Contra…" at bounding box center [180, 8] width 205 height 13
drag, startPoint x: 171, startPoint y: 164, endPoint x: 76, endPoint y: 164, distance: 94.5
click at [144, 25] on icon at bounding box center [143, 24] width 4 height 3
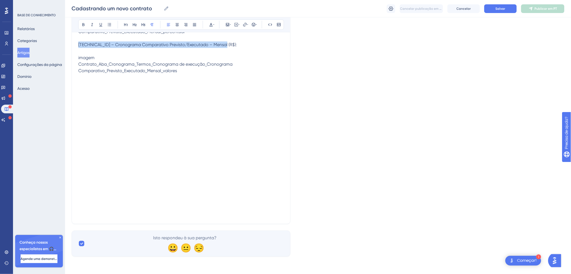
drag, startPoint x: 221, startPoint y: 220, endPoint x: 73, endPoint y: 217, distance: 147.3
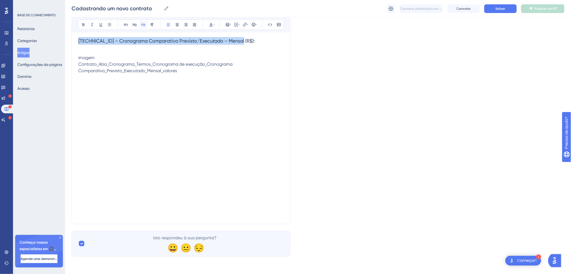
click at [142, 25] on icon at bounding box center [143, 24] width 4 height 3
click at [105, 8] on p "Contrato_Aba_Cronograma_Termos_Cronograma de execução_Cronograma" at bounding box center [180, 4] width 205 height 6
drag, startPoint x: 243, startPoint y: 187, endPoint x: 78, endPoint y: 188, distance: 164.7
click at [78, 8] on p "Contrato_Aba_Cronograma_Termos_Cronograma de execução_Cronograma" at bounding box center [180, 4] width 205 height 6
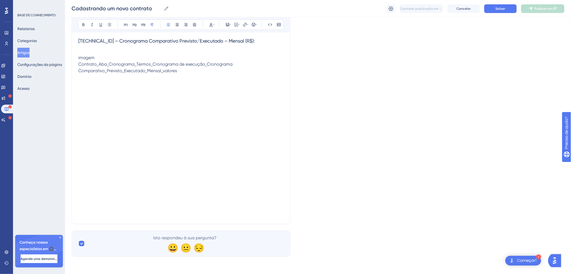
drag, startPoint x: 181, startPoint y: 193, endPoint x: 71, endPoint y: 194, distance: 110.2
click at [209, 74] on p "Contrato_Aba_Cronograma_Termos_Cronograma de execução_Cronograma Comparativo_Pr…" at bounding box center [180, 67] width 205 height 13
click at [195, 100] on p at bounding box center [180, 96] width 205 height 6
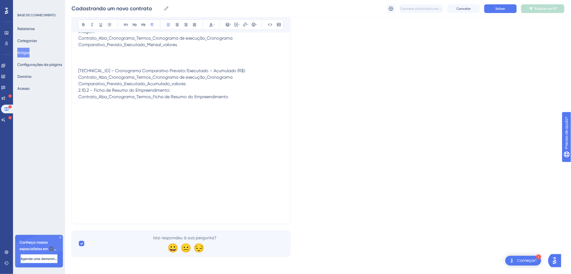
click at [84, 67] on p at bounding box center [180, 64] width 205 height 6
click at [233, 100] on p "[TECHNICAL_ID] – Cronograma Comparativo Previsto/Executado – Acumulado (R$): Co…" at bounding box center [180, 83] width 205 height 32
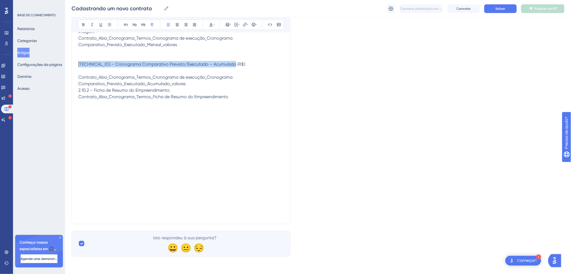
drag, startPoint x: 229, startPoint y: 185, endPoint x: 74, endPoint y: 183, distance: 154.4
click at [144, 27] on icon at bounding box center [143, 24] width 4 height 4
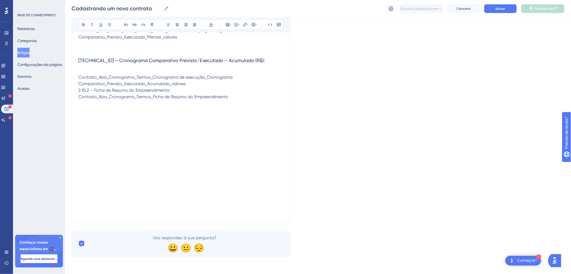
click at [205, 100] on p "Contrato_Aba_Cronograma_Termos_Cronograma de execução_Cronograma Comparativo_Pr…" at bounding box center [180, 87] width 205 height 26
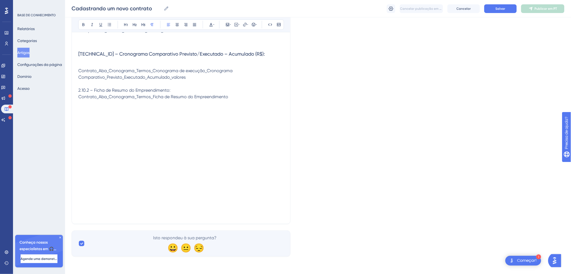
click at [102, 80] on p "Contrato_Aba_Cronograma_Termos_Cronograma de execução_Cronograma Comparativo_Pr…" at bounding box center [180, 73] width 205 height 13
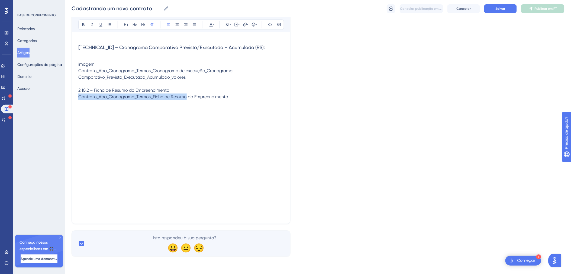
drag, startPoint x: 180, startPoint y: 249, endPoint x: 178, endPoint y: 246, distance: 3.5
click at [179, 100] on p "2.10.2 – Ficha de Resumo do Empreendimento: Contrato_Aba_Cronograma_Termos_Fich…" at bounding box center [180, 93] width 205 height 13
click at [178, 100] on p "2.10.2 – Ficha de Resumo do Empreendimento: Contrato_Aba_Cronograma_Termos_Fich…" at bounding box center [180, 93] width 205 height 13
click at [171, 93] on p "2.10.2 – Ficha de Resumo do Empreendimento:" at bounding box center [180, 90] width 205 height 6
drag, startPoint x: 174, startPoint y: 246, endPoint x: 75, endPoint y: 244, distance: 99.1
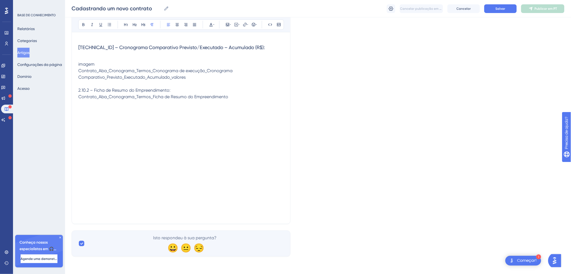
click at [146, 23] on button at bounding box center [143, 25] width 8 height 8
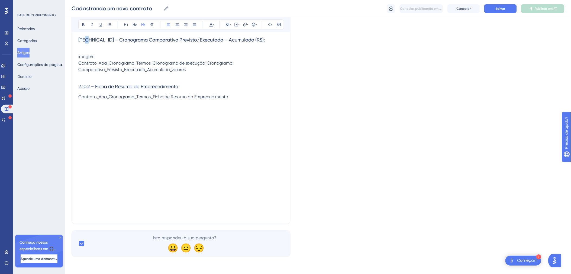
click at [86, 43] on span "[TECHNICAL_ID] – Cronograma Comparativo Previsto/Executado – Acumulado (R$):" at bounding box center [171, 40] width 186 height 6
click at [86, 89] on span "2.10.2 – Ficha de Resumo do Empreendimento:" at bounding box center [128, 86] width 101 height 6
click at [122, 99] on span "Contrato_Aba_Cronograma_Termos_Ficha de Resumo do Empreendimento" at bounding box center [153, 96] width 150 height 5
click at [86, 100] on p "Contrato_Aba_Cronograma_Termos_Ficha de Resumo do Empreendimento" at bounding box center [180, 96] width 205 height 6
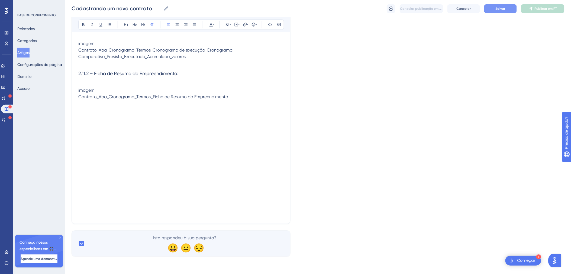
click at [499, 7] on span "Salvar" at bounding box center [500, 8] width 10 height 4
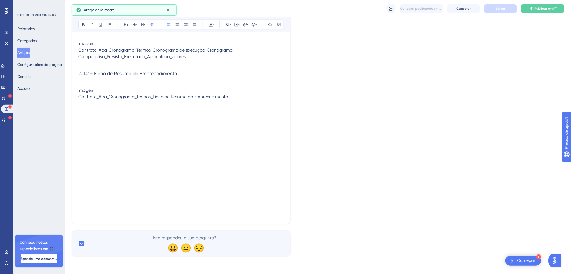
click at [251, 113] on p at bounding box center [180, 109] width 205 height 6
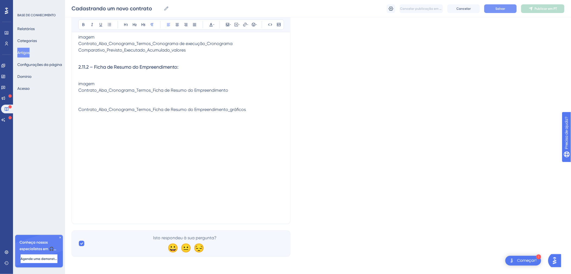
click at [119, 106] on p at bounding box center [180, 103] width 205 height 6
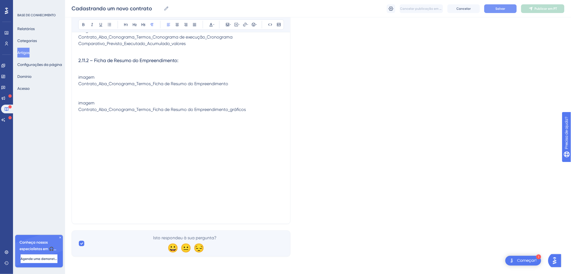
drag, startPoint x: 256, startPoint y: 207, endPoint x: 258, endPoint y: 209, distance: 2.9
click at [257, 113] on p "Contrato_Aba_Cronograma_Termos_Ficha de Resumo do Empreendimento_gráficos" at bounding box center [180, 109] width 205 height 6
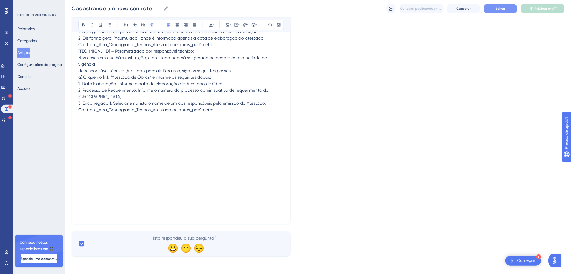
scroll to position [3443, 0]
click at [138, 113] on p "2.10.3 – Atestado de Obras: Este documento pode ser gerado de duas maneiras no …" at bounding box center [180, 63] width 205 height 97
drag, startPoint x: 139, startPoint y: 185, endPoint x: 77, endPoint y: 184, distance: 62.6
click at [141, 26] on button at bounding box center [143, 25] width 8 height 8
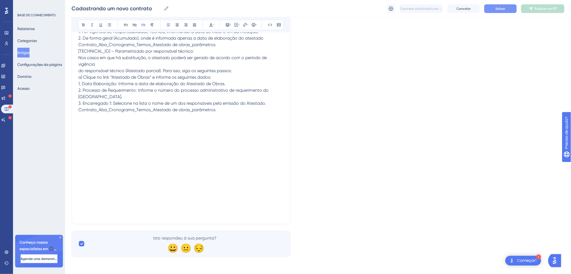
click at [87, 18] on span "2.10.3 – Atestado de Obras:" at bounding box center [108, 15] width 60 height 6
click at [86, 18] on span "2.10.3 – Atestado de Obras:" at bounding box center [108, 15] width 60 height 6
click at [79, 112] on span "Este documento pode ser gerado de duas maneiras no eKRONOS: 1. Por vigência de …" at bounding box center [173, 67] width 190 height 90
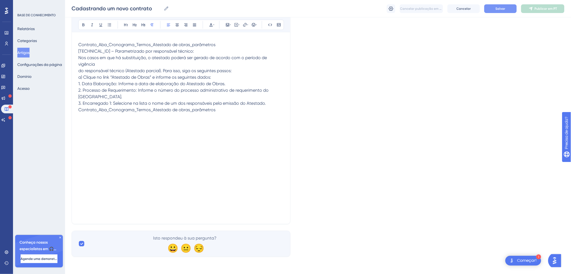
click at [94, 41] on p at bounding box center [180, 38] width 205 height 6
click at [79, 112] on span "Contrato_Aba_Cronograma_Termos_Atestado de obras_parâmetros [TECHNICAL_ID] – Pa…" at bounding box center [173, 77] width 190 height 70
click at [186, 113] on p "[TECHNICAL_ID] – Parametrizado por responsável técnico: Nos casos em que há sub…" at bounding box center [180, 80] width 205 height 65
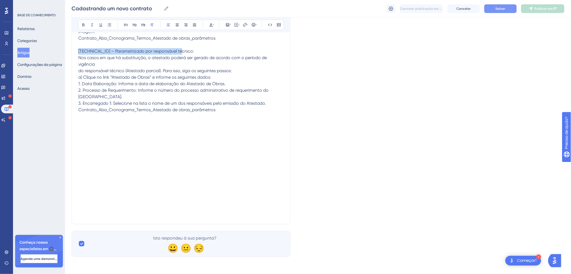
drag, startPoint x: 190, startPoint y: 177, endPoint x: 76, endPoint y: 175, distance: 114.0
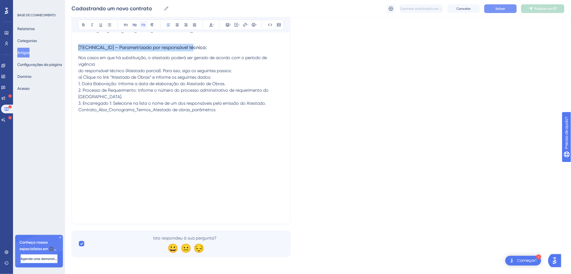
click at [144, 23] on icon at bounding box center [143, 24] width 4 height 4
click at [161, 21] on p at bounding box center [180, 17] width 205 height 6
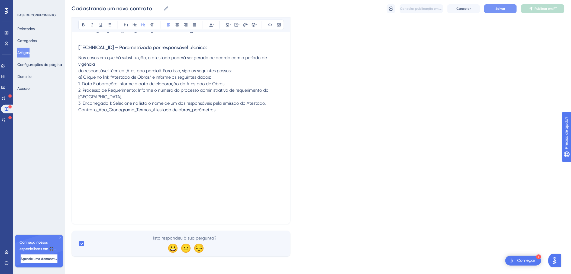
scroll to position [3523, 0]
click at [84, 50] on span "[TECHNICAL_ID] – Parametrizado por responsável técnico:" at bounding box center [142, 47] width 128 height 6
drag, startPoint x: 79, startPoint y: 156, endPoint x: 84, endPoint y: 174, distance: 19.4
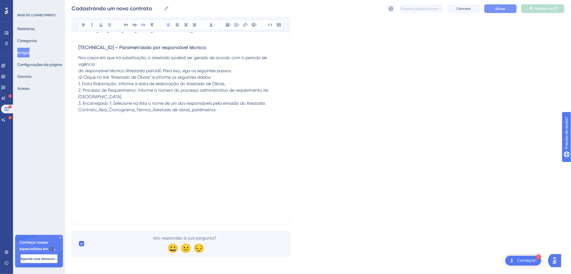
click at [79, 112] on span "Nos casos em que há substituição, o atestado poderá ser gerado de acordo com o …" at bounding box center [173, 83] width 190 height 57
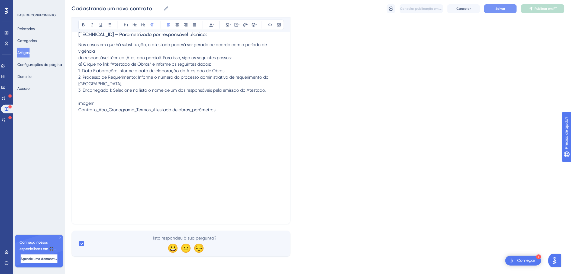
click at [235, 119] on p at bounding box center [180, 116] width 205 height 6
click at [235, 113] on p "Contrato_Aba_Cronograma_Termos_Atestado de obras_parâmetros" at bounding box center [180, 109] width 205 height 6
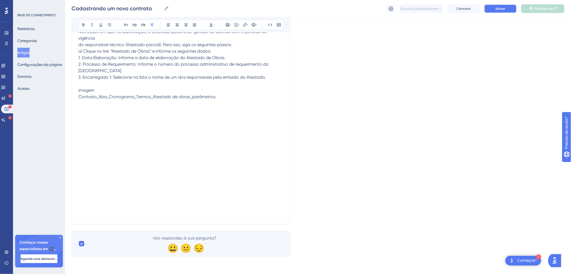
click at [501, 9] on span "Salvar" at bounding box center [500, 8] width 10 height 4
click at [222, 113] on p at bounding box center [180, 109] width 205 height 6
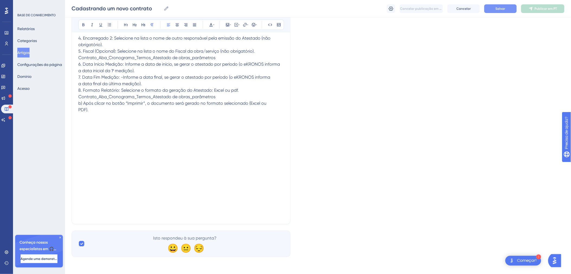
click at [79, 112] on span "4. Encarregado 2: Selecione na lista o nome de outro responsável pela emissão d…" at bounding box center [178, 73] width 201 height 77
click at [235, 113] on p "Contrato_Aba_Cronograma_Termos_Atestado de obras_parâmetros 6. Data Início Medi…" at bounding box center [180, 83] width 205 height 58
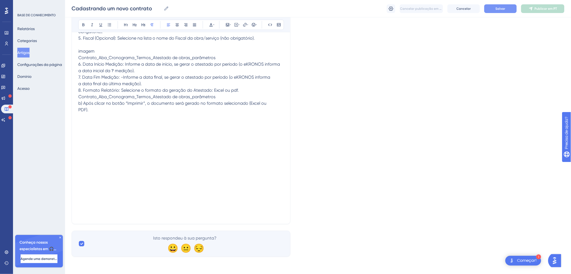
click at [78, 112] on span "6. Data Início Medição: Informe a data de início, se gerar o atestado por perío…" at bounding box center [178, 86] width 201 height 51
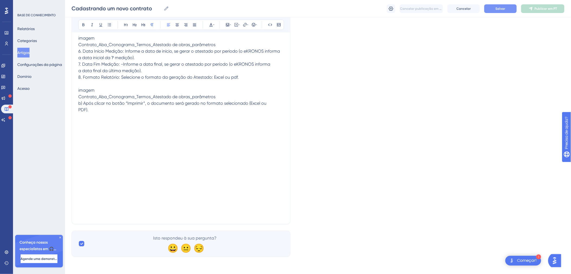
click at [225, 113] on p "Contrato_Aba_Cronograma_Termos_Atestado de obras_parâmetros b) Após clicar no b…" at bounding box center [180, 102] width 205 height 19
click at [144, 132] on p at bounding box center [180, 129] width 205 height 6
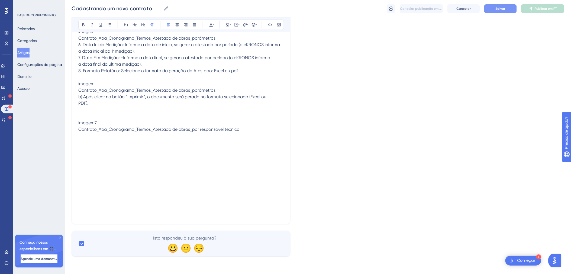
click at [141, 119] on p at bounding box center [180, 116] width 205 height 6
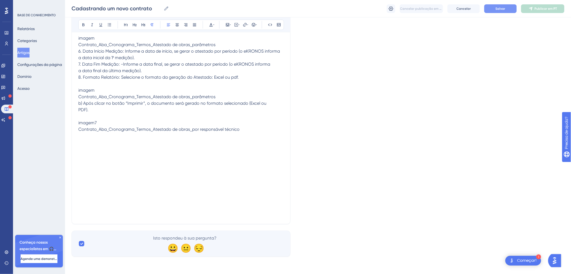
click at [141, 126] on p "imagem7" at bounding box center [180, 122] width 205 height 6
click at [244, 132] on p "Contrato_Aba_Cronograma_Termos_Atestado de obras_por responsável técnico" at bounding box center [180, 129] width 205 height 6
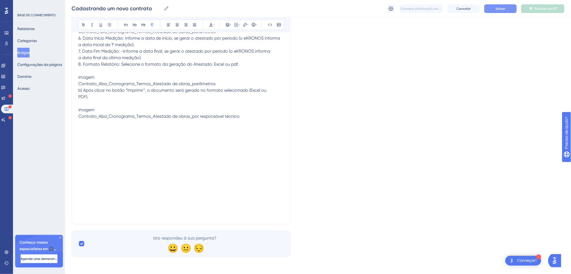
click at [105, 132] on p at bounding box center [180, 129] width 205 height 6
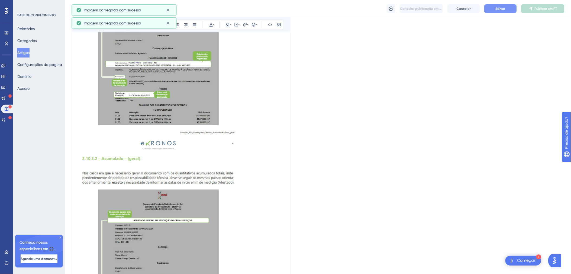
scroll to position [3874, 0]
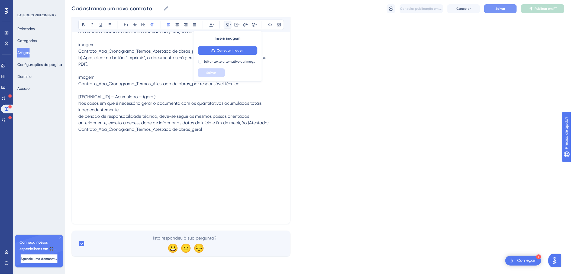
scroll to position [3832, 0]
click at [79, 128] on span "[TECHNICAL_ID] – Acumulado – (geral): Nos casos em que é necessário gerar o doc…" at bounding box center [173, 113] width 191 height 38
click at [145, 132] on p "[TECHNICAL_ID] – Acumulado – (geral): Nos casos em que é necessário gerar o doc…" at bounding box center [180, 112] width 205 height 39
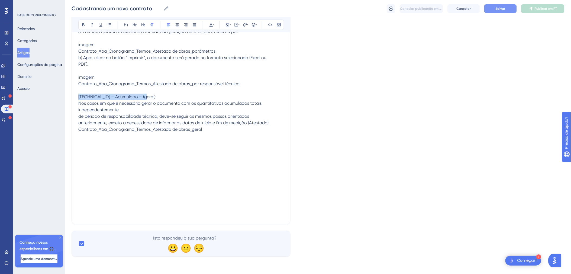
drag, startPoint x: 143, startPoint y: 176, endPoint x: 75, endPoint y: 177, distance: 68.0
click at [141, 26] on icon at bounding box center [143, 24] width 4 height 4
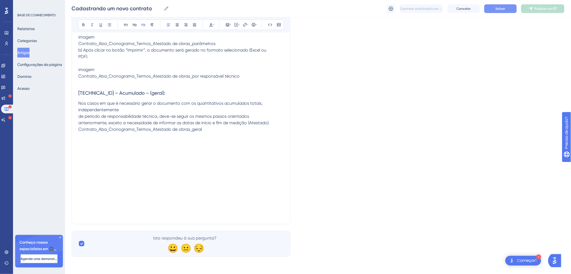
click at [92, 96] on span "[TECHNICAL_ID] – Acumulado – (geral):" at bounding box center [121, 93] width 87 height 6
click at [84, 96] on span "[TECHNICAL_ID] – Acumulado – (geral):" at bounding box center [121, 93] width 87 height 6
click at [486, 9] on button "Salvar" at bounding box center [500, 8] width 32 height 9
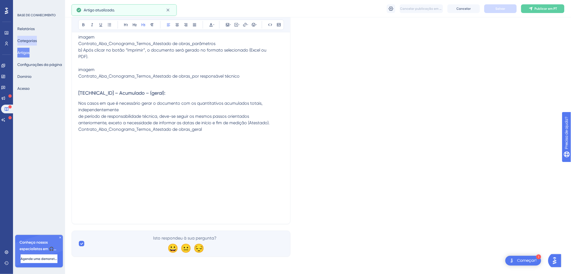
drag, startPoint x: 31, startPoint y: 37, endPoint x: 38, endPoint y: 51, distance: 16.2
click at [31, 37] on button "Categorias" at bounding box center [26, 41] width 19 height 10
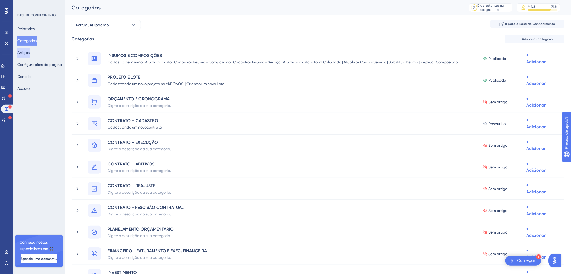
click at [30, 55] on button "Artigos" at bounding box center [23, 53] width 12 height 10
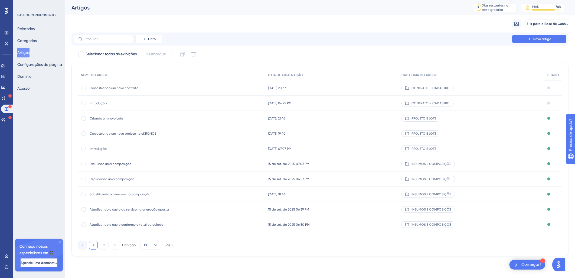
click at [116, 118] on span "Criando um novo Lote" at bounding box center [133, 118] width 87 height 4
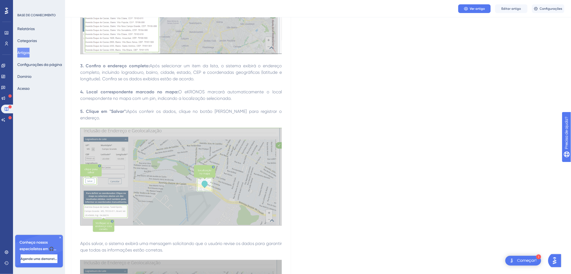
scroll to position [2086, 0]
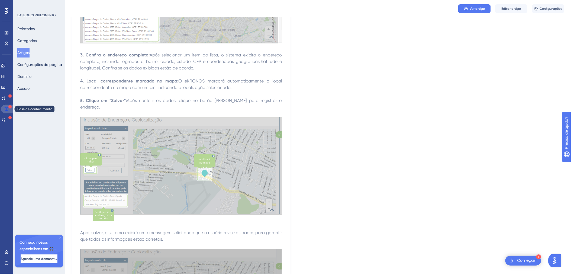
click at [5, 108] on icon at bounding box center [6, 109] width 4 height 4
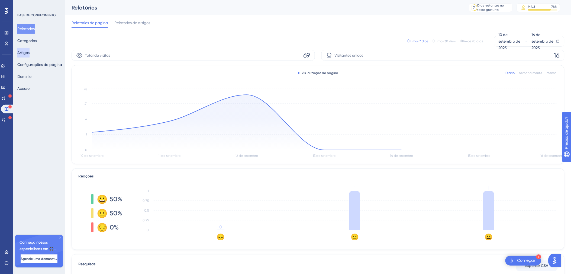
click at [30, 55] on button "Artigos" at bounding box center [23, 53] width 12 height 10
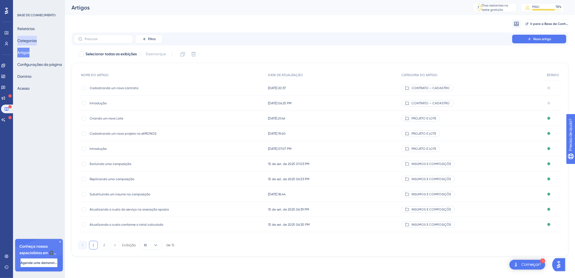
click at [37, 44] on button "Categorias" at bounding box center [26, 41] width 19 height 10
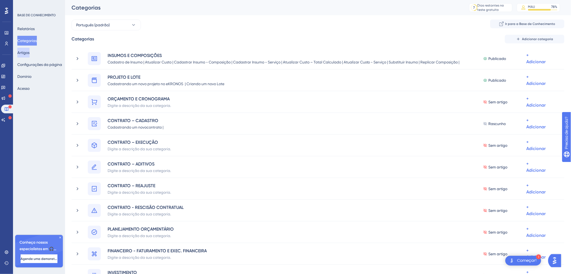
click at [27, 57] on button "Artigos" at bounding box center [23, 53] width 12 height 10
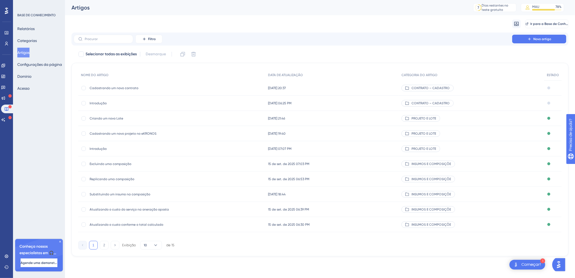
click at [145, 88] on span "Cadastrando um novo contrato" at bounding box center [133, 88] width 87 height 4
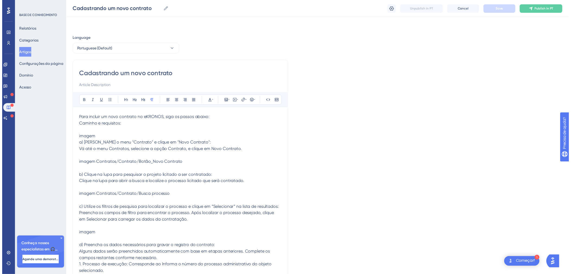
scroll to position [3786, 0]
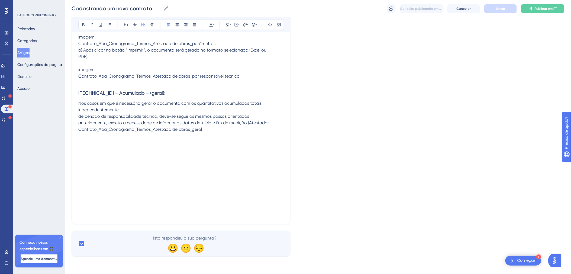
click at [98, 96] on span "[TECHNICAL_ID] – Acumulado – (geral):" at bounding box center [121, 93] width 87 height 6
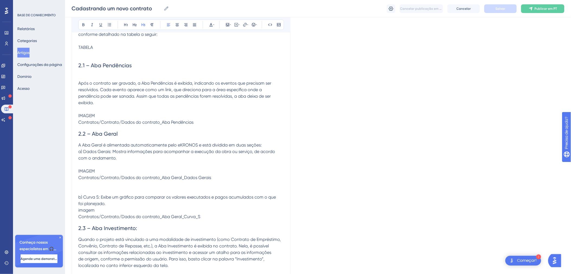
scroll to position [642, 0]
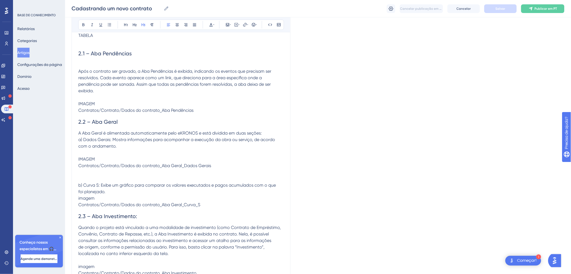
click at [92, 57] on span "2.1 – Aba Pendências" at bounding box center [104, 53] width 53 height 6
click at [92, 125] on span "2.2 – Aba Geral" at bounding box center [97, 121] width 39 height 6
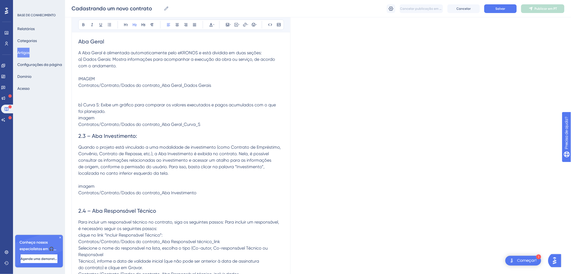
scroll to position [802, 0]
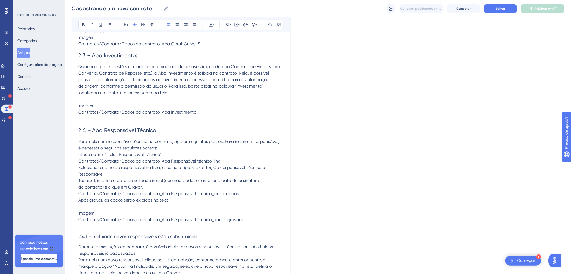
click at [93, 58] on span "2.3 – Aba Investimento:" at bounding box center [107, 55] width 59 height 6
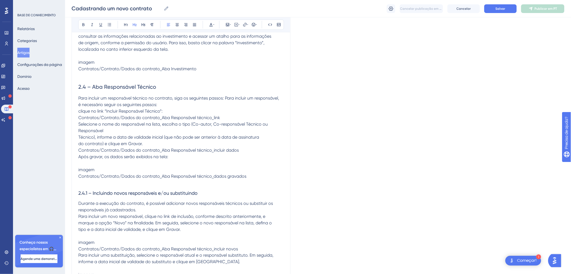
scroll to position [882, 0]
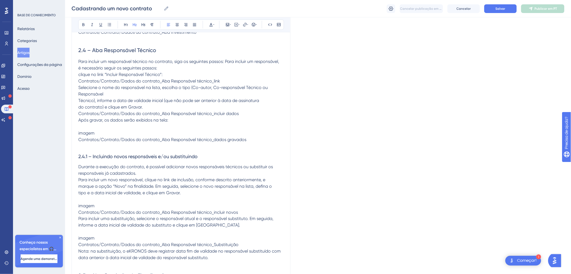
click at [92, 53] on span "2.4 – Aba Responsável Técnico" at bounding box center [117, 50] width 78 height 6
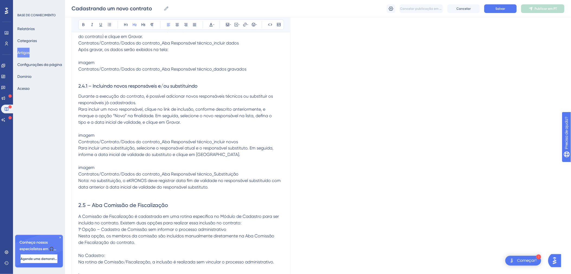
scroll to position [1043, 0]
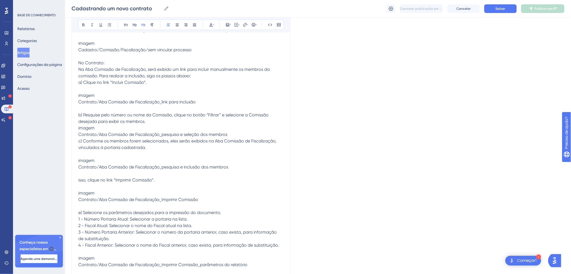
scroll to position [1204, 0]
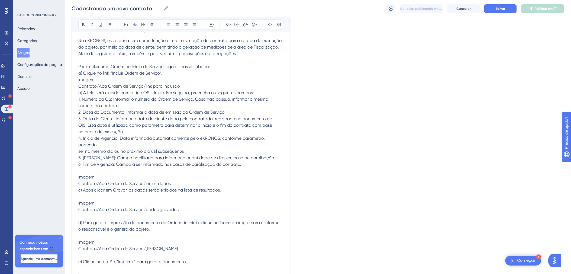
scroll to position [1765, 0]
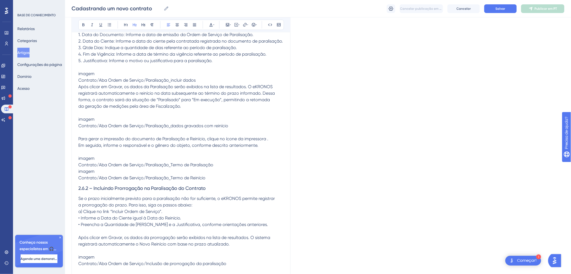
scroll to position [2006, 0]
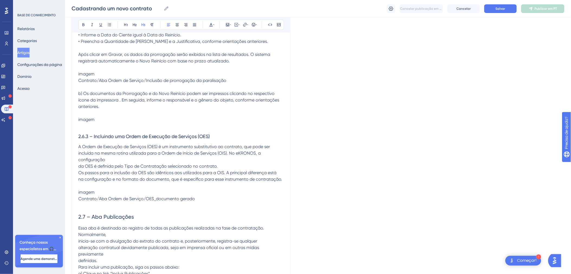
scroll to position [2327, 0]
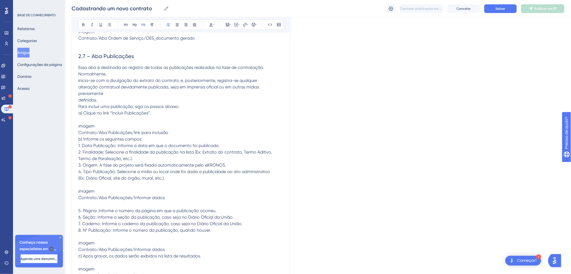
drag, startPoint x: 90, startPoint y: 50, endPoint x: 79, endPoint y: 50, distance: 11.6
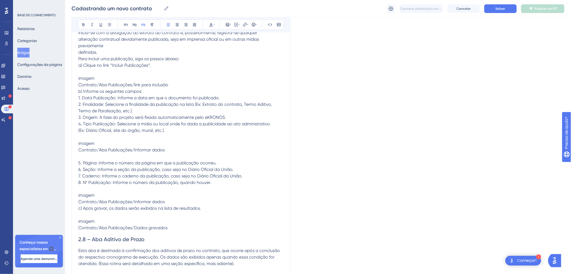
scroll to position [2407, 0]
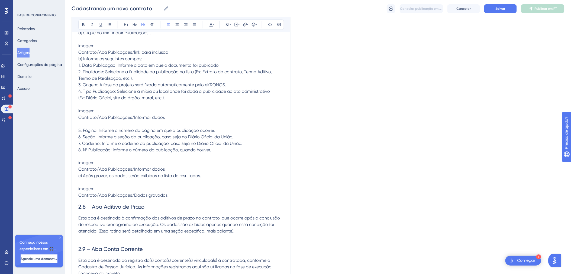
drag, startPoint x: 93, startPoint y: 106, endPoint x: 79, endPoint y: 103, distance: 14.7
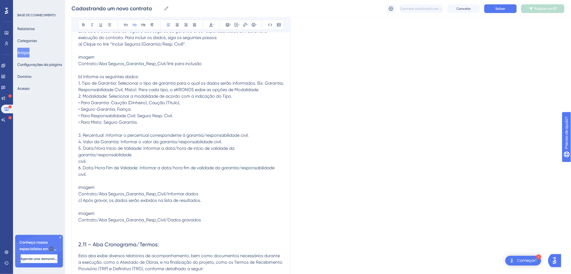
scroll to position [2728, 0]
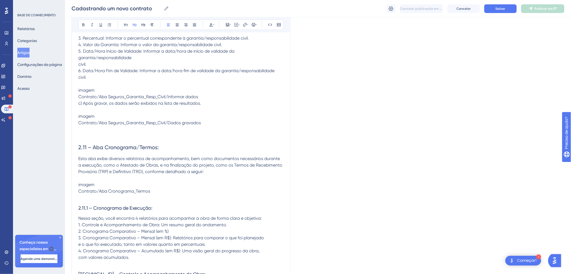
scroll to position [2808, 0]
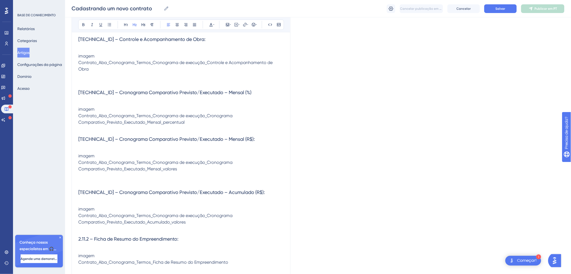
scroll to position [3049, 0]
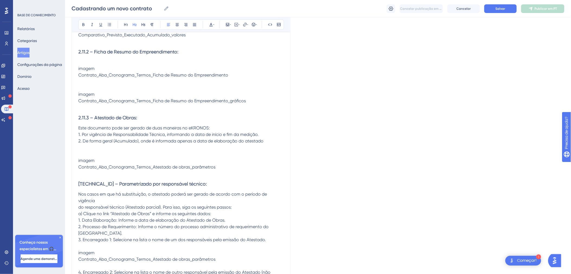
scroll to position [3129, 0]
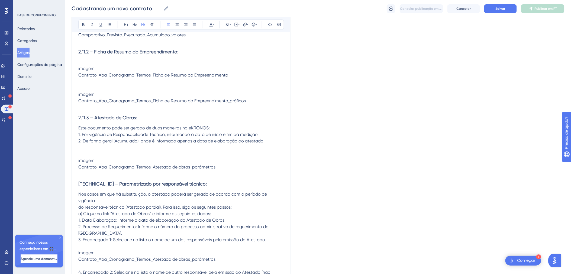
drag, startPoint x: 96, startPoint y: 180, endPoint x: 84, endPoint y: 180, distance: 11.9
drag, startPoint x: 98, startPoint y: 229, endPoint x: 80, endPoint y: 227, distance: 17.7
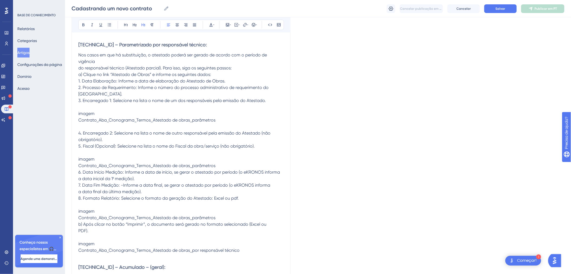
scroll to position [3451, 0]
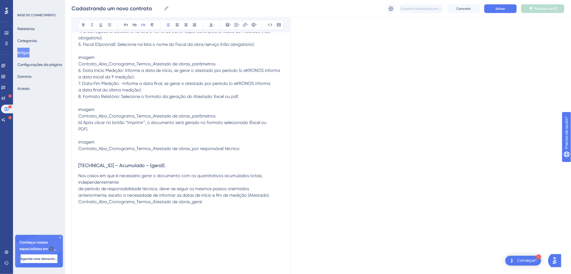
drag, startPoint x: 94, startPoint y: 102, endPoint x: 81, endPoint y: 102, distance: 13.0
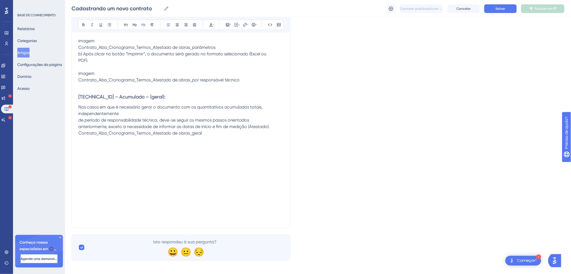
scroll to position [3530, 0]
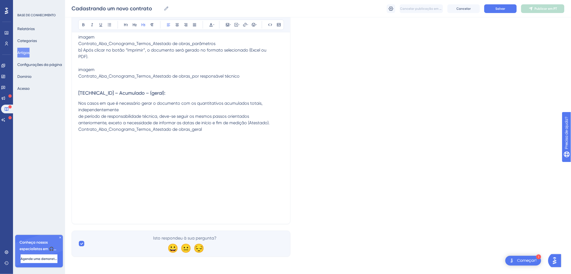
drag, startPoint x: 92, startPoint y: 161, endPoint x: 80, endPoint y: 161, distance: 11.9
drag, startPoint x: 99, startPoint y: 161, endPoint x: 79, endPoint y: 162, distance: 20.0
click at [79, 96] on span "[TECHNICAL_ID] – Acumulado – (geral):" at bounding box center [121, 93] width 87 height 6
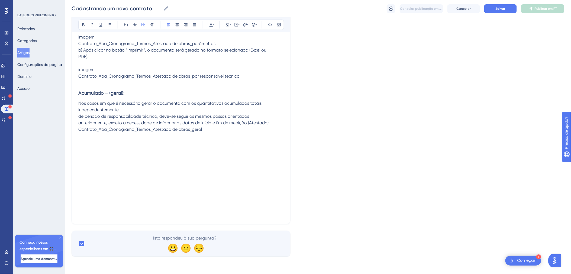
click at [204, 139] on p at bounding box center [180, 135] width 205 height 6
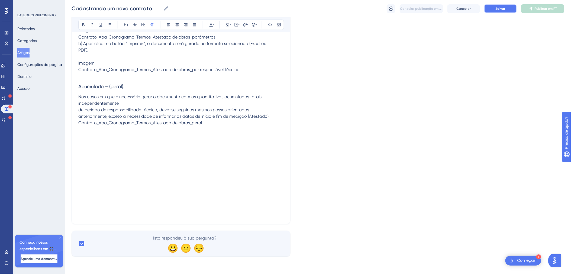
click at [498, 11] on button "Salvar" at bounding box center [500, 8] width 32 height 9
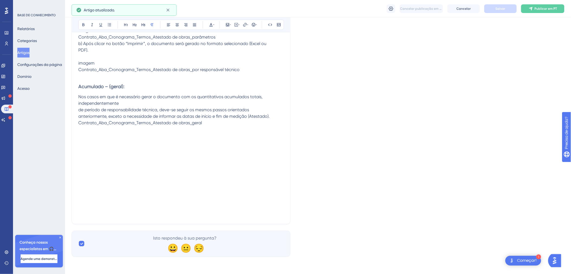
scroll to position [3852, 0]
click at [105, 144] on p at bounding box center [180, 142] width 205 height 6
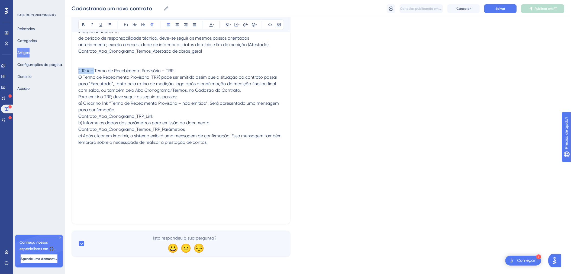
drag, startPoint x: 94, startPoint y: 140, endPoint x: 79, endPoint y: 139, distance: 15.2
click at [79, 139] on p "2.10.4 – Termo de Recebimento Provisório – TRP: O Termo de Recebimento Provisór…" at bounding box center [180, 106] width 205 height 78
click at [196, 145] on p "2.10.4 – Termo de Recebimento Provisório – TRP: O Termo de Recebimento Provisór…" at bounding box center [180, 106] width 205 height 78
click at [79, 145] on span "O Termo de Recebimento Provisório (TRP) pode ser emitido assim que a situação d…" at bounding box center [179, 109] width 203 height 70
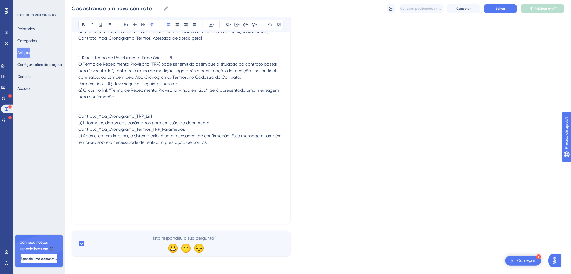
click at [79, 145] on span "Contrato_Aba_Cronograma_TRP_Link b) Informe os dados dos parâmetros para emissã…" at bounding box center [179, 128] width 203 height 31
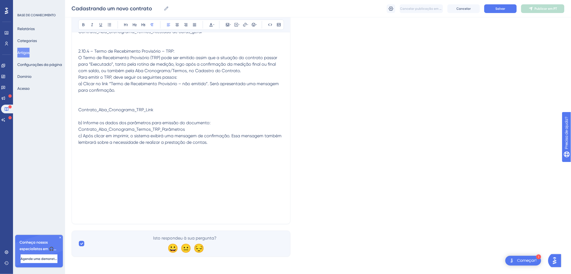
click at [79, 106] on p at bounding box center [180, 103] width 205 height 6
click at [78, 145] on span "b) Informe os dados dos parâmetros para emissão do documento: Contrato_Aba_Cron…" at bounding box center [179, 132] width 203 height 25
click at [79, 145] on span "b) Informe os dados dos parâmetros para emissão do documento: Contrato_Aba_Cron…" at bounding box center [179, 132] width 203 height 25
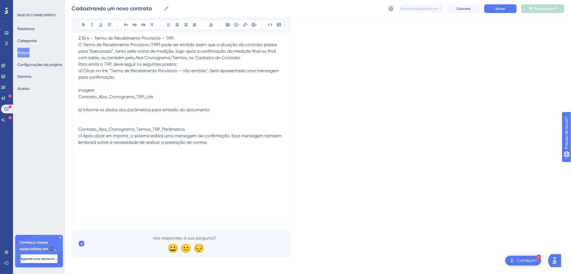
click at [89, 126] on p at bounding box center [180, 122] width 205 height 6
click at [217, 145] on p "Contrato_Aba_Cronograma_Termos_TRP_Parâmetros c) Após clicar em imprimir, o sis…" at bounding box center [180, 135] width 205 height 19
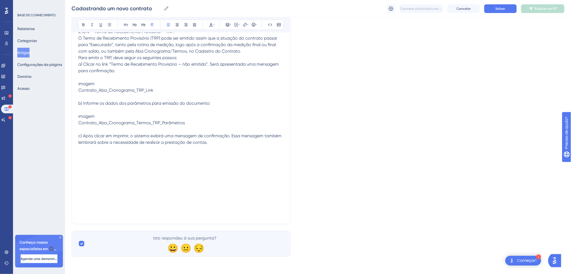
drag, startPoint x: 109, startPoint y: 253, endPoint x: 101, endPoint y: 253, distance: 7.9
click at [106, 145] on p "c) Após clicar em imprimir, o sistema exibirá uma mensagem de confirmação. Essa…" at bounding box center [180, 138] width 205 height 13
click at [94, 34] on span "2.10.4 – Termo de Recebimento Provisório – TRP:" at bounding box center [126, 31] width 96 height 5
click at [93, 34] on span "2.10.4 – Termo de Recebimento Provisório – TRP:" at bounding box center [126, 31] width 96 height 5
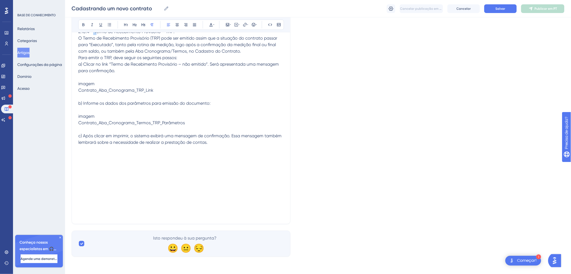
click at [92, 34] on span "2.10.4 – Termo de Recebimento Provisório – TRP:" at bounding box center [126, 31] width 96 height 5
drag, startPoint x: 94, startPoint y: 143, endPoint x: 78, endPoint y: 142, distance: 16.0
click at [78, 34] on span "2.10.4 – Termo de Recebimento Provisório – TRP:" at bounding box center [126, 31] width 96 height 5
drag, startPoint x: 164, startPoint y: 142, endPoint x: 76, endPoint y: 141, distance: 88.6
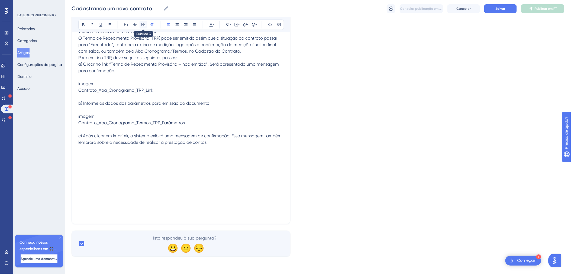
click at [142, 27] on button at bounding box center [143, 25] width 8 height 8
click at [161, 21] on p at bounding box center [180, 17] width 205 height 6
click at [218, 148] on p at bounding box center [180, 148] width 205 height 6
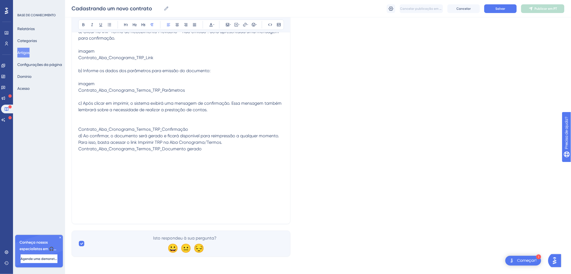
click at [99, 126] on p at bounding box center [180, 122] width 205 height 6
click at [212, 152] on p "Contrato_Aba_Cronograma_Termos_TRP_Confirmação d) Ao confirmar, o documento ser…" at bounding box center [180, 139] width 205 height 26
click at [79, 151] on span "d) Ao confirmar, o documento será gerado e ficará disponível para reimpressão a…" at bounding box center [178, 142] width 201 height 18
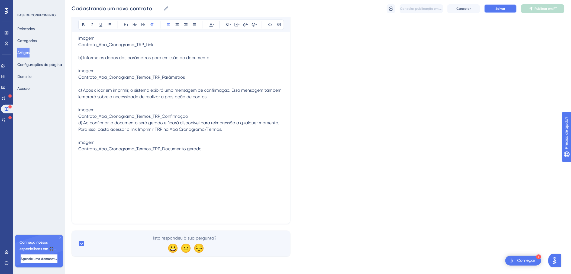
click at [496, 6] on span "Salvar" at bounding box center [500, 8] width 10 height 4
click at [6, 11] on icon at bounding box center [6, 11] width 3 height 6
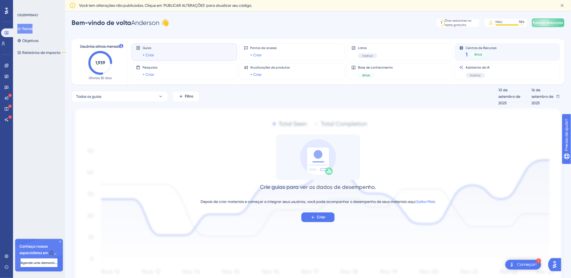
click at [486, 49] on span "Centros de Recursos" at bounding box center [481, 48] width 31 height 4
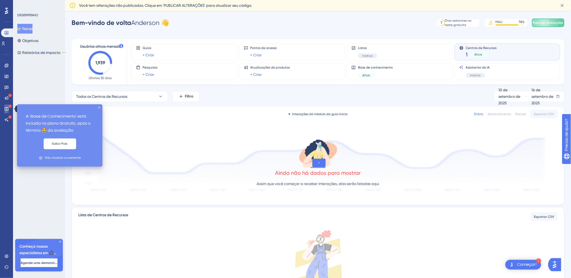
click at [9, 109] on link at bounding box center [6, 109] width 4 height 9
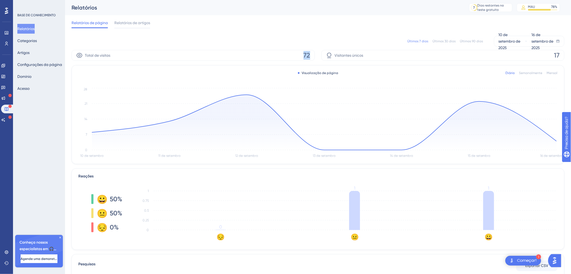
drag, startPoint x: 304, startPoint y: 56, endPoint x: 309, endPoint y: 56, distance: 5.7
click at [309, 56] on span "72" at bounding box center [306, 55] width 7 height 9
click at [7, 12] on icon at bounding box center [6, 10] width 3 height 7
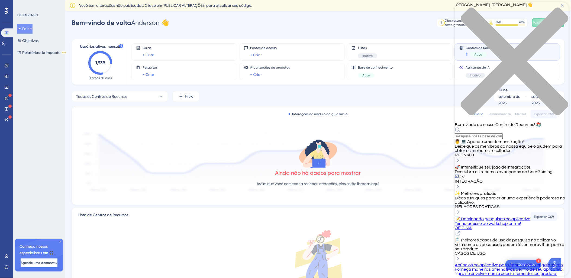
scroll to position [102, 0]
click at [285, 53] on div "Pontos de acesso + Criar" at bounding box center [292, 52] width 96 height 12
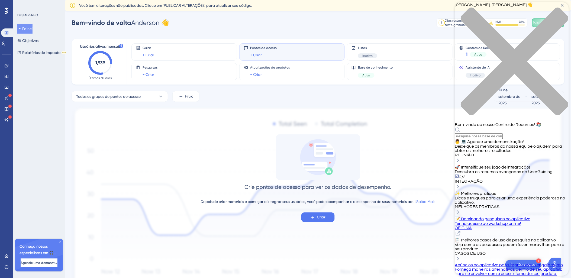
click at [299, 28] on div "Desempenho Usuários Noivado Widgets Realimentação Atualizações de produtos Base…" at bounding box center [318, 158] width 506 height 282
click at [560, 11] on icon "fechar centro de recursos" at bounding box center [511, 64] width 114 height 114
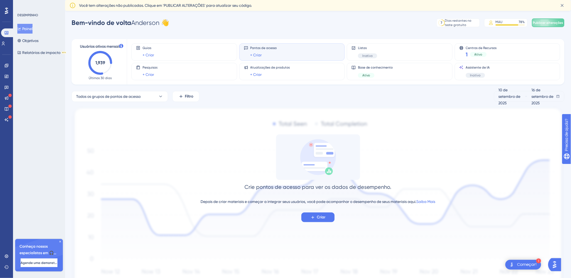
click at [99, 57] on icon "1,939" at bounding box center [100, 63] width 24 height 24
click at [107, 47] on span "Usuários ativos mensais" at bounding box center [100, 46] width 41 height 6
drag, startPoint x: 107, startPoint y: 47, endPoint x: 98, endPoint y: 58, distance: 14.3
click at [98, 58] on icon "1,939" at bounding box center [100, 63] width 24 height 24
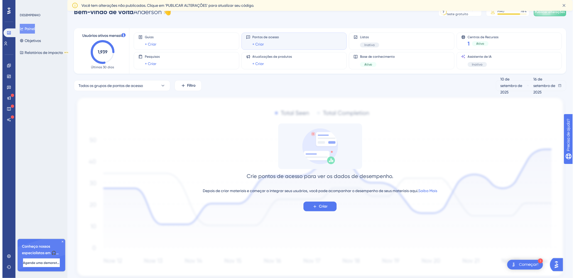
scroll to position [0, 0]
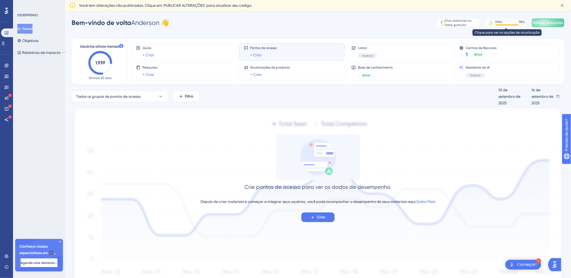
click at [500, 23] on div "MAU" at bounding box center [498, 22] width 7 height 4
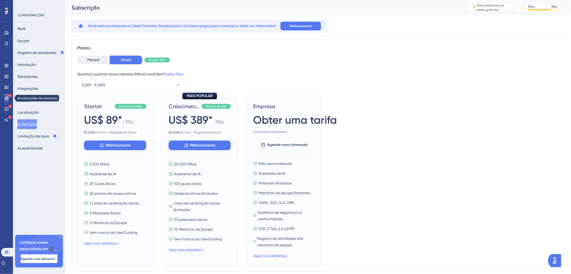
click at [7, 99] on icon at bounding box center [7, 98] width 4 height 4
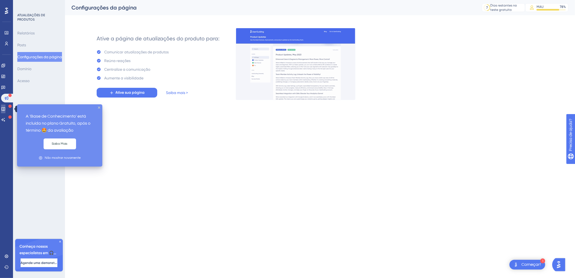
click at [4, 108] on icon at bounding box center [3, 109] width 4 height 4
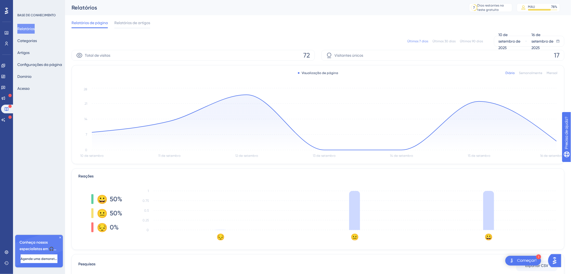
click at [4, 126] on div "Desempenho Usuários Noivado Widgets Realimentação Atualizações de produtos Base…" at bounding box center [6, 137] width 13 height 274
click at [5, 120] on icon at bounding box center [3, 120] width 4 height 4
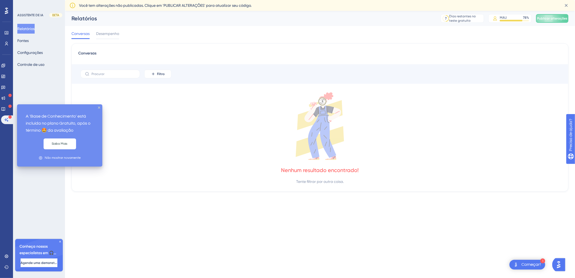
click at [9, 107] on icon at bounding box center [9, 106] width 3 height 3
click at [100, 108] on div "A 'Base de Conhecimento' está incluída no plano Gratuito, após o término 🤩 da a…" at bounding box center [59, 135] width 85 height 62
click at [99, 106] on icon "Fechar dica de ferramenta" at bounding box center [99, 107] width 2 height 2
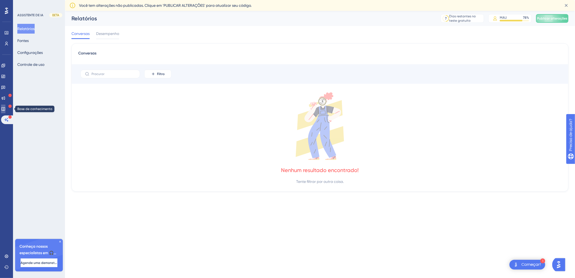
click at [5, 108] on icon at bounding box center [3, 109] width 4 height 4
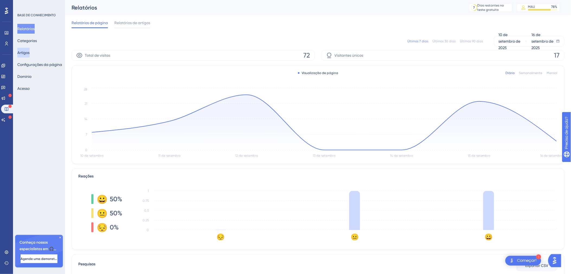
click at [30, 54] on button "Artigos" at bounding box center [23, 53] width 12 height 10
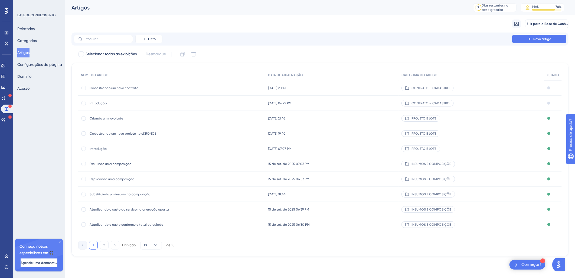
click at [149, 86] on span "Cadastrando um novo contrato" at bounding box center [133, 88] width 87 height 4
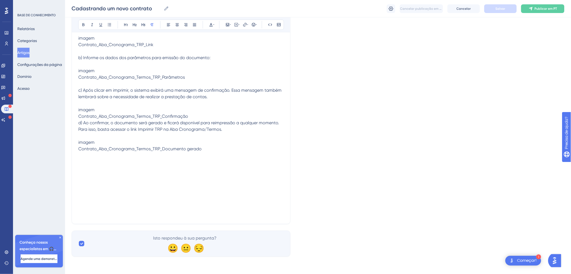
scroll to position [3955, 0]
click at [209, 158] on p at bounding box center [180, 155] width 205 height 6
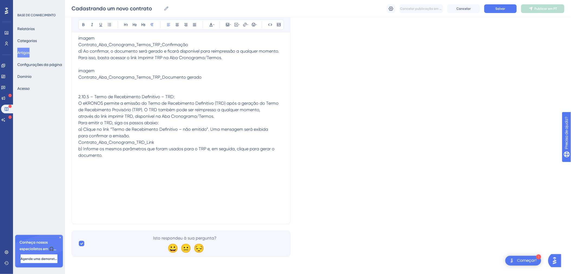
scroll to position [3986, 0]
click at [193, 158] on p "2.10.5 – Termo de Recebimento Definitivo – TRD: O eKRONOS permite a emissão do …" at bounding box center [180, 125] width 205 height 65
drag, startPoint x: 144, startPoint y: 220, endPoint x: 93, endPoint y: 81, distance: 148.1
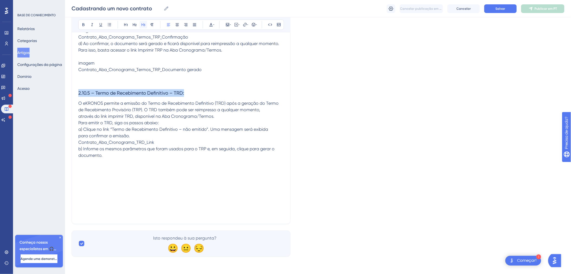
click at [143, 25] on icon at bounding box center [143, 24] width 4 height 4
drag, startPoint x: 83, startPoint y: 220, endPoint x: 87, endPoint y: 220, distance: 4.7
click at [83, 96] on span "2.10.5 – Termo de Recebimento Definitivo – TRD:" at bounding box center [131, 93] width 106 height 6
click at [88, 96] on span "2.10.5 – Termo de Recebimento Definitivo – TRD:" at bounding box center [131, 93] width 106 height 6
click at [96, 96] on span "2.10.5 – Termo de Recebimento Definitivo – TRD:" at bounding box center [131, 93] width 106 height 6
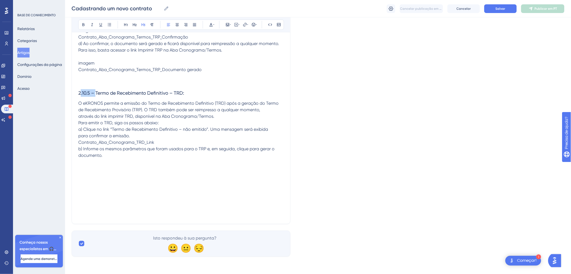
drag, startPoint x: 95, startPoint y: 221, endPoint x: 80, endPoint y: 220, distance: 14.9
click at [80, 96] on span "2.10.5 – Termo de Recebimento Definitivo – TRD:" at bounding box center [131, 93] width 106 height 6
click at [79, 141] on span "O eKRONOS permite a emissão do Termo de Recebimento Definitivo (TRD) após a ger…" at bounding box center [178, 128] width 200 height 57
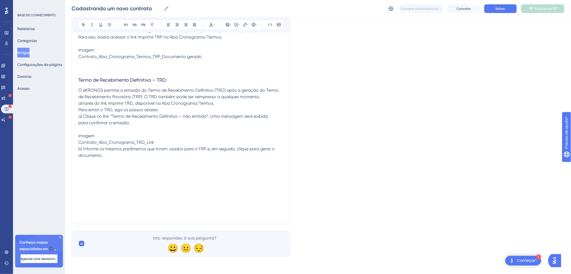
click at [126, 171] on p at bounding box center [180, 168] width 205 height 6
click at [125, 165] on p at bounding box center [180, 161] width 205 height 6
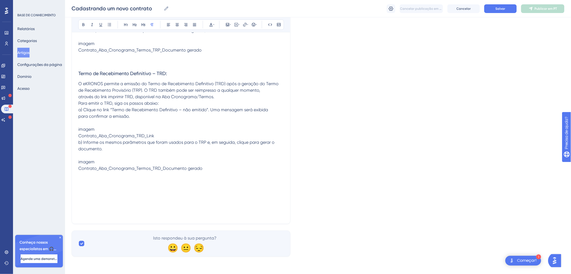
click at [221, 171] on p "Contrato_Aba_Cronograma_Termos_TRD_Documento gerado" at bounding box center [180, 168] width 205 height 6
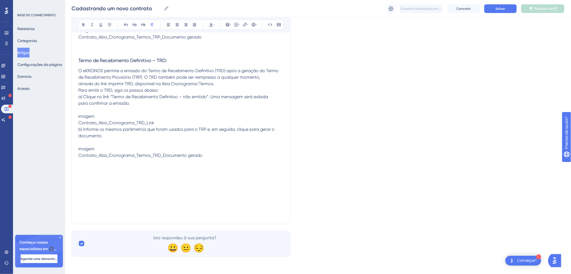
scroll to position [4153, 0]
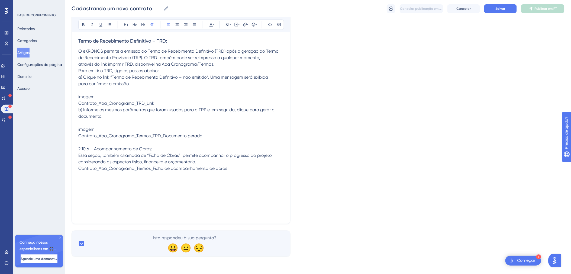
click at [155, 168] on p "2.10.6 – Acompanhamento de Obras: Essa seção, também chamada de “Ficha de Obras…" at bounding box center [180, 158] width 205 height 26
drag, startPoint x: 88, startPoint y: 166, endPoint x: 50, endPoint y: 167, distance: 38.2
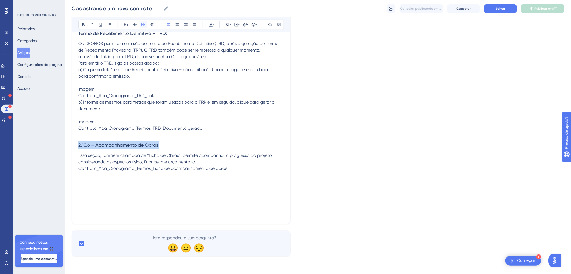
click at [144, 25] on icon at bounding box center [143, 24] width 4 height 3
drag, startPoint x: 96, startPoint y: 171, endPoint x: 76, endPoint y: 172, distance: 19.5
click at [79, 171] on span "Essa seção, também chamada de “Ficha de Obras”, permite acompanhar o progresso …" at bounding box center [175, 161] width 194 height 18
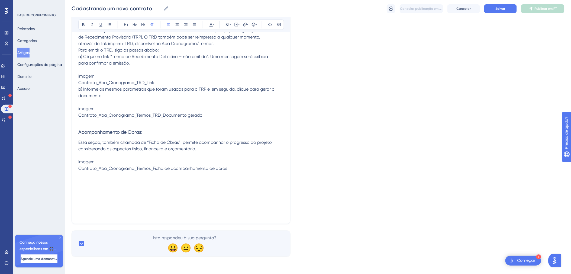
click at [242, 171] on p "Contrato_Aba_Cronograma_Termos_Ficha de acompanhamento de obras" at bounding box center [180, 168] width 205 height 6
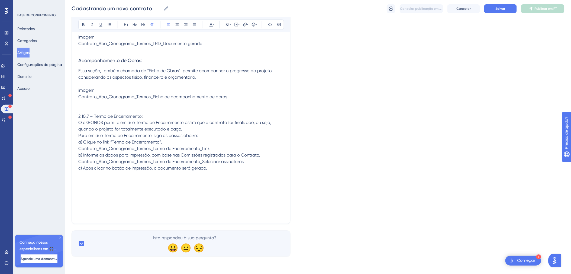
scroll to position [4164, 0]
click at [151, 171] on p "2.10.7 – Termo de Encerramento: O eKRONOS permite emitir o Termo de Encerrament…" at bounding box center [180, 142] width 205 height 58
drag, startPoint x: 154, startPoint y: 221, endPoint x: 75, endPoint y: 225, distance: 78.9
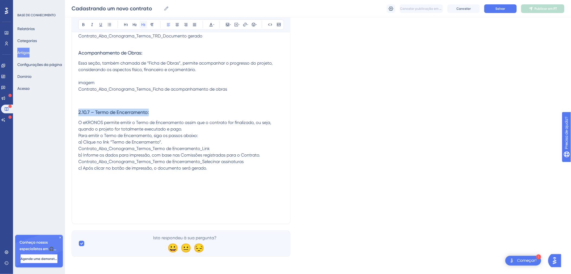
click at [143, 27] on button at bounding box center [143, 25] width 8 height 8
click at [93, 110] on h3 "2.10.7 – Termo de Encerramento:" at bounding box center [180, 112] width 205 height 14
drag, startPoint x: 96, startPoint y: 106, endPoint x: 76, endPoint y: 107, distance: 19.8
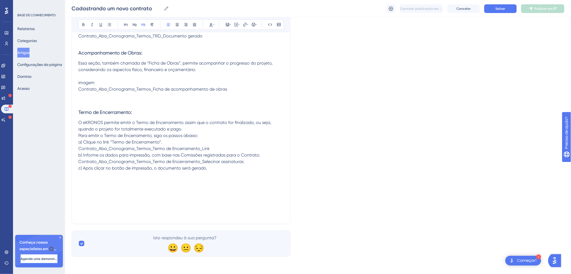
click at [80, 149] on span "O eKRONOS permite emitir o Termo de Encerramento assim que o contrato for final…" at bounding box center [174, 145] width 193 height 51
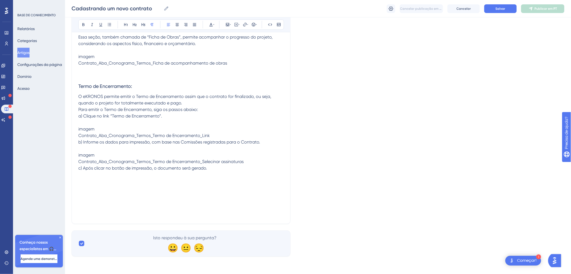
click at [225, 171] on p "Contrato_Aba_Cronograma_Termos_Termo de Encerramento_Selecinar assinaturas c) A…" at bounding box center [180, 164] width 205 height 13
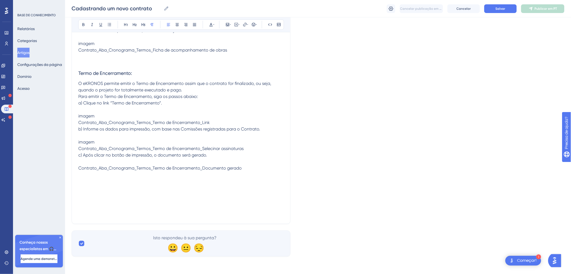
click at [140, 165] on p at bounding box center [180, 161] width 205 height 6
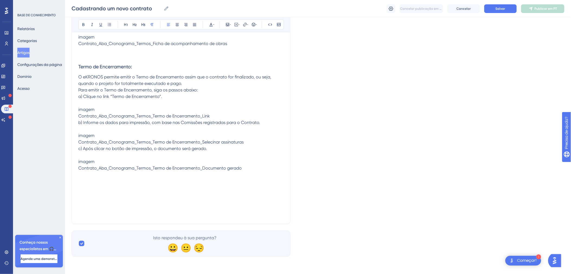
click at [242, 171] on p "Contrato_Aba_Cronograma_Termos_Termo de Encerramento_Documento gerado" at bounding box center [180, 168] width 205 height 6
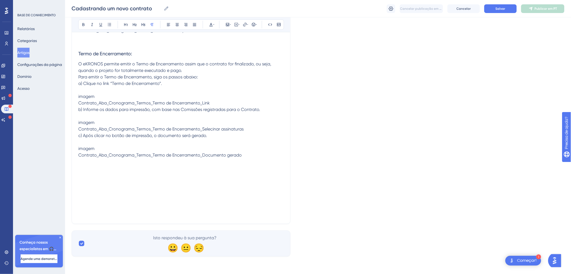
scroll to position [4308, 0]
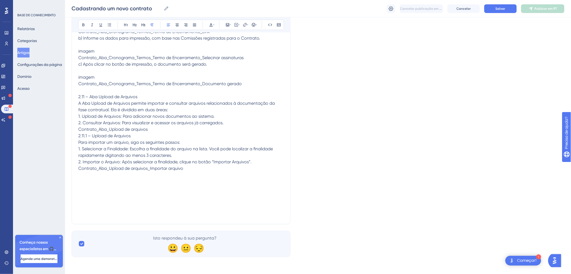
click at [99, 93] on p at bounding box center [180, 90] width 205 height 6
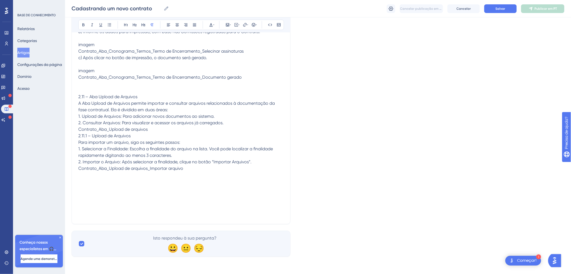
click at [158, 171] on p "2.11 – Aba Upload de Arquivos A Aba Upload de Arquivos permite importar e consu…" at bounding box center [180, 132] width 205 height 78
drag, startPoint x: 130, startPoint y: 209, endPoint x: 71, endPoint y: 212, distance: 58.8
click at [142, 26] on icon at bounding box center [143, 24] width 4 height 4
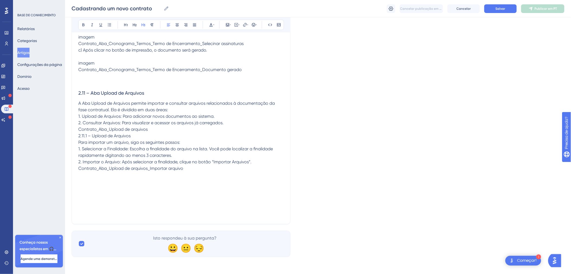
click at [96, 100] on h3 "2.11 – Aba Upload de Arquivos" at bounding box center [180, 93] width 205 height 14
drag, startPoint x: 91, startPoint y: 216, endPoint x: 79, endPoint y: 215, distance: 12.8
click at [79, 96] on span "2.11 – Aba Upload de Arquivos" at bounding box center [111, 93] width 66 height 6
click at [79, 129] on span "A Aba Upload de Arquivos permite importar e consultar arquivos relacionados à d…" at bounding box center [176, 135] width 196 height 70
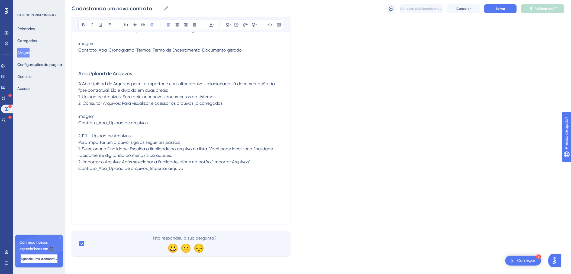
click at [79, 171] on span "2.11.1 – Upload de Arquivos Para importar um arquivo, siga os seguintes passos:…" at bounding box center [175, 152] width 194 height 38
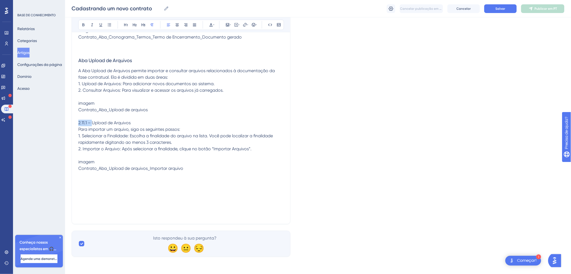
drag, startPoint x: 93, startPoint y: 152, endPoint x: 75, endPoint y: 161, distance: 19.6
drag, startPoint x: 126, startPoint y: 155, endPoint x: 77, endPoint y: 152, distance: 49.6
click at [141, 26] on icon at bounding box center [143, 24] width 4 height 4
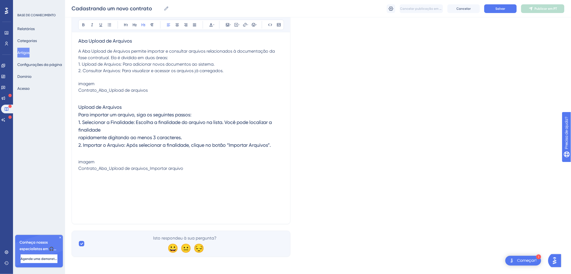
click at [156, 148] on span "Upload de Arquivos Para importar um arquivo, siga os seguintes passos: 1. Selec…" at bounding box center [175, 126] width 194 height 44
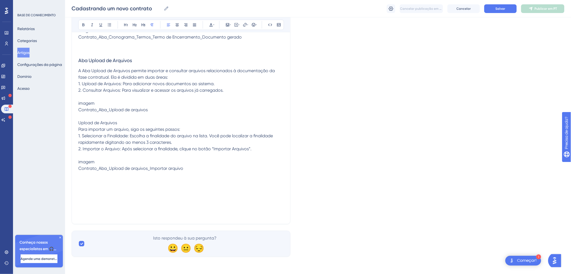
click at [139, 152] on p "Upload de Arquivos Para importar um arquivo, siga os seguintes passos: 1. Selec…" at bounding box center [180, 135] width 205 height 32
drag, startPoint x: 129, startPoint y: 155, endPoint x: 74, endPoint y: 156, distance: 55.3
click at [142, 26] on icon at bounding box center [143, 24] width 4 height 4
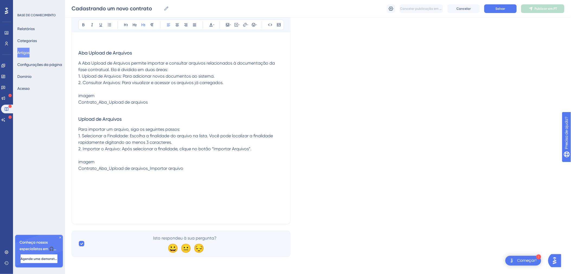
click at [96, 112] on p at bounding box center [180, 108] width 205 height 6
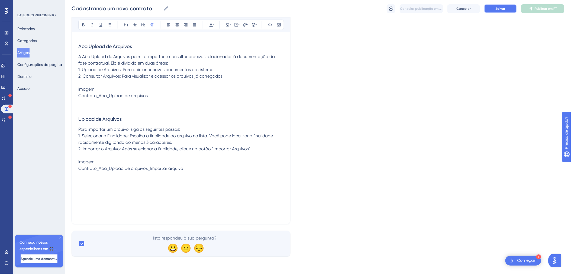
click at [495, 8] on button "Salvar" at bounding box center [500, 8] width 32 height 9
click at [30, 50] on button "Artigos" at bounding box center [23, 53] width 12 height 10
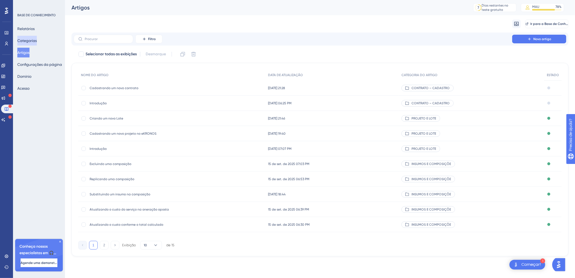
click at [31, 43] on button "Categorias" at bounding box center [26, 41] width 19 height 10
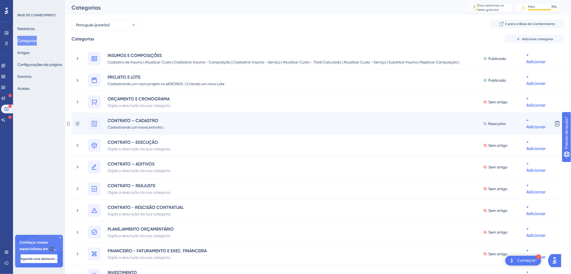
click at [77, 121] on icon at bounding box center [77, 123] width 5 height 5
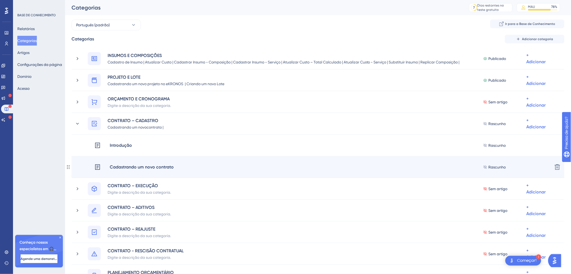
click at [129, 161] on div "Cadastrando um novo contrato" at bounding box center [134, 166] width 80 height 13
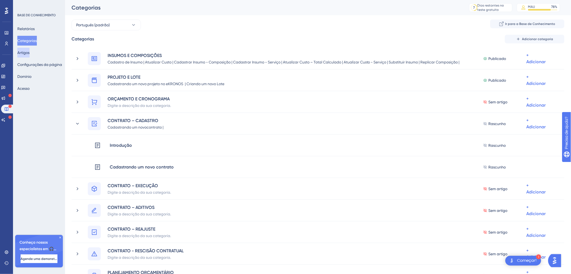
click at [26, 55] on button "Artigos" at bounding box center [23, 53] width 12 height 10
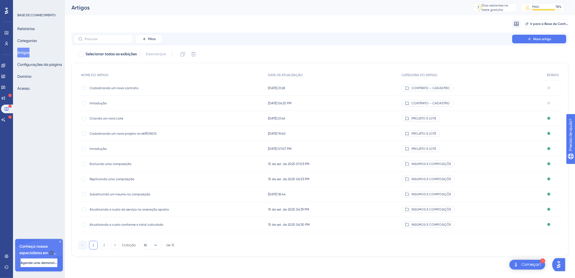
click at [131, 89] on span "Cadastrando um novo contrato" at bounding box center [133, 88] width 87 height 4
